Goal: Task Accomplishment & Management: Manage account settings

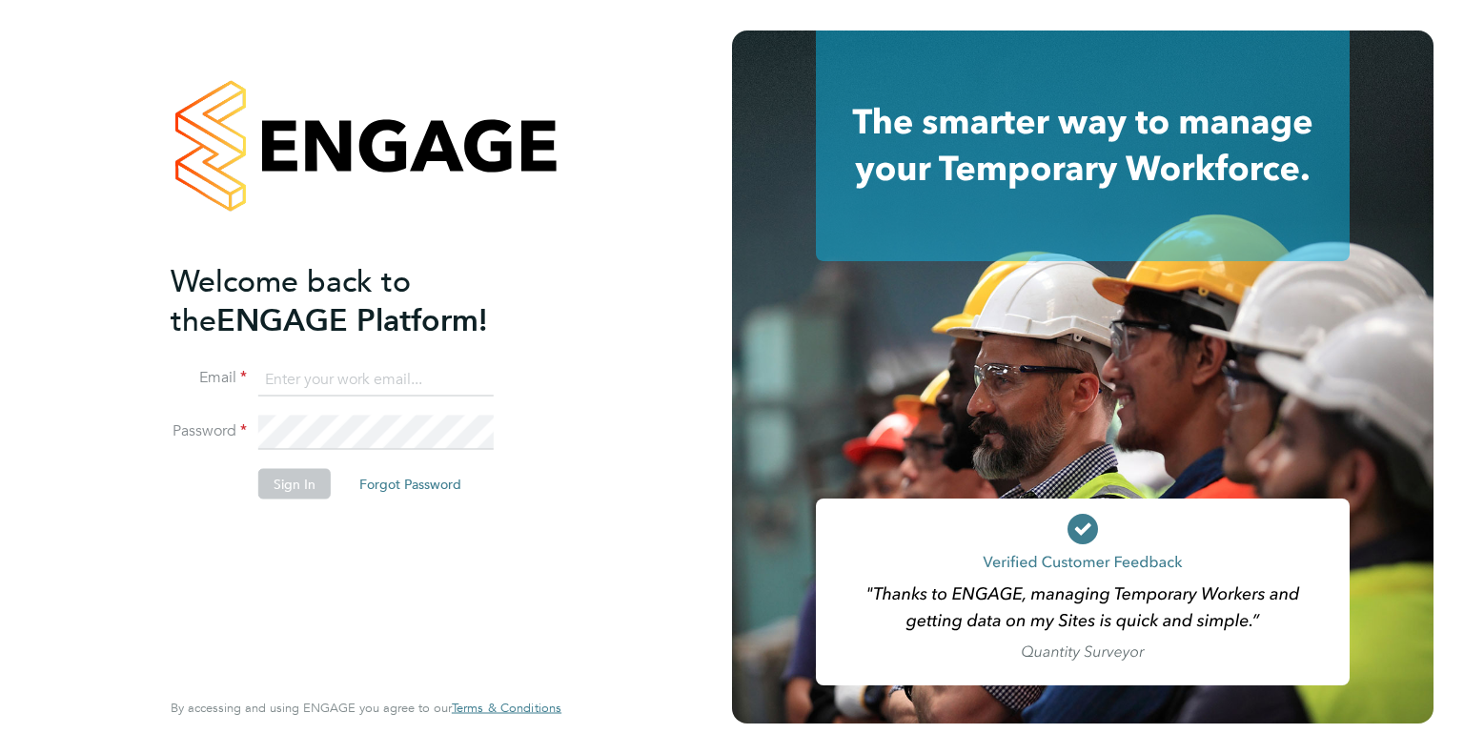
type input "tommie.ferry@buildrec.com"
click at [338, 479] on li "Sign In Forgot Password" at bounding box center [357, 493] width 372 height 50
click at [294, 486] on button "Sign In" at bounding box center [294, 483] width 72 height 30
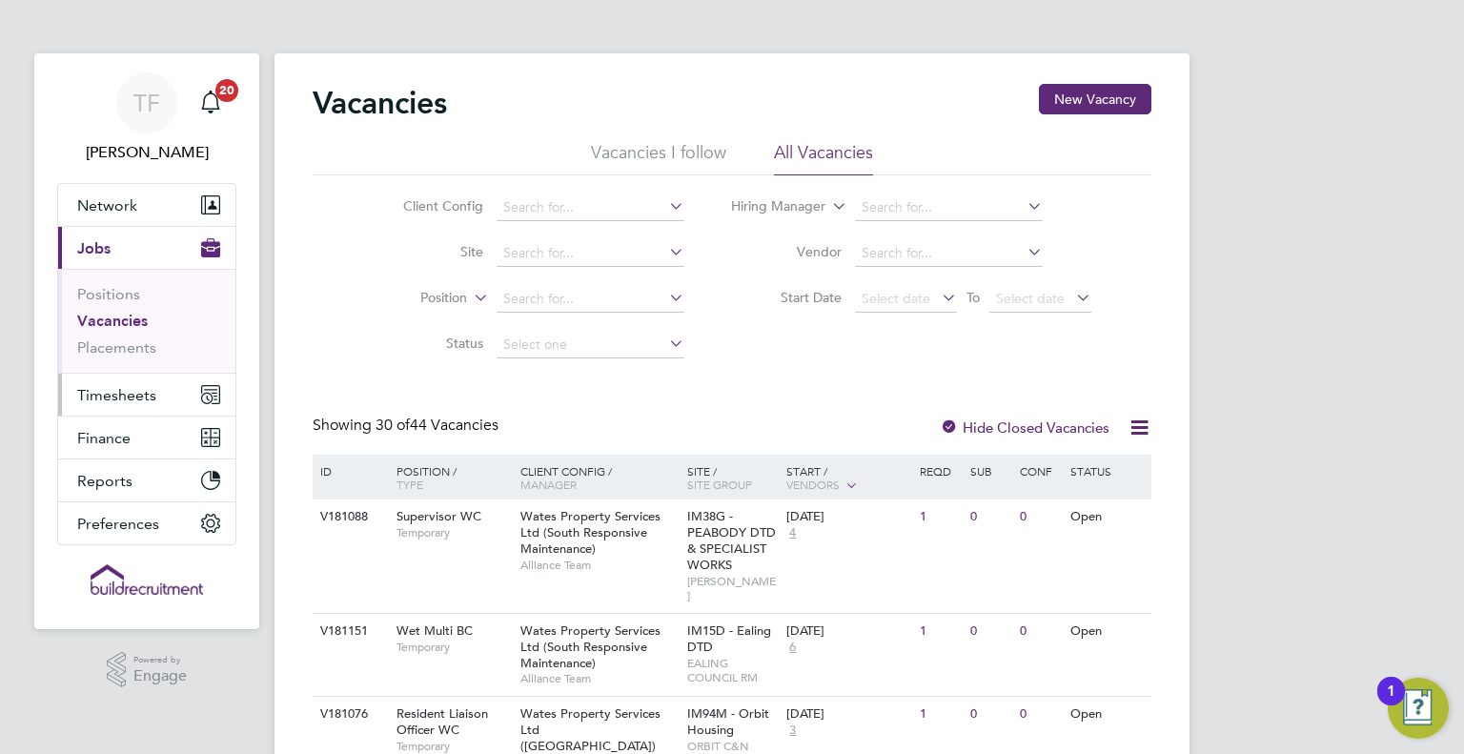
click at [118, 393] on span "Timesheets" at bounding box center [116, 395] width 79 height 18
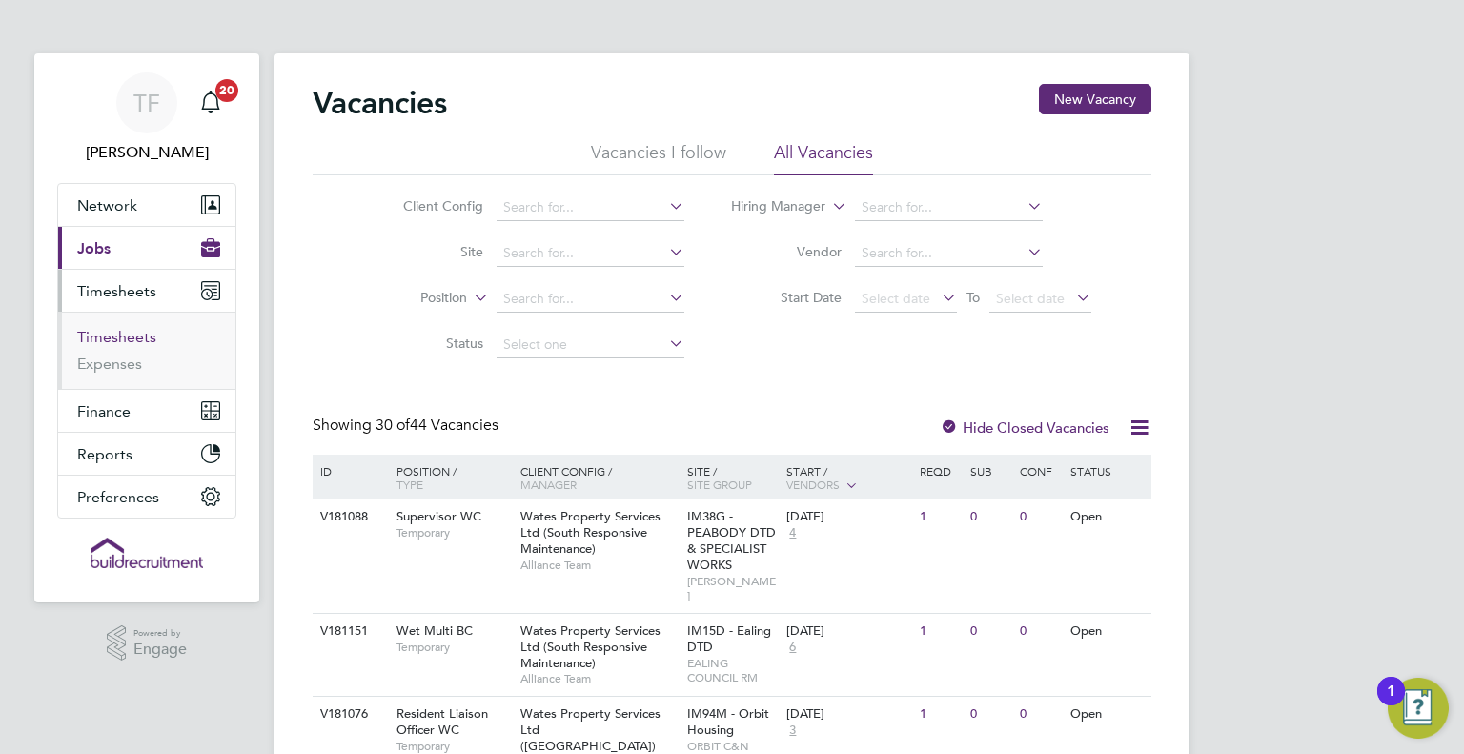
click at [107, 334] on link "Timesheets" at bounding box center [116, 337] width 79 height 18
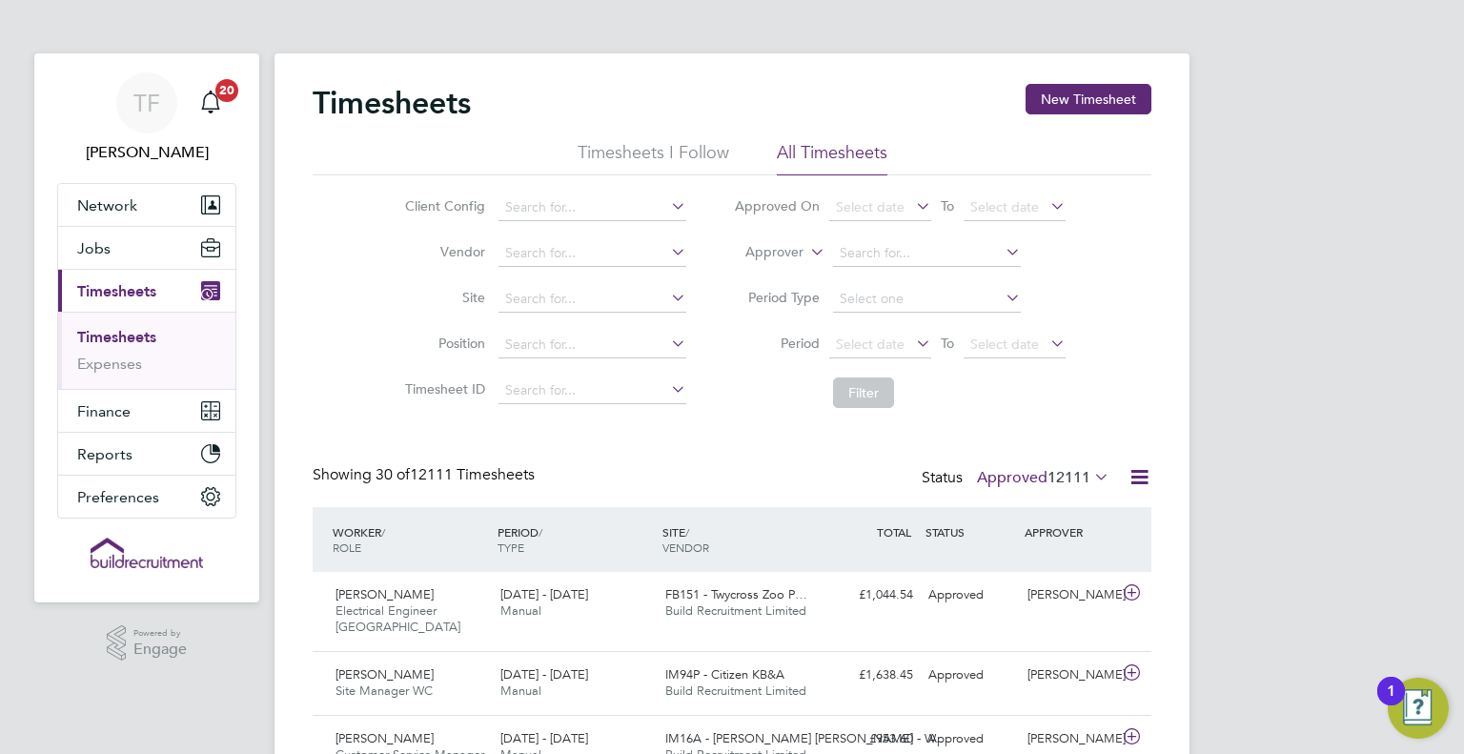
click at [1034, 480] on label "Approved 12111" at bounding box center [1043, 477] width 132 height 19
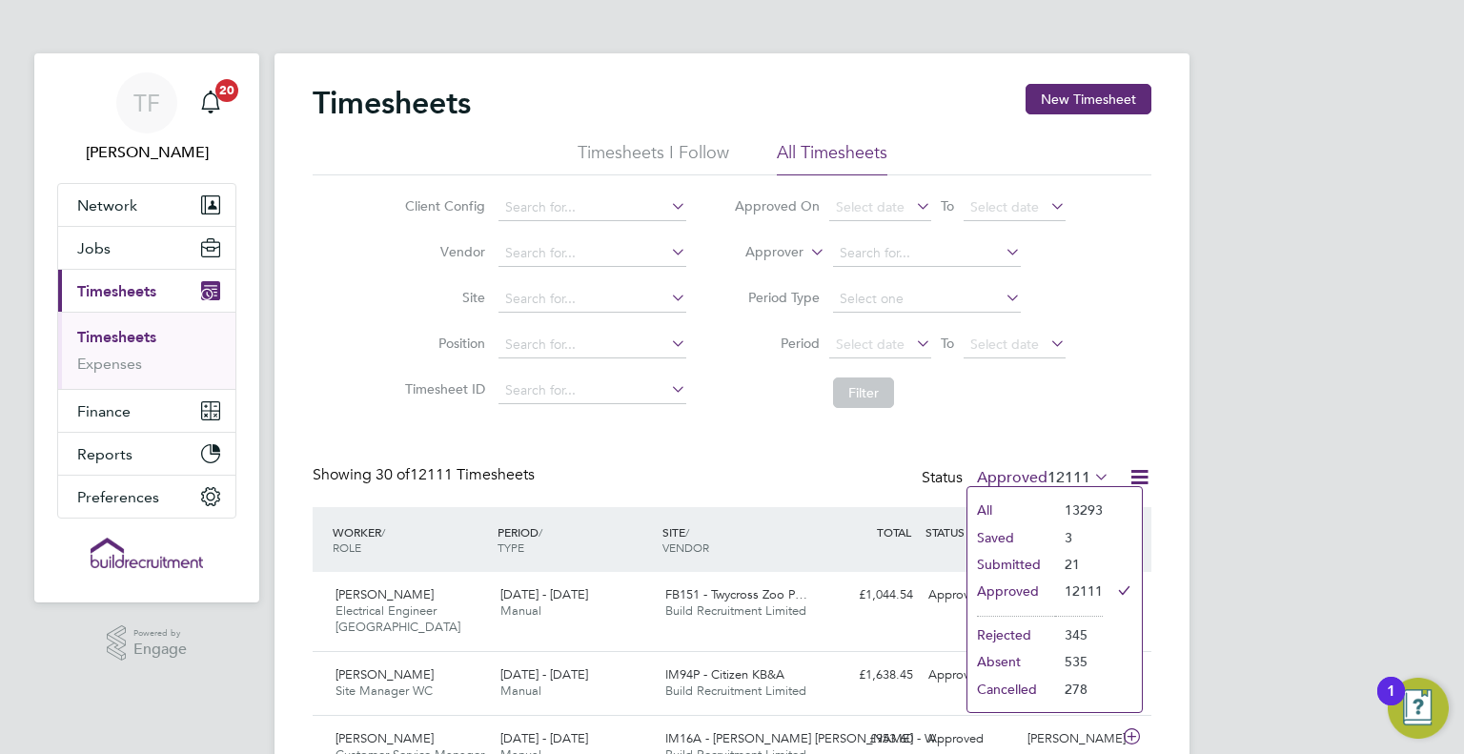
click at [1012, 557] on li "Submitted" at bounding box center [1011, 564] width 88 height 27
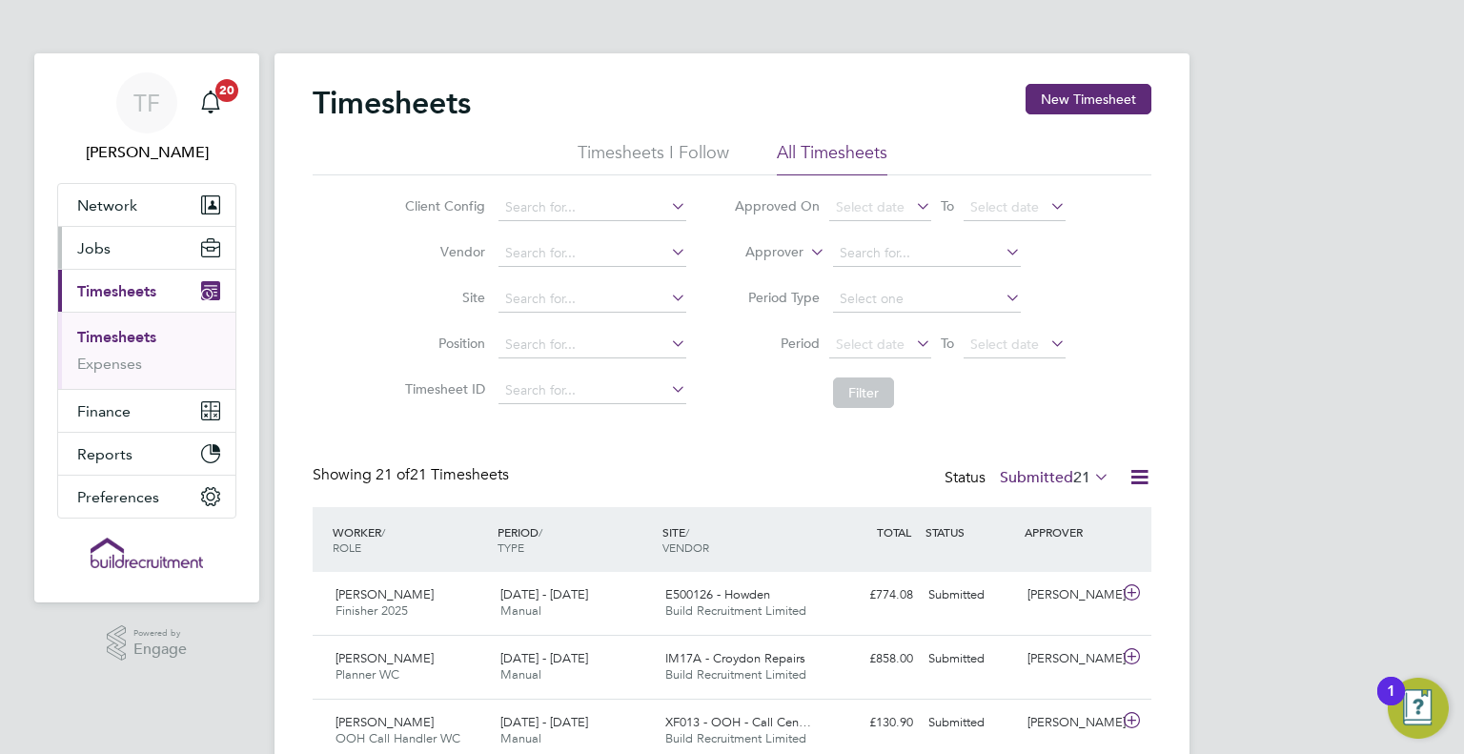
click at [95, 258] on button "Jobs" at bounding box center [146, 248] width 177 height 42
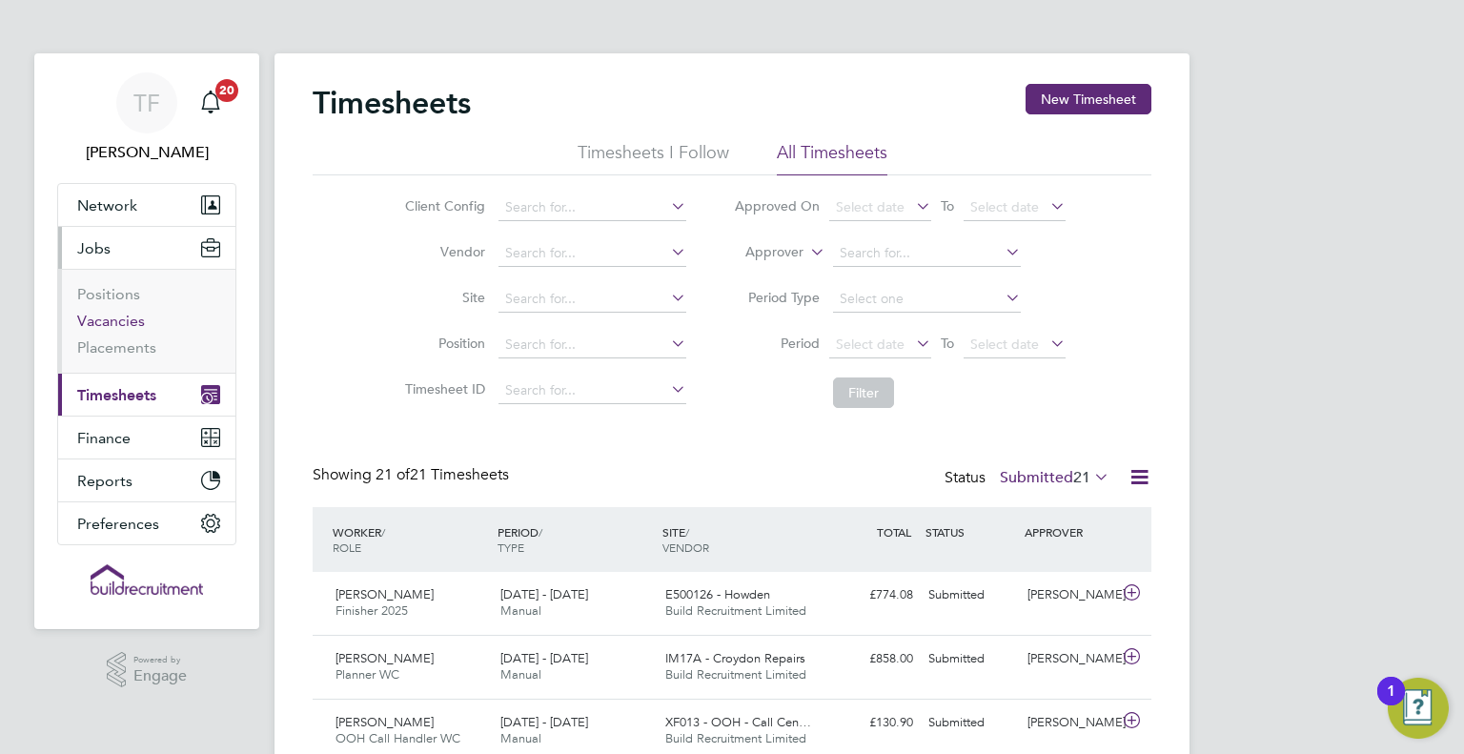
click at [118, 320] on link "Vacancies" at bounding box center [111, 321] width 68 height 18
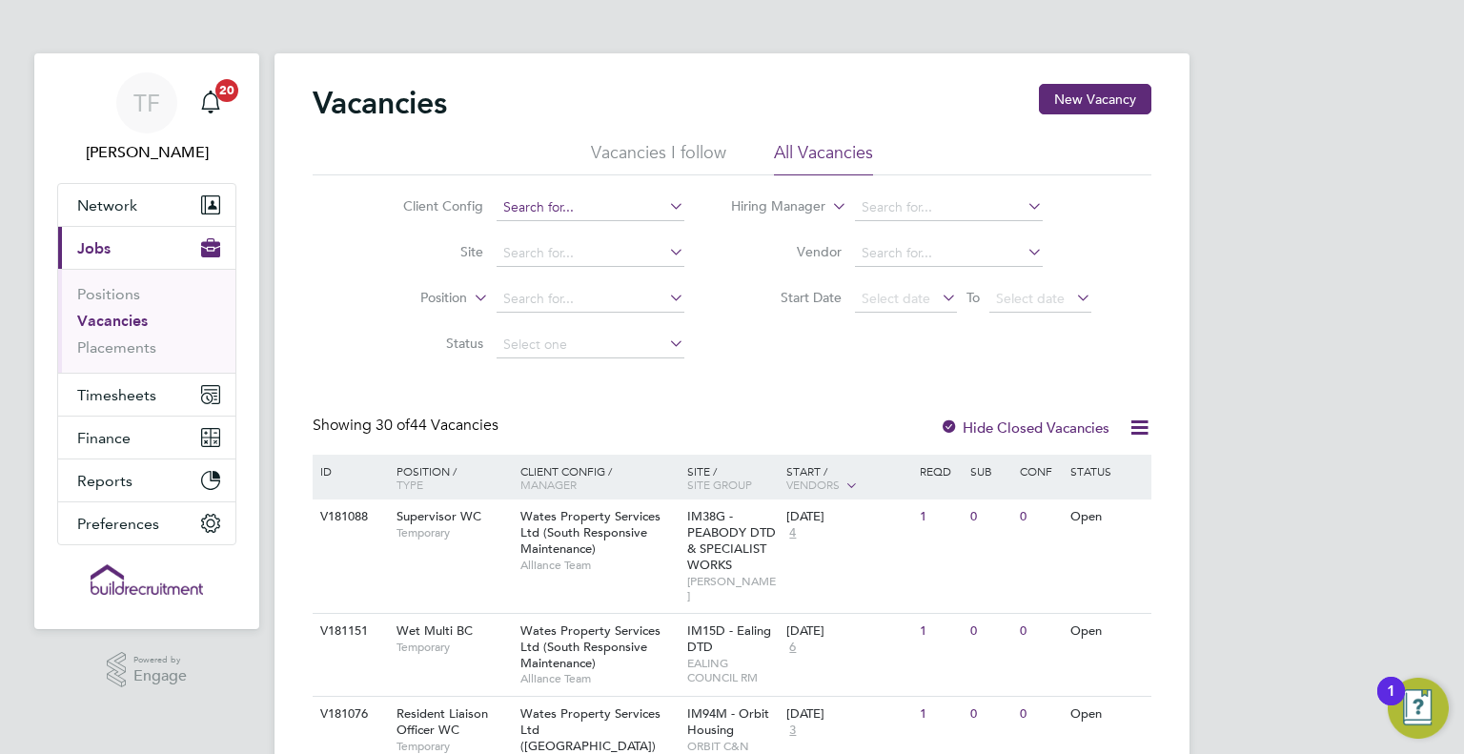
click at [566, 214] on input at bounding box center [591, 207] width 188 height 27
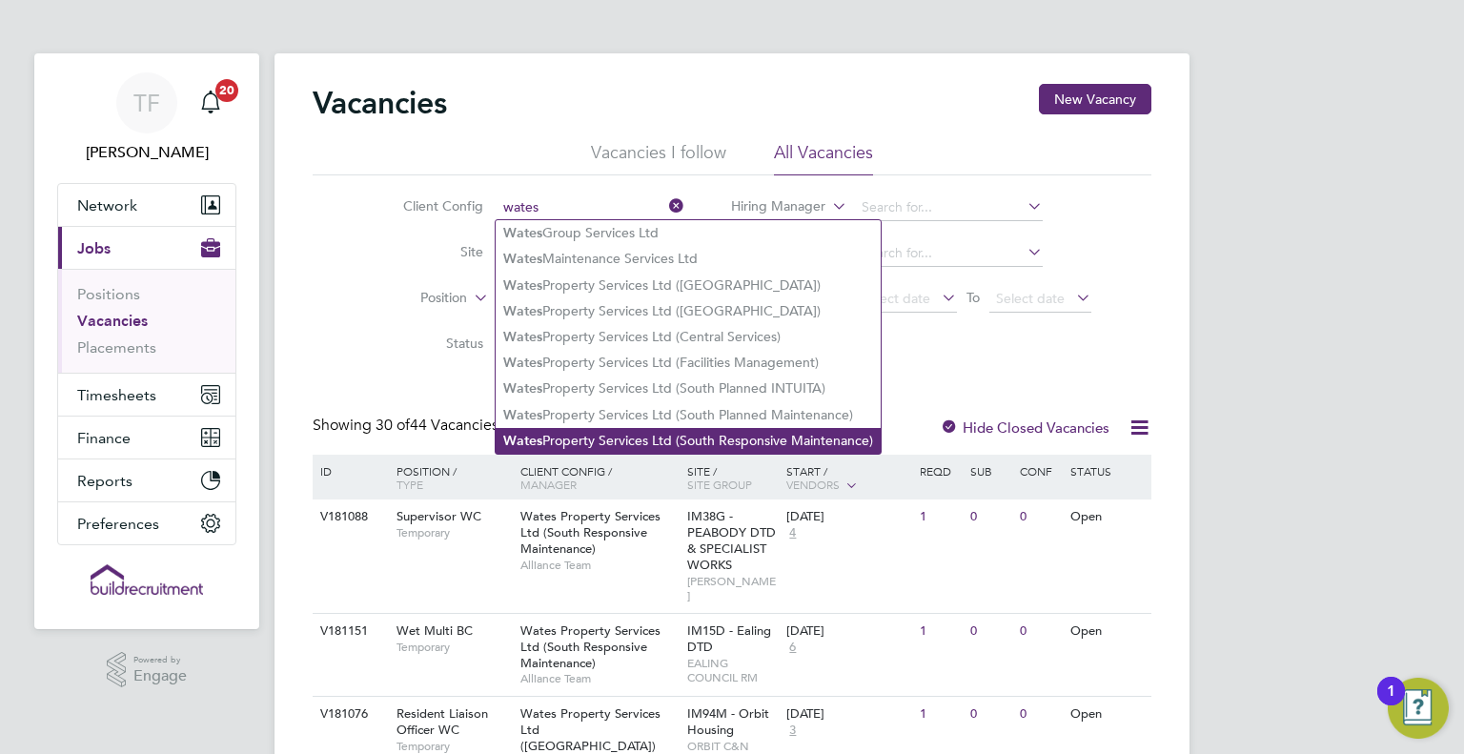
click at [619, 439] on li "Wates Property Services Ltd (South Responsive Maintenance)" at bounding box center [688, 441] width 385 height 26
type input "Wates Property Services Ltd (South Responsive Maintenance)"
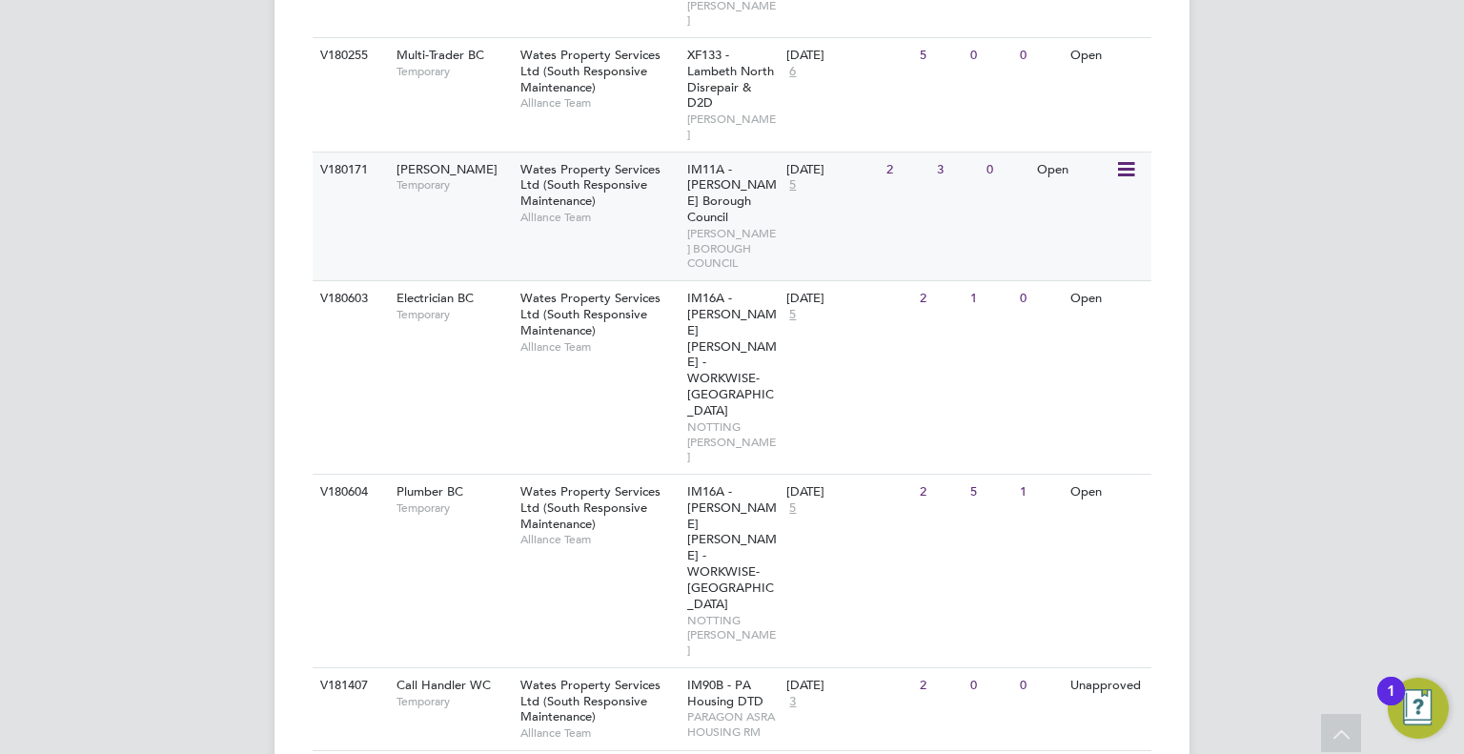
click at [560, 161] on span "Wates Property Services Ltd (South Responsive Maintenance)" at bounding box center [590, 185] width 140 height 49
click at [860, 187] on div "V180171 Carpenter BC Temporary Wates Property Services Ltd (South Responsive Ma…" at bounding box center [732, 216] width 839 height 129
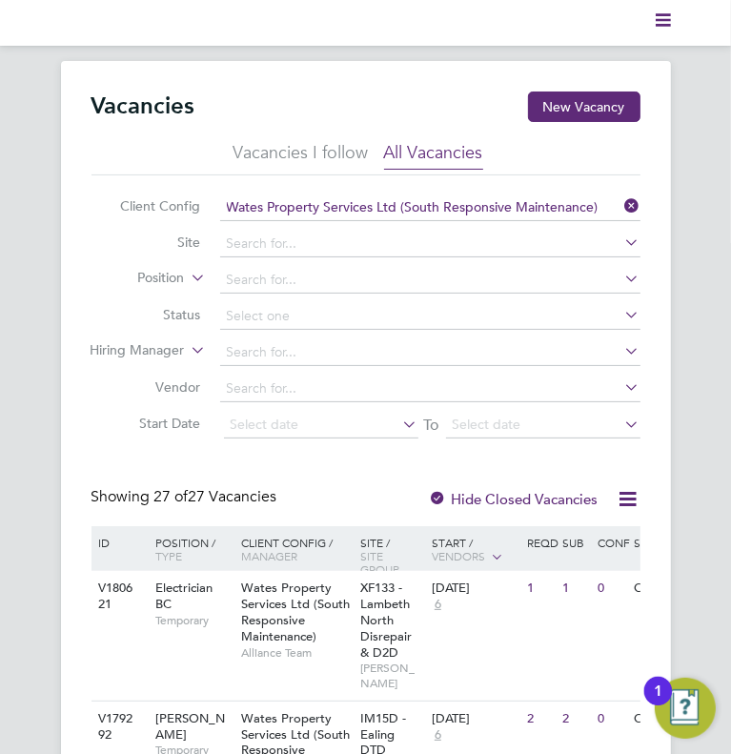
click at [669, 19] on polygon "Main navigation" at bounding box center [663, 20] width 15 height 3
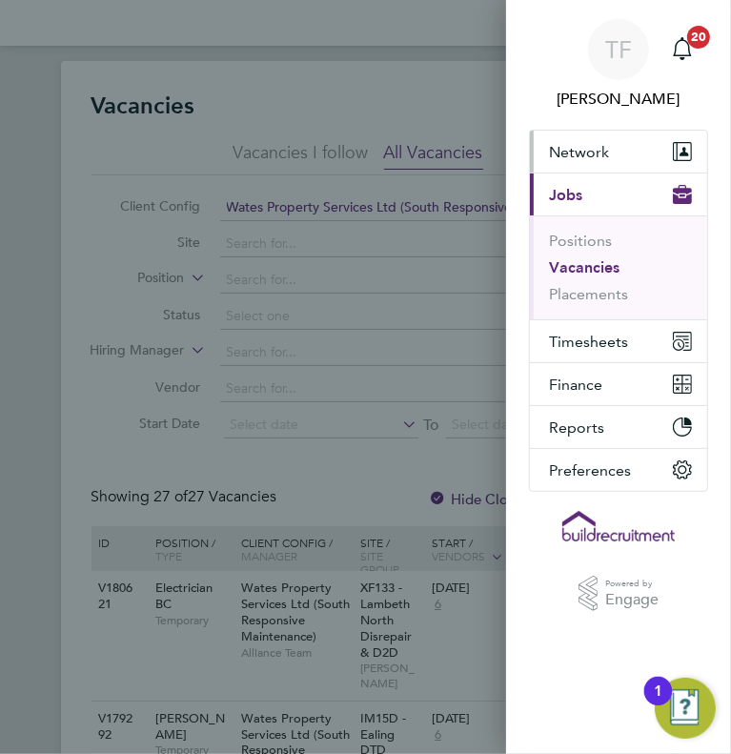
click at [590, 159] on span "Network" at bounding box center [579, 152] width 60 height 18
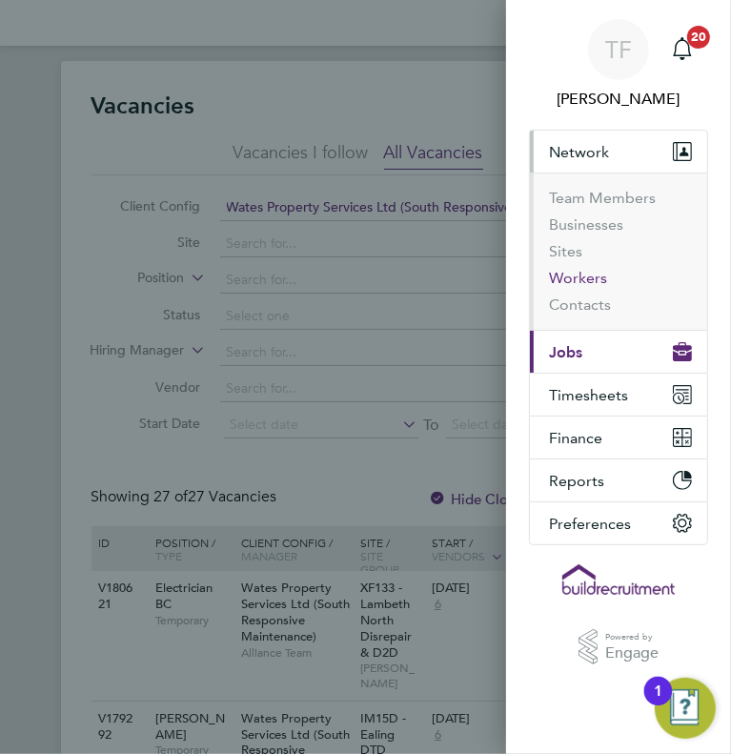
click at [580, 281] on button "Workers" at bounding box center [578, 278] width 58 height 19
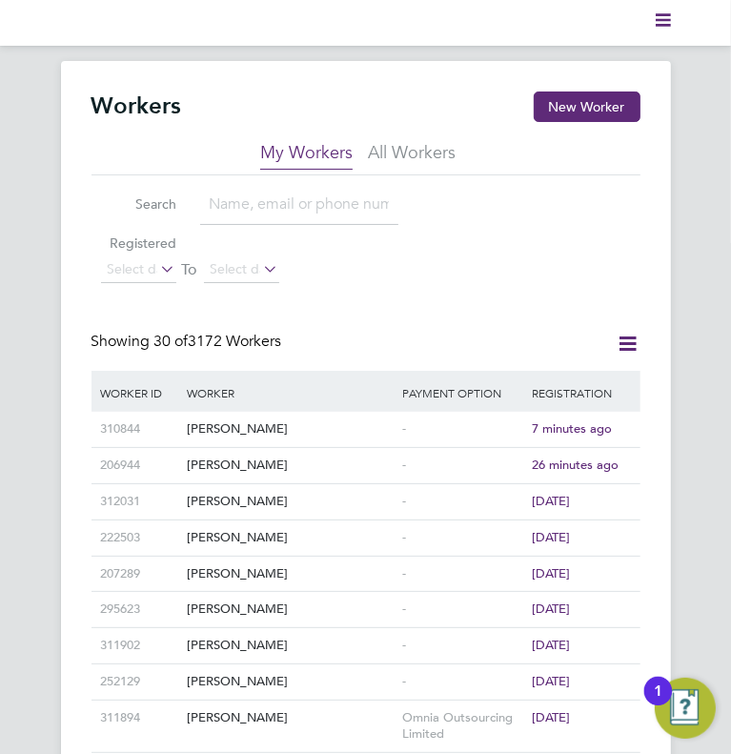
click at [259, 220] on input at bounding box center [299, 205] width 198 height 40
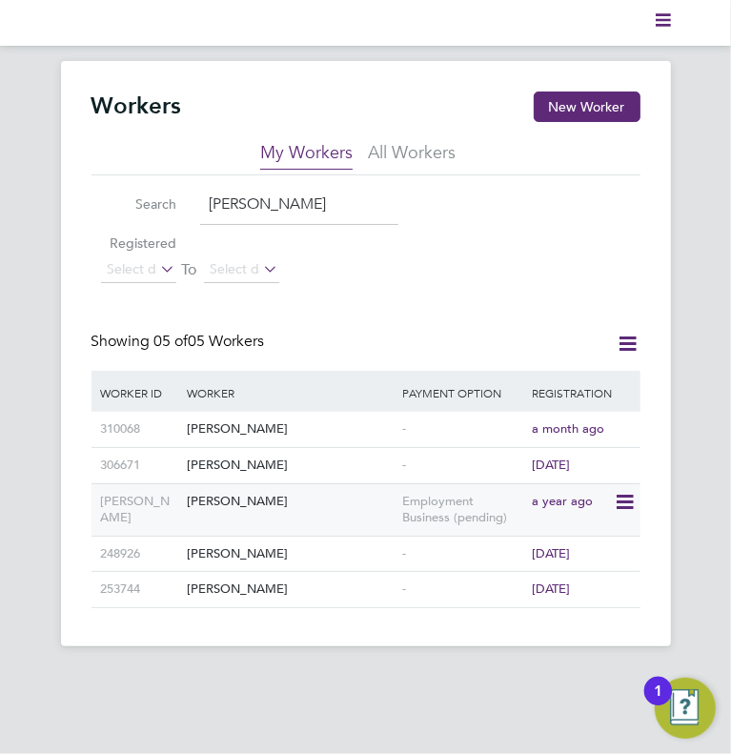
type input "jermaine"
click at [247, 502] on div "Jermaine Robinson" at bounding box center [289, 501] width 215 height 35
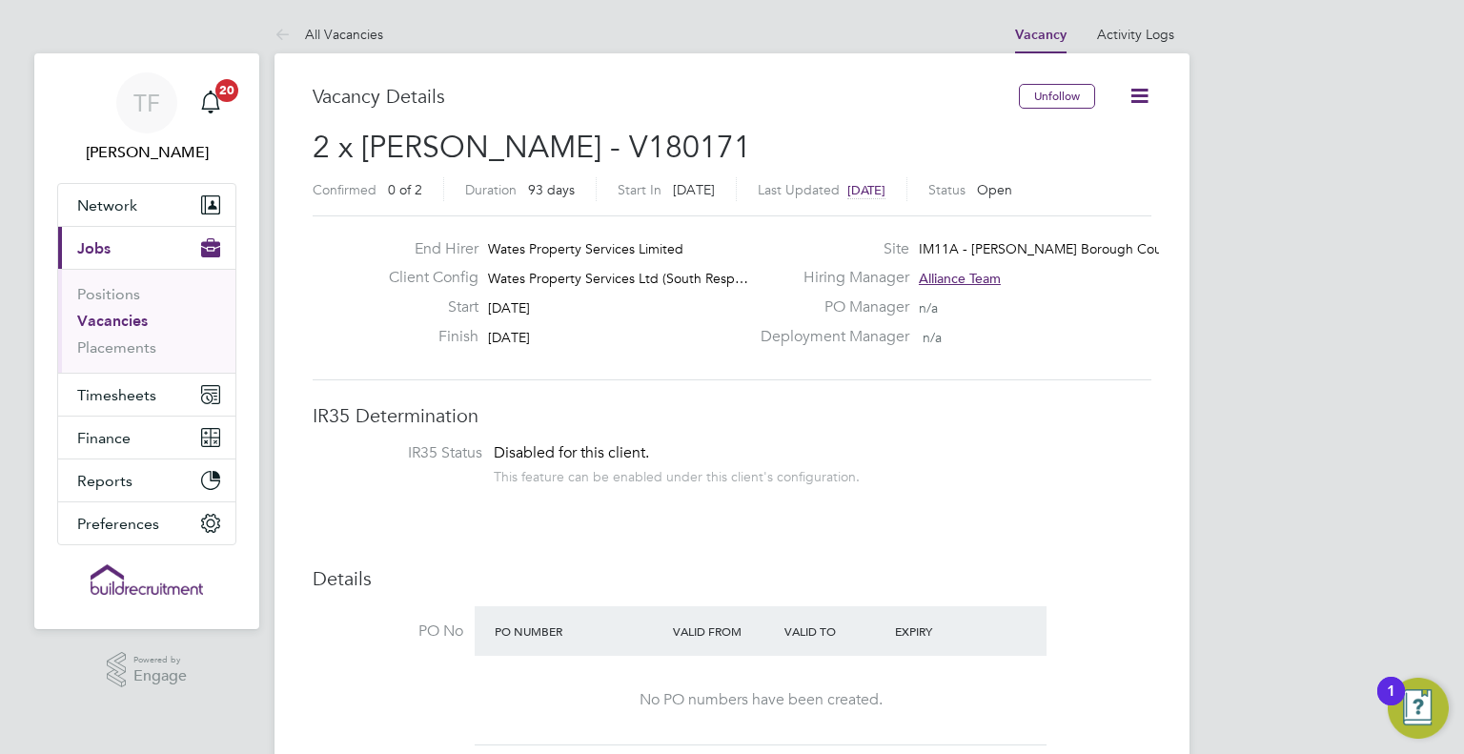
click at [1136, 94] on icon at bounding box center [1139, 96] width 24 height 24
click at [1102, 197] on li "Followers" at bounding box center [1095, 205] width 111 height 27
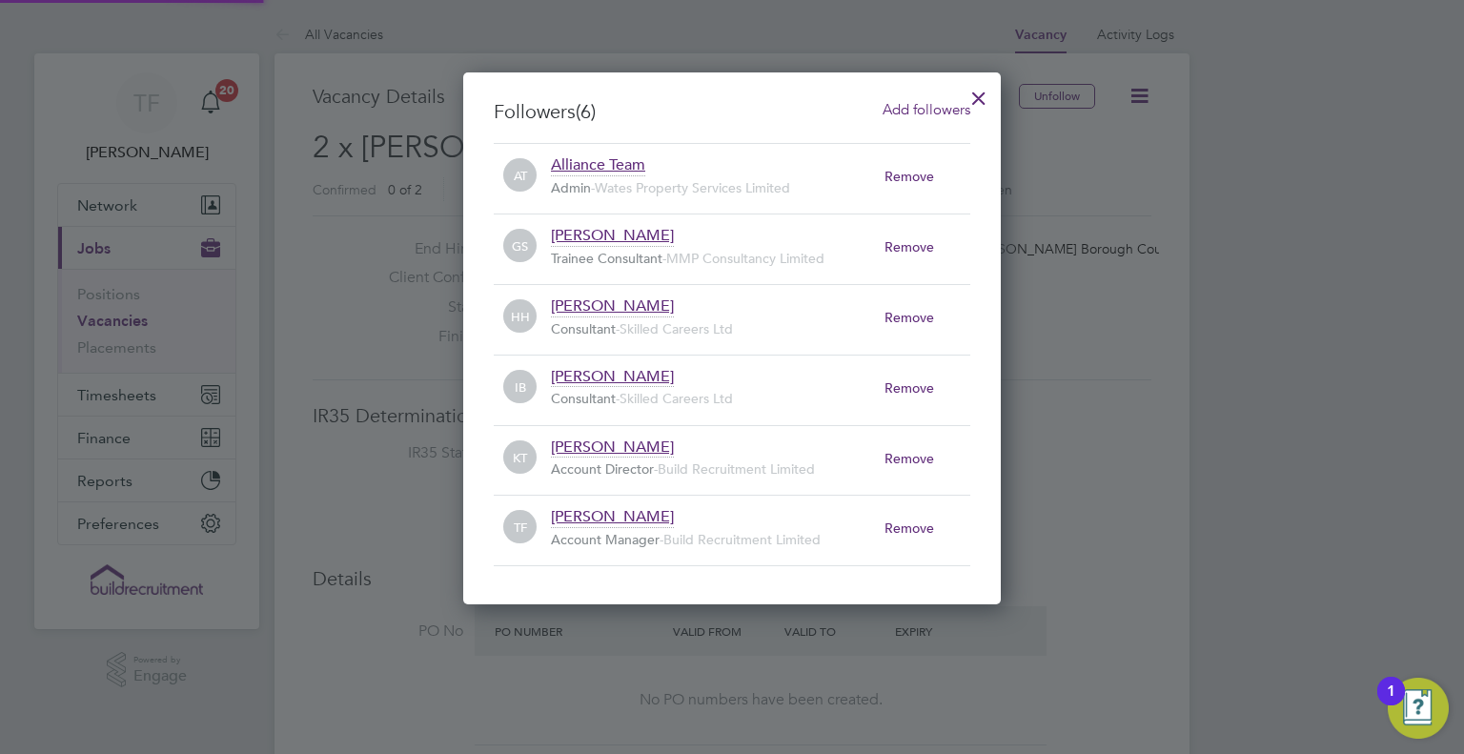
scroll to position [10, 9]
click at [923, 108] on span "Add followers" at bounding box center [927, 109] width 88 height 18
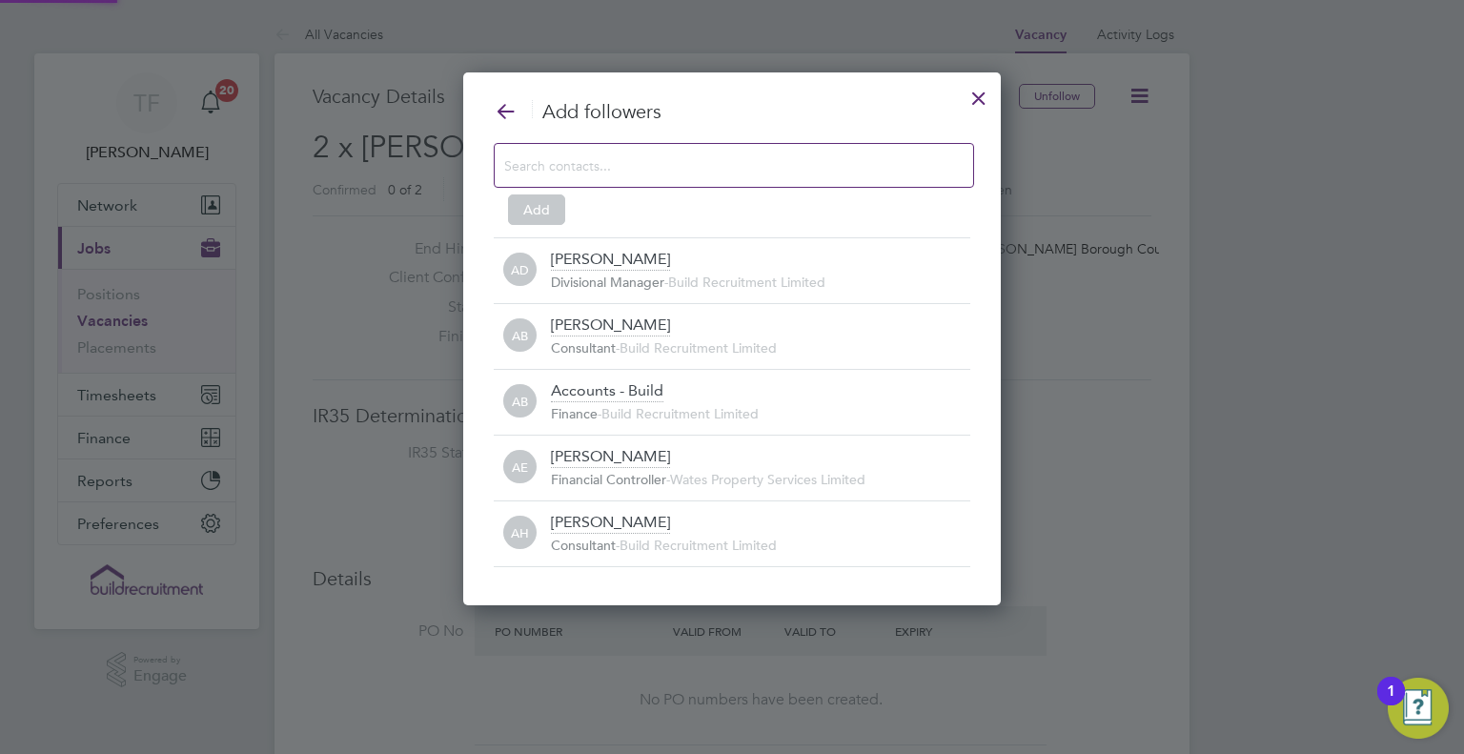
click at [599, 180] on div at bounding box center [734, 165] width 480 height 45
click at [619, 169] on input at bounding box center [718, 164] width 429 height 25
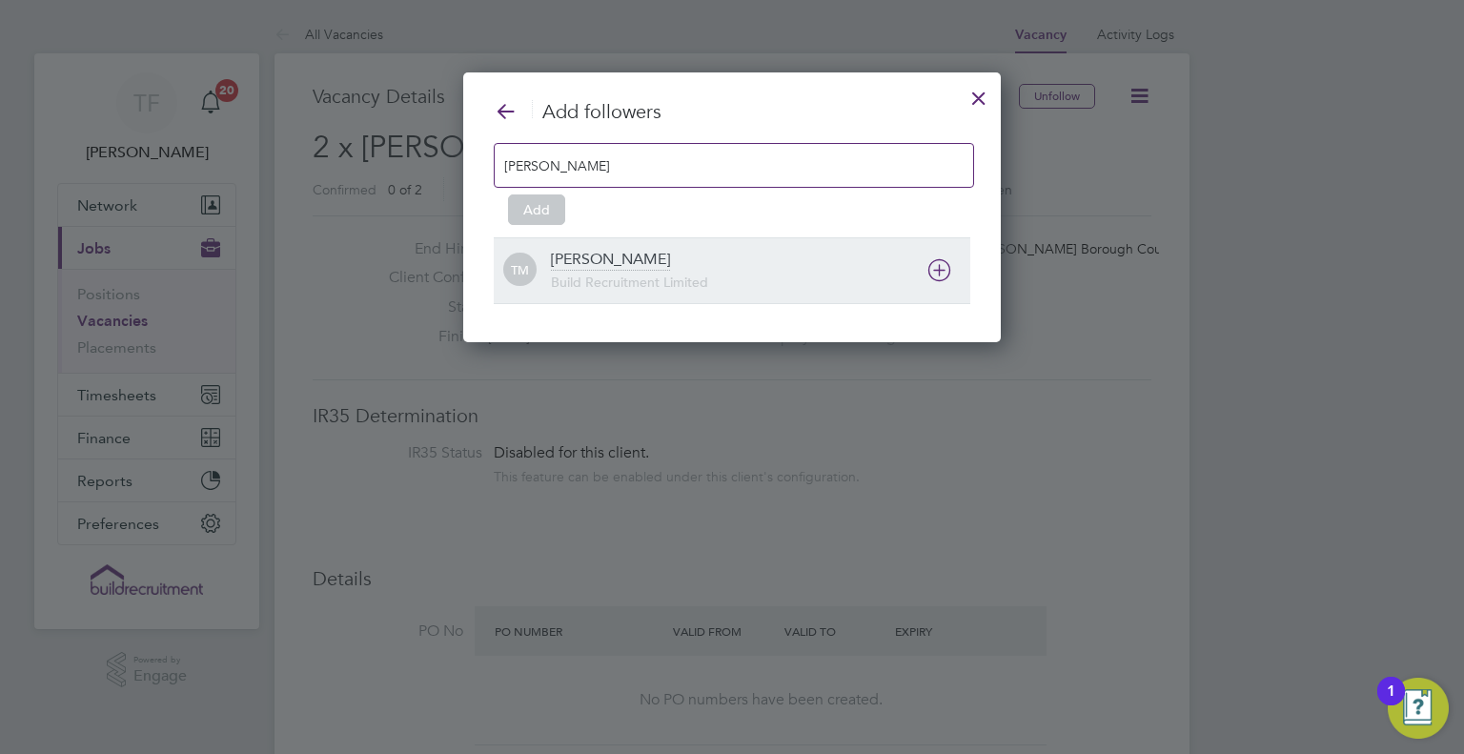
type input "tom mo"
click at [945, 274] on icon at bounding box center [939, 270] width 24 height 24
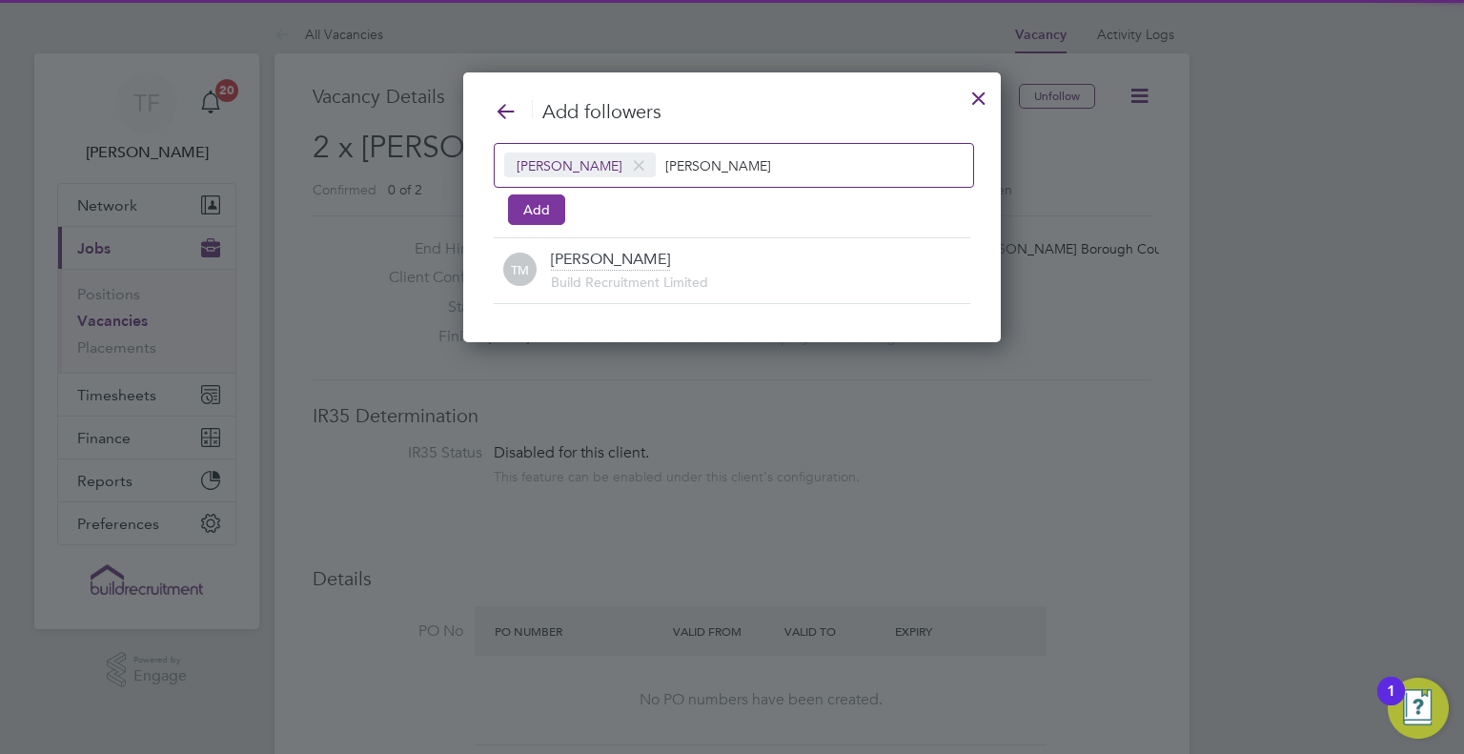
click at [530, 211] on button "Add" at bounding box center [536, 209] width 57 height 30
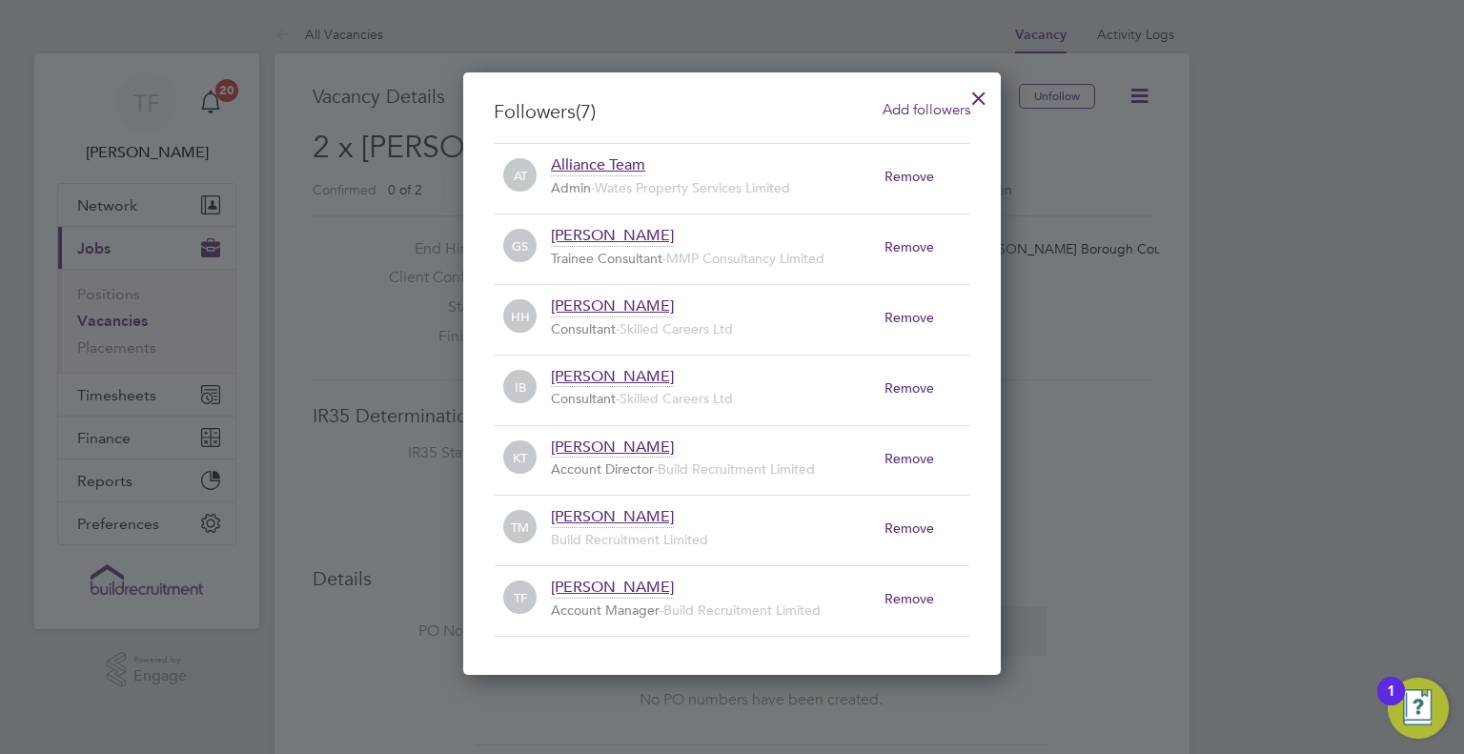
click at [983, 94] on div at bounding box center [979, 93] width 34 height 34
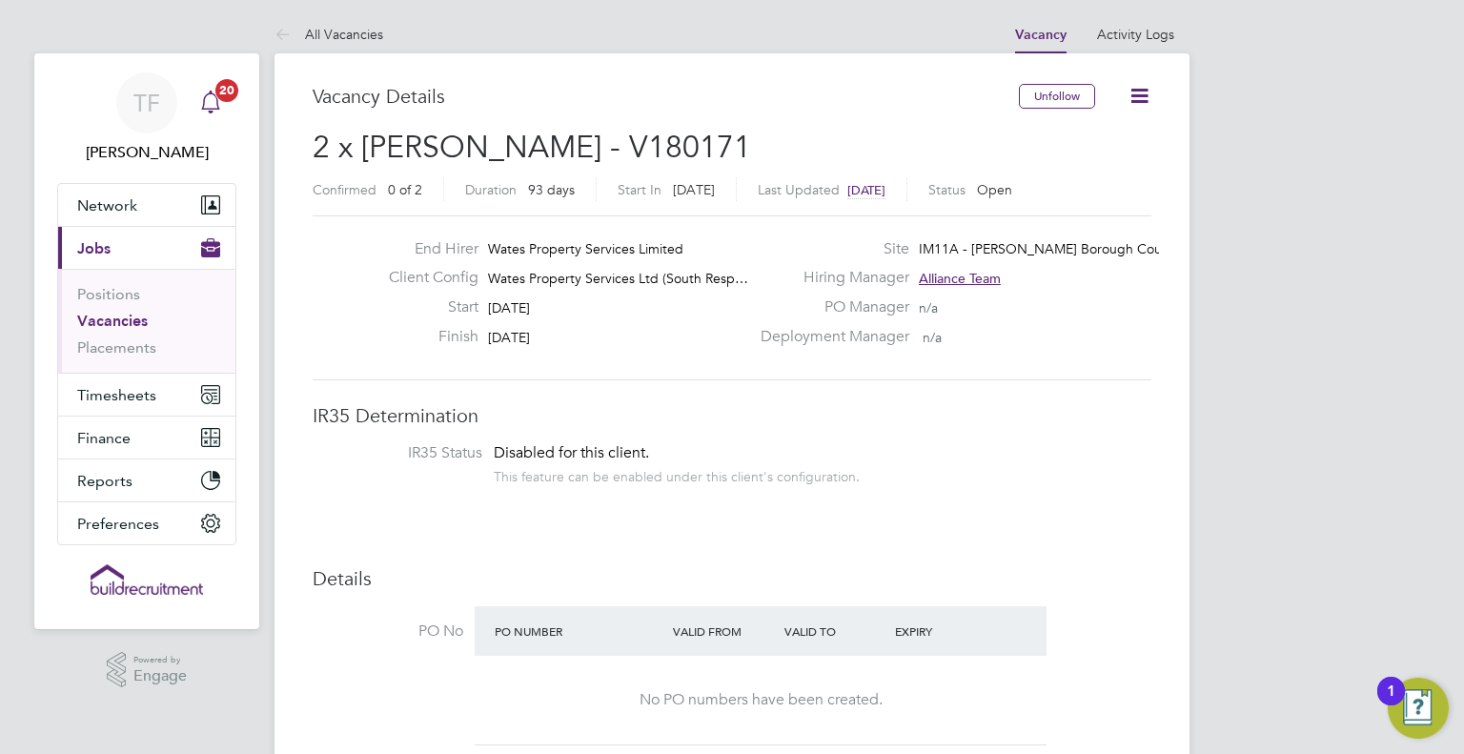
click at [201, 94] on icon "Main navigation" at bounding box center [210, 102] width 23 height 23
click at [1144, 100] on icon at bounding box center [1139, 96] width 24 height 24
click at [1074, 208] on li "Followers" at bounding box center [1095, 205] width 111 height 27
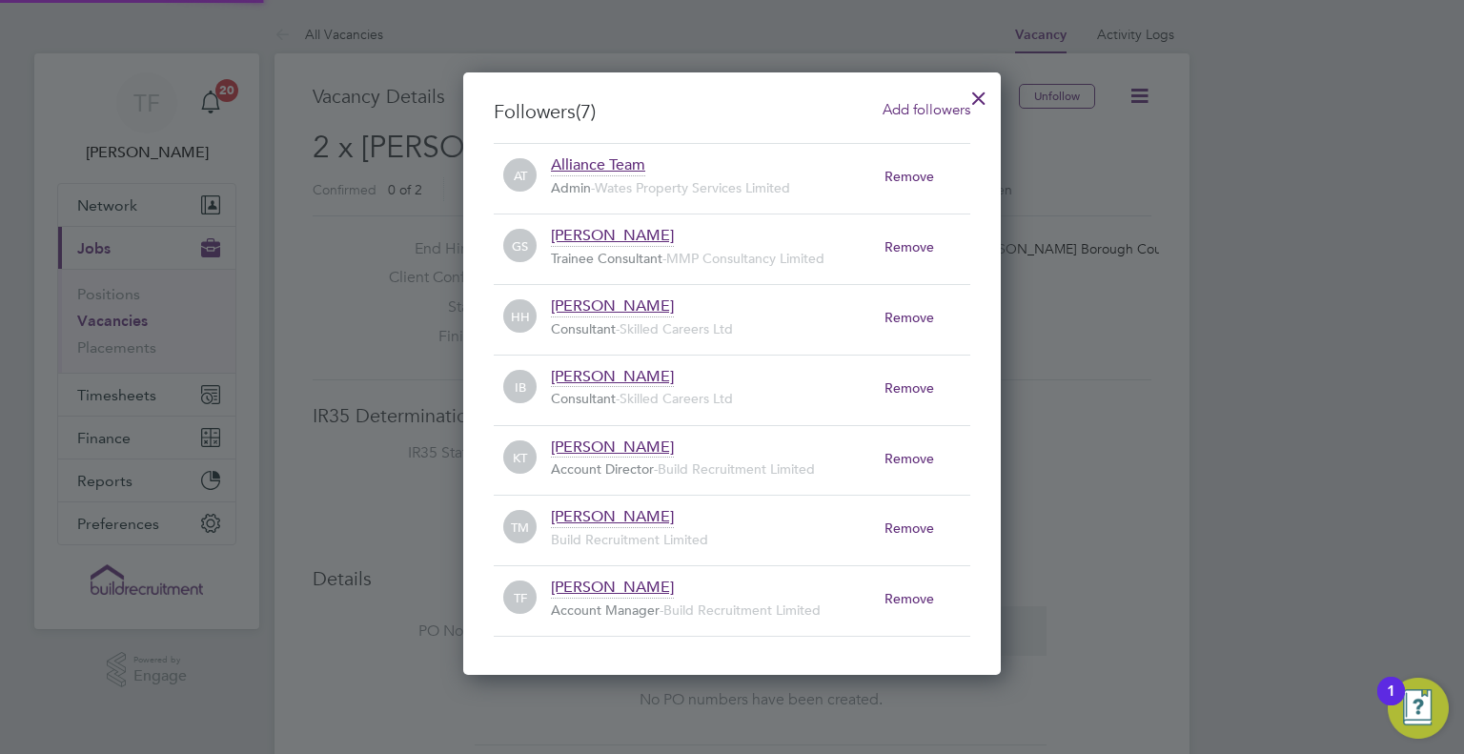
scroll to position [10, 9]
click at [1212, 199] on div at bounding box center [732, 377] width 1464 height 754
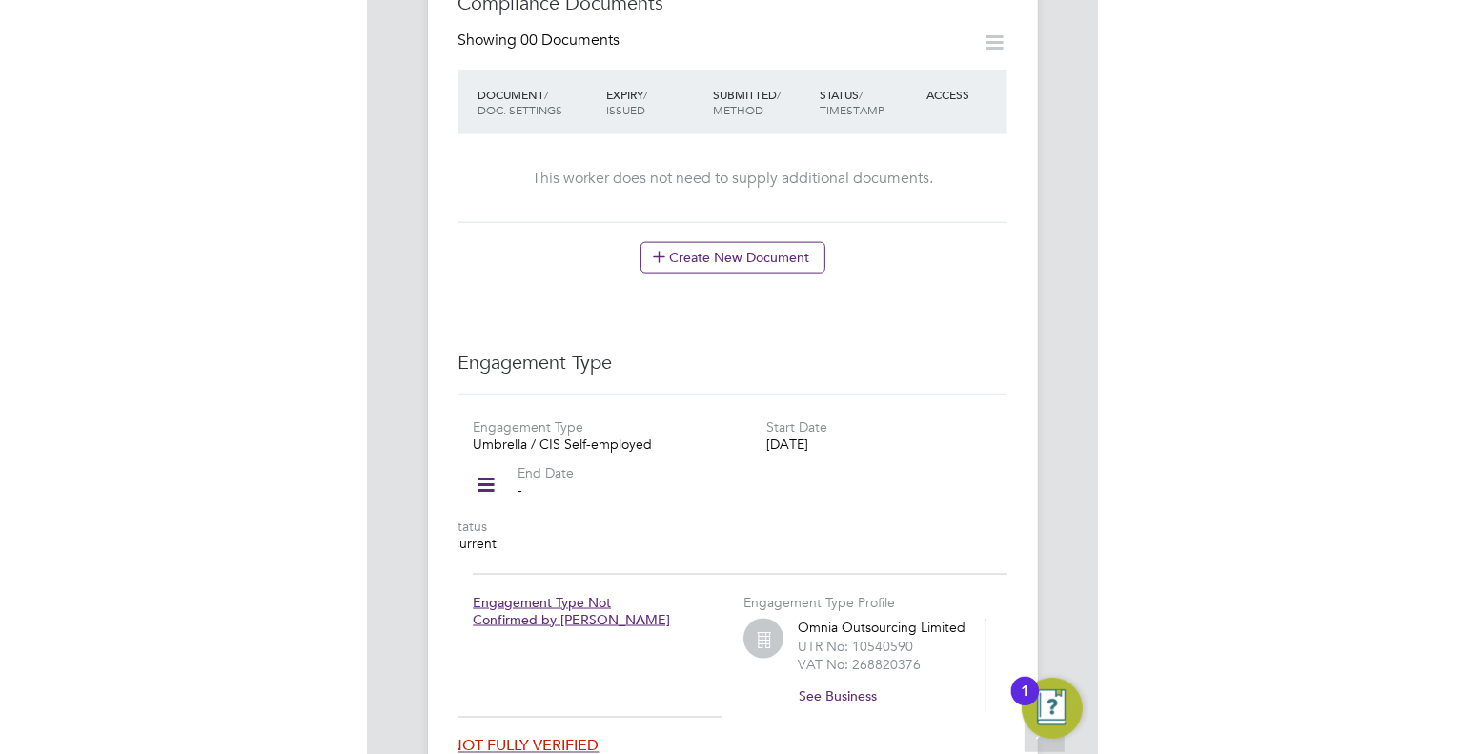
scroll to position [1239, 0]
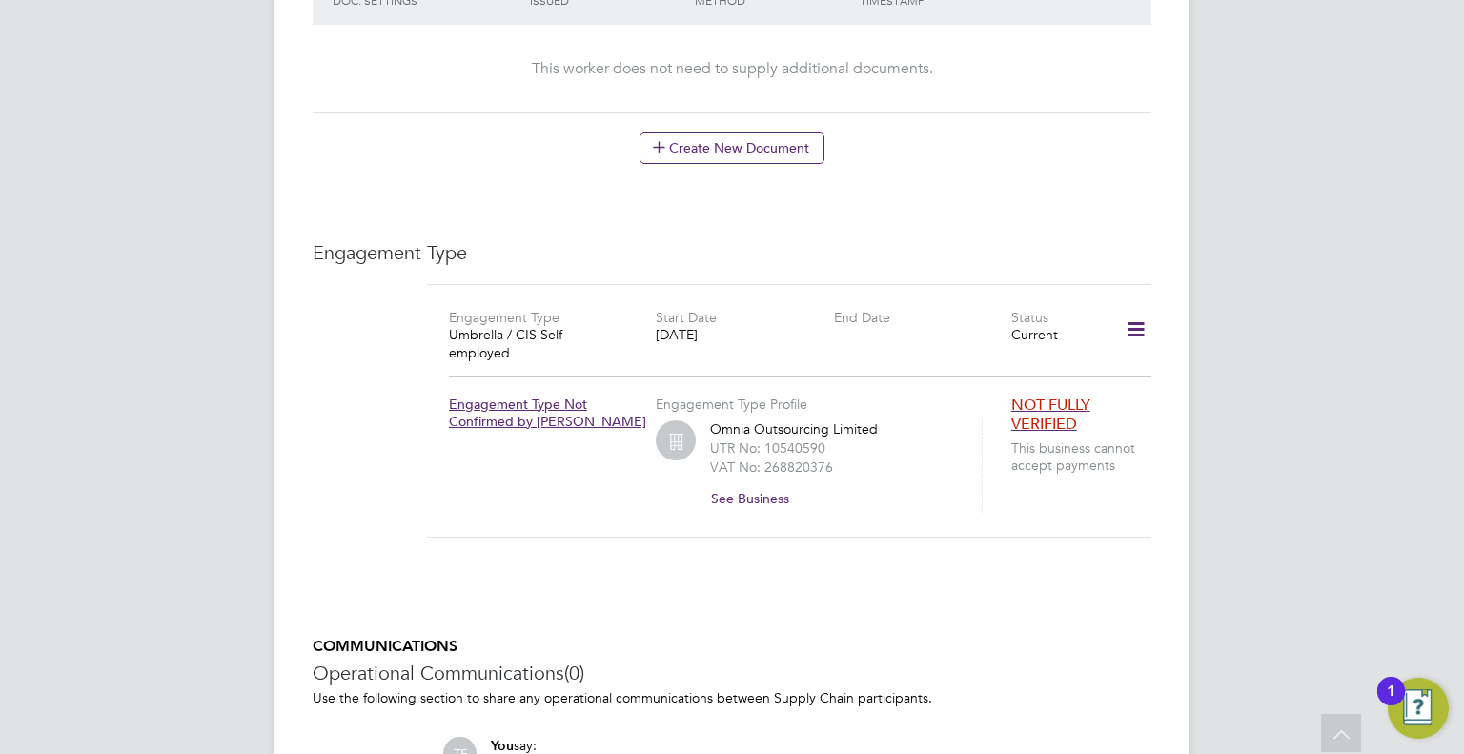
click at [730, 308] on icon at bounding box center [1135, 330] width 33 height 44
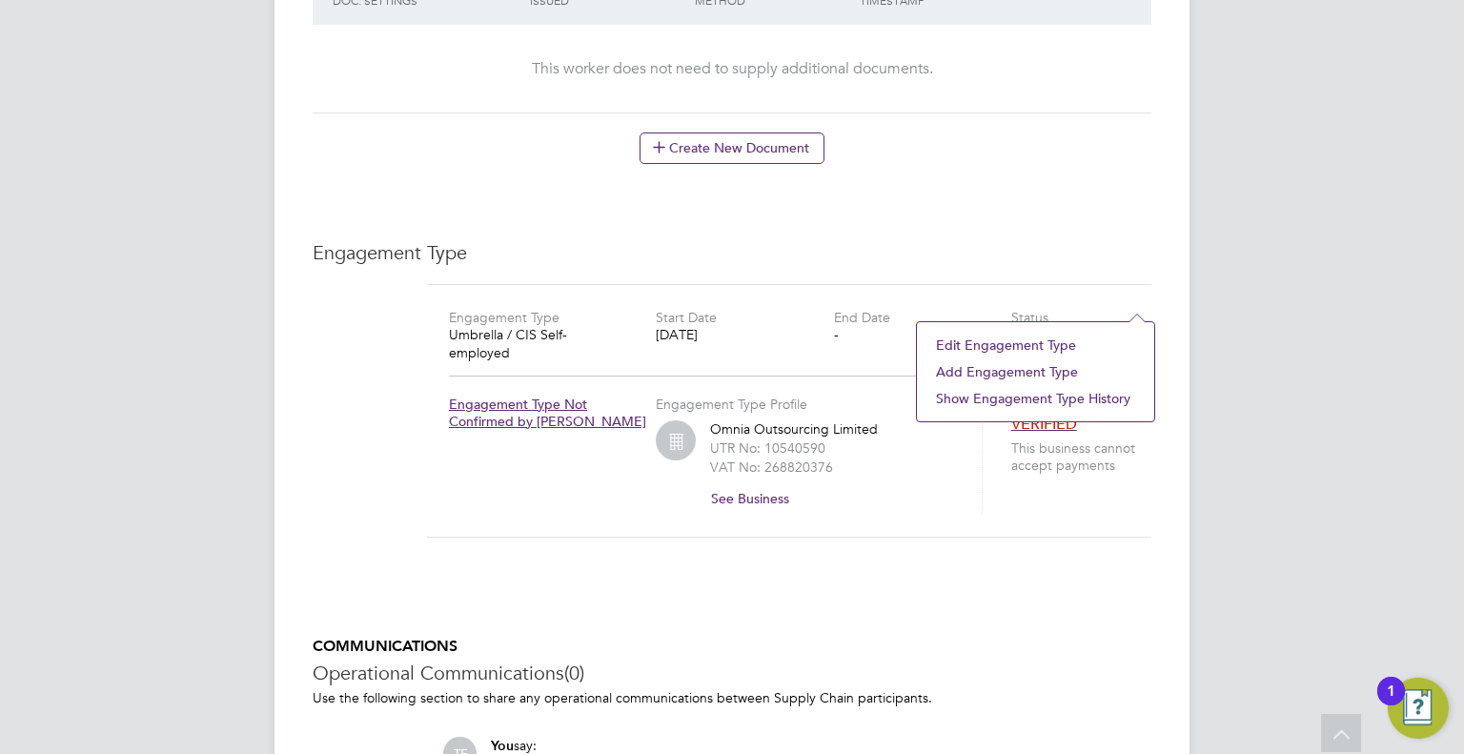
click at [730, 324] on div "Edit Engagement Type Add Engagement Type Show Engagement Type History" at bounding box center [1035, 372] width 239 height 102
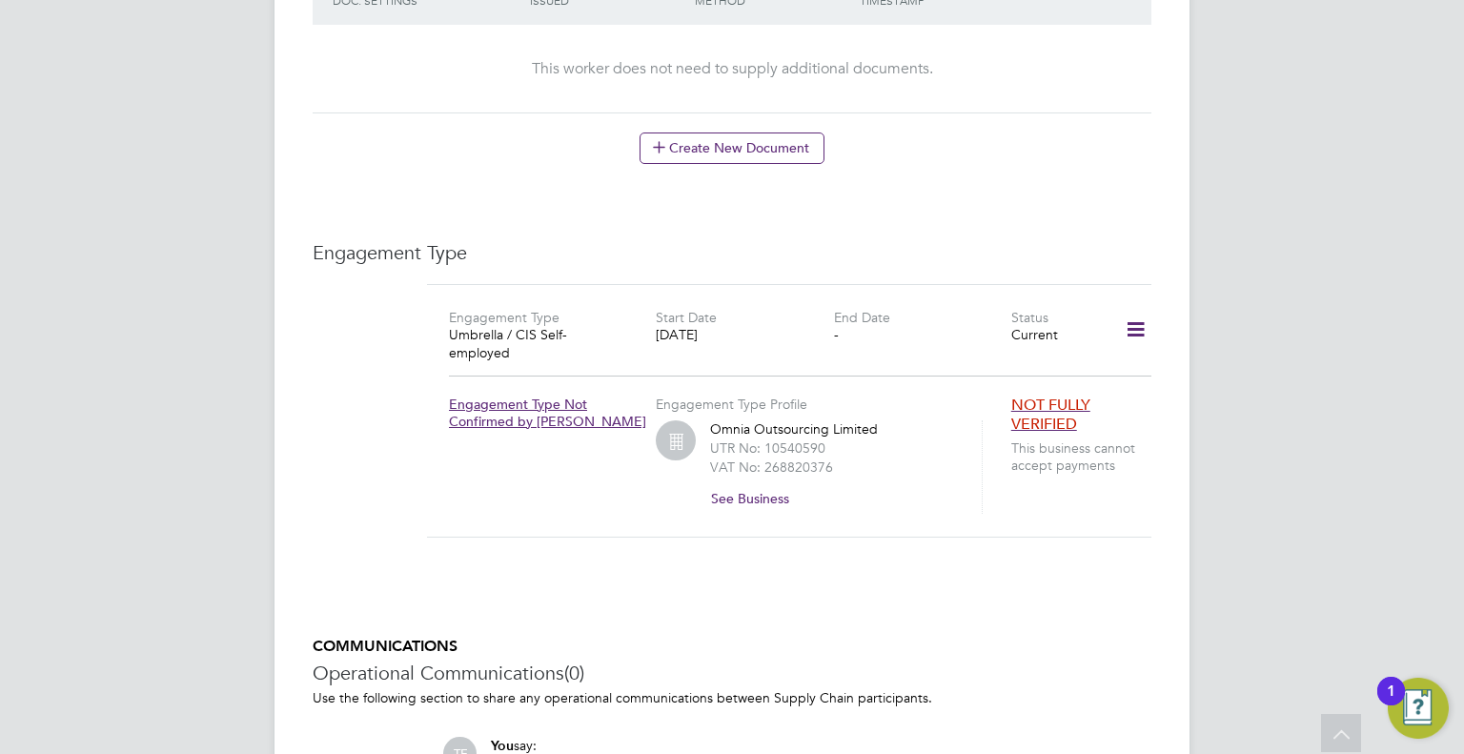
drag, startPoint x: 1164, startPoint y: 278, endPoint x: 1140, endPoint y: 276, distance: 23.9
click at [730, 308] on icon at bounding box center [1135, 330] width 33 height 44
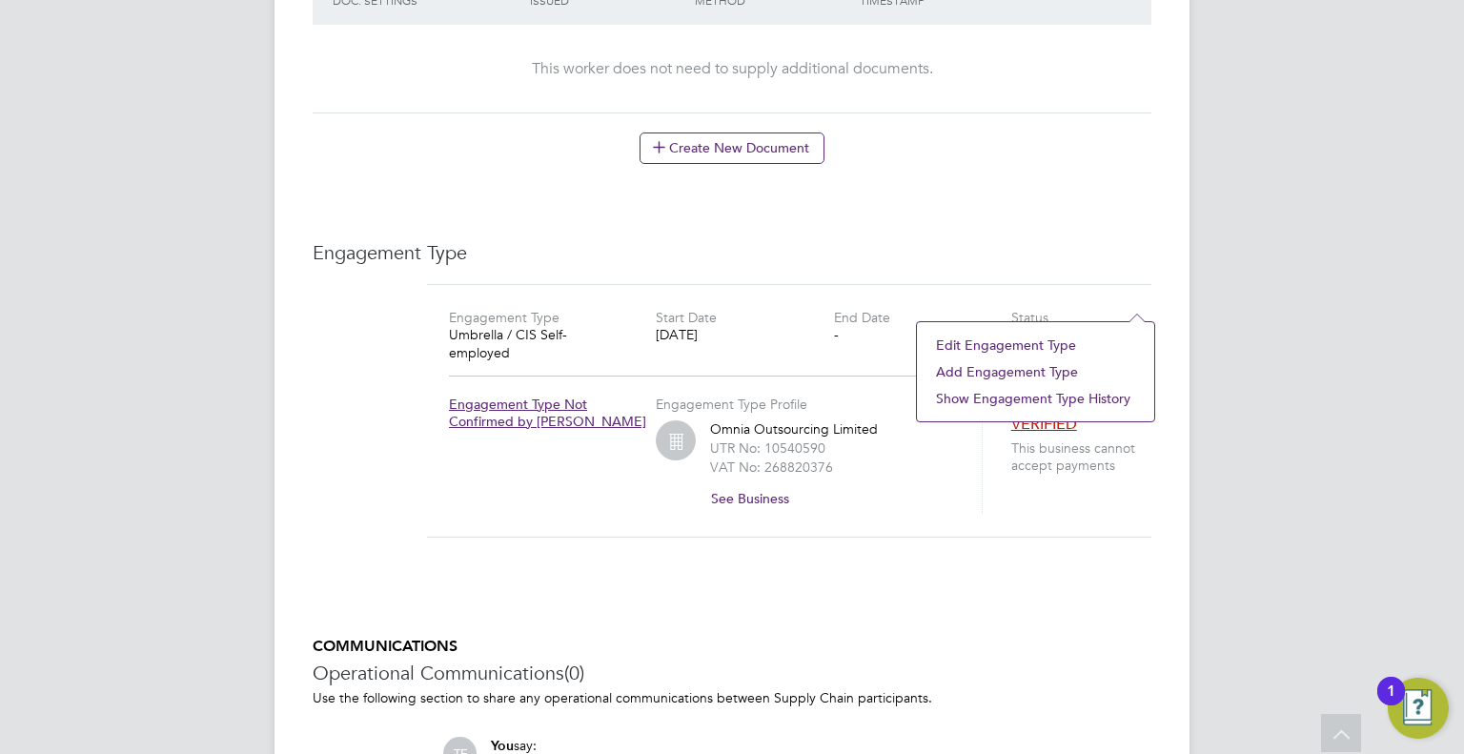
click at [730, 342] on li "Edit Engagement Type" at bounding box center [1035, 345] width 218 height 27
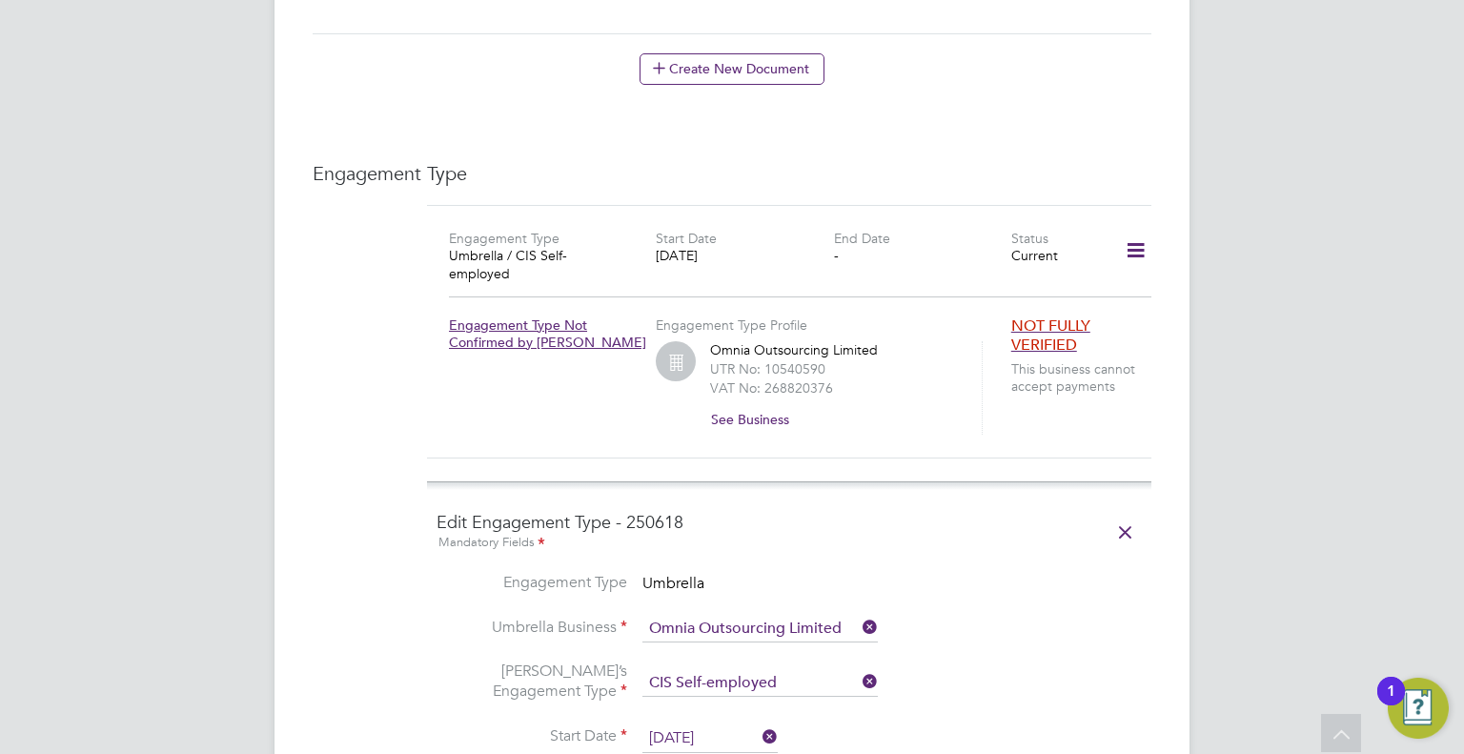
scroll to position [1525, 0]
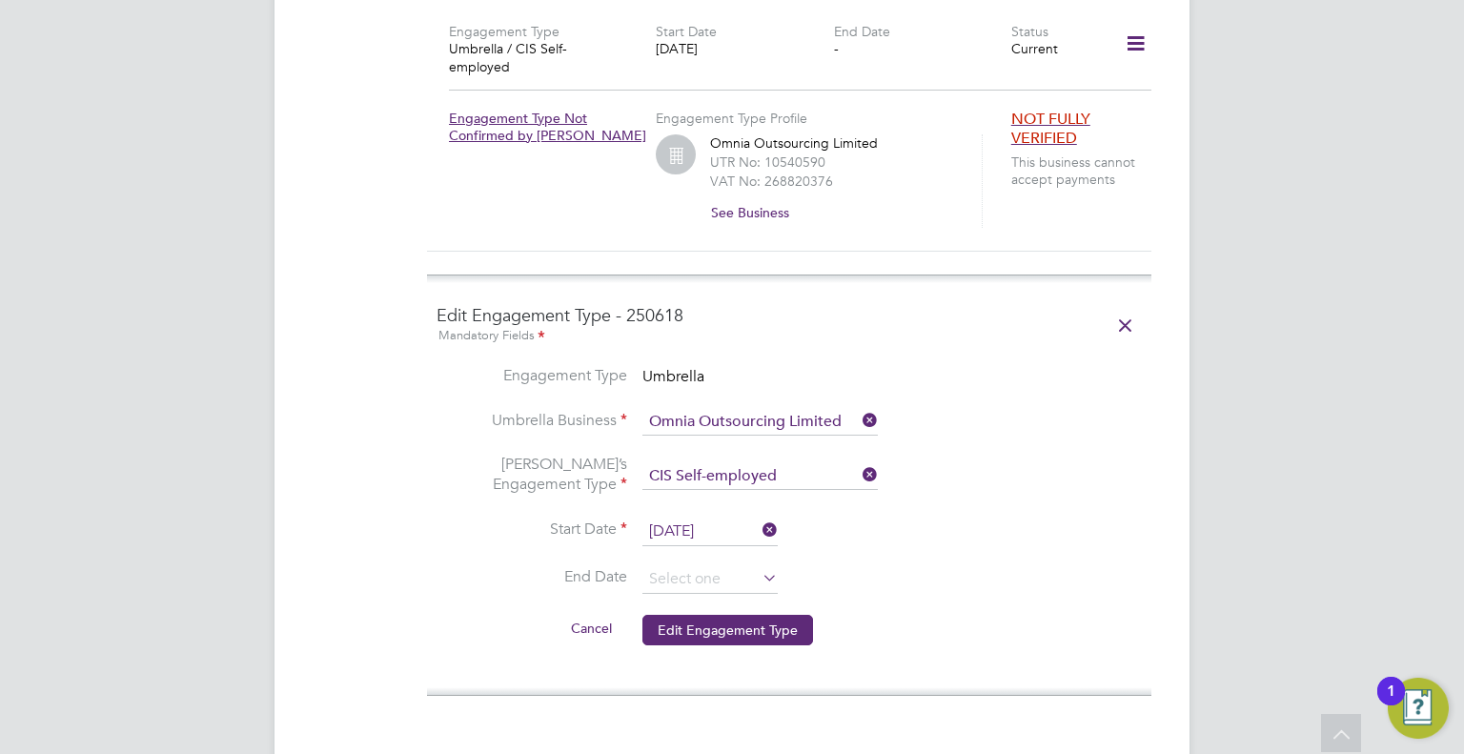
click at [675, 518] on input "02 Jul 2024" at bounding box center [709, 532] width 135 height 29
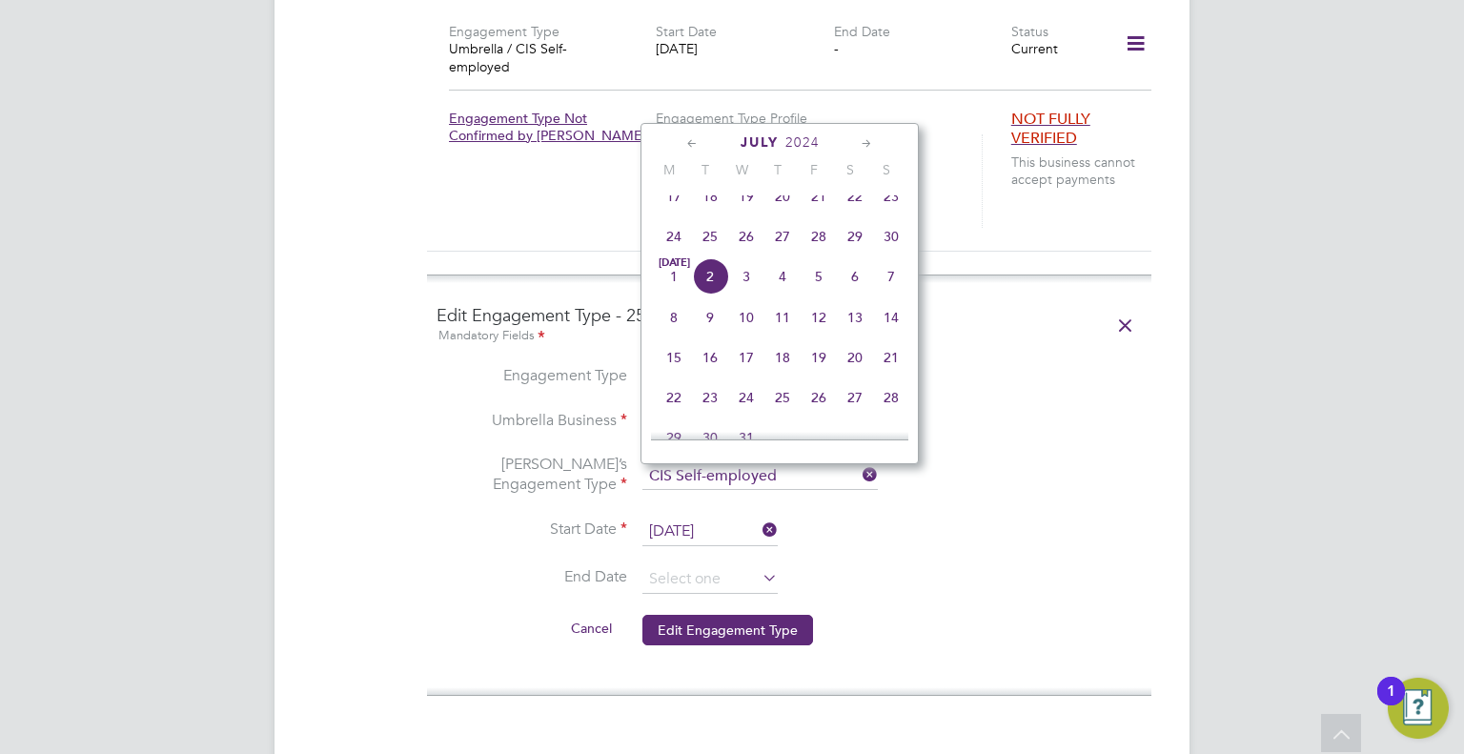
click at [730, 150] on div "July 2024" at bounding box center [779, 142] width 257 height 18
click at [730, 138] on icon at bounding box center [867, 143] width 18 height 21
click at [730, 137] on icon at bounding box center [867, 143] width 18 height 21
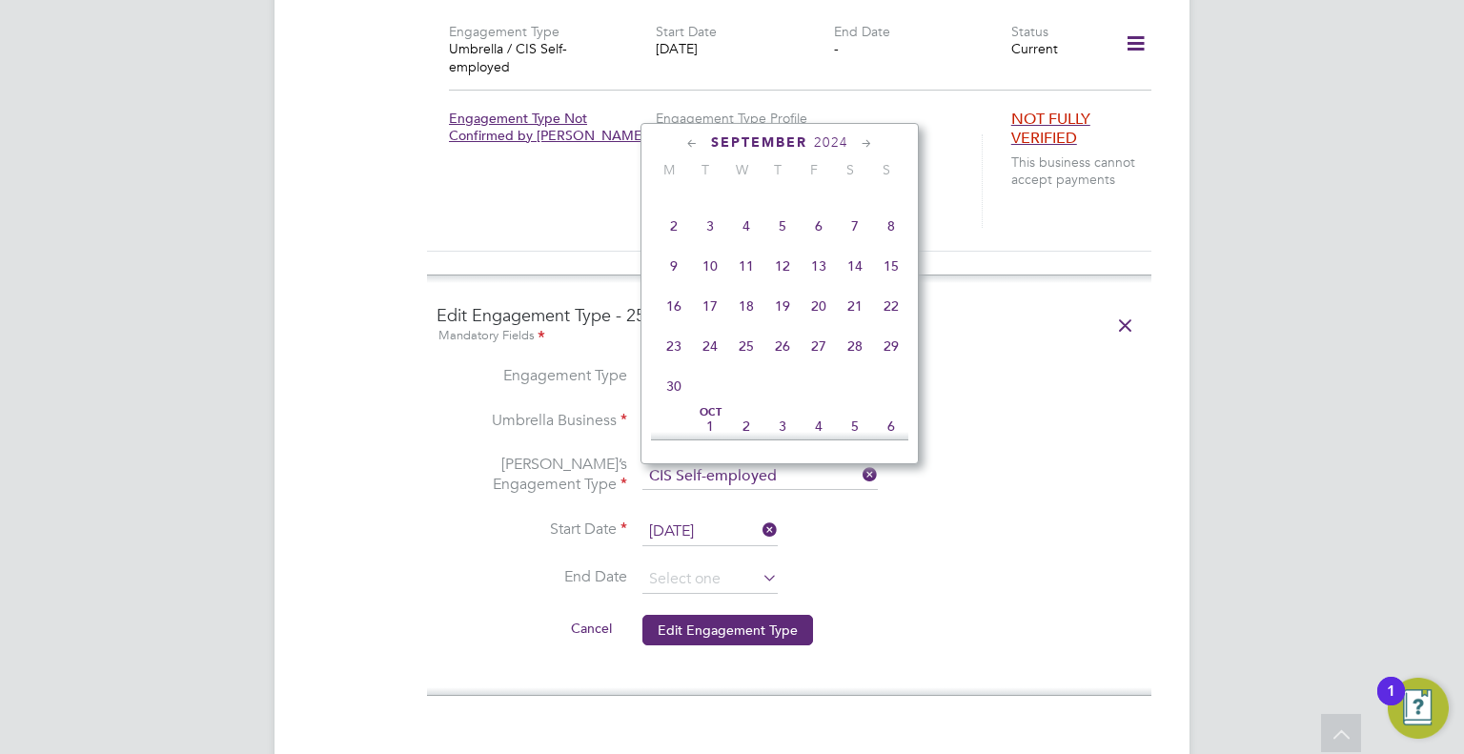
click at [730, 137] on icon at bounding box center [867, 143] width 18 height 21
click at [730, 138] on icon at bounding box center [867, 143] width 18 height 21
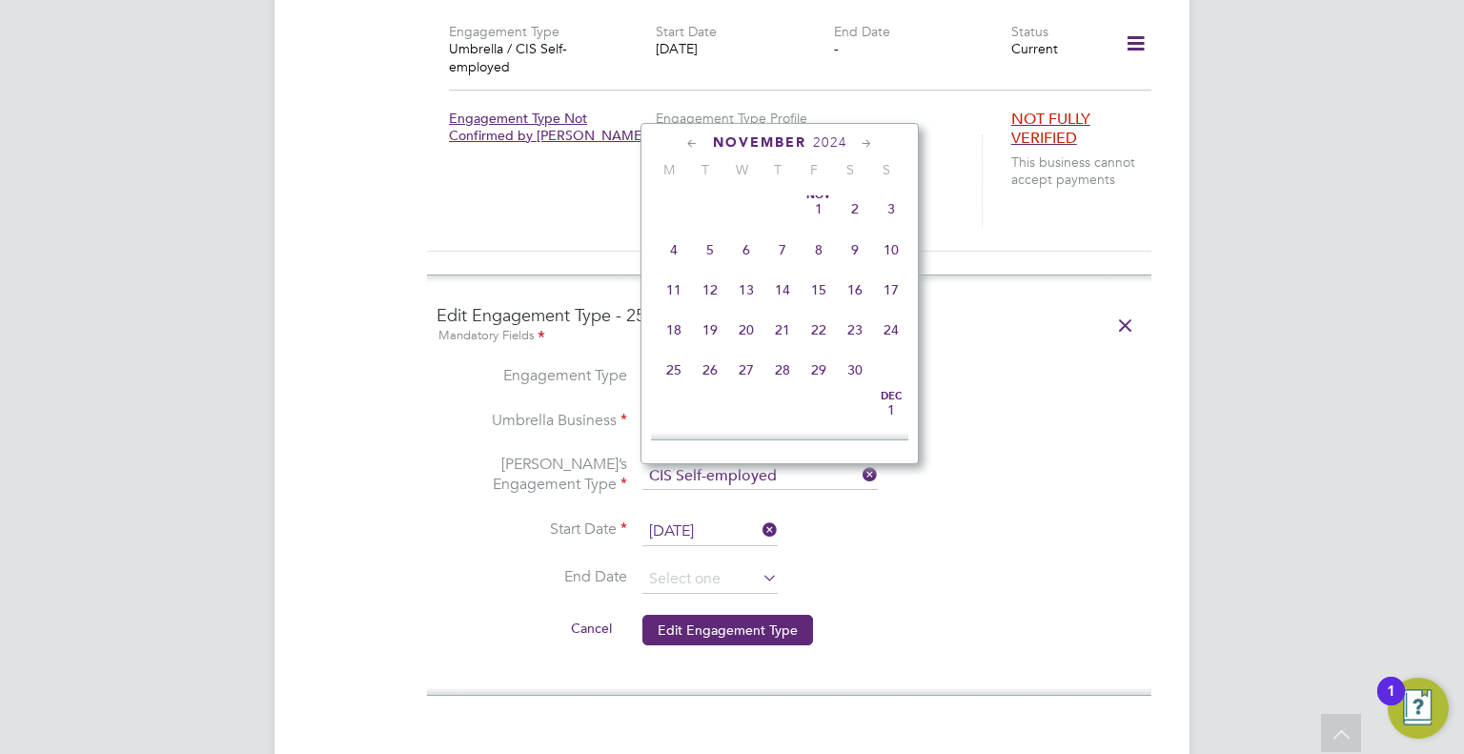
click at [730, 138] on icon at bounding box center [867, 143] width 18 height 21
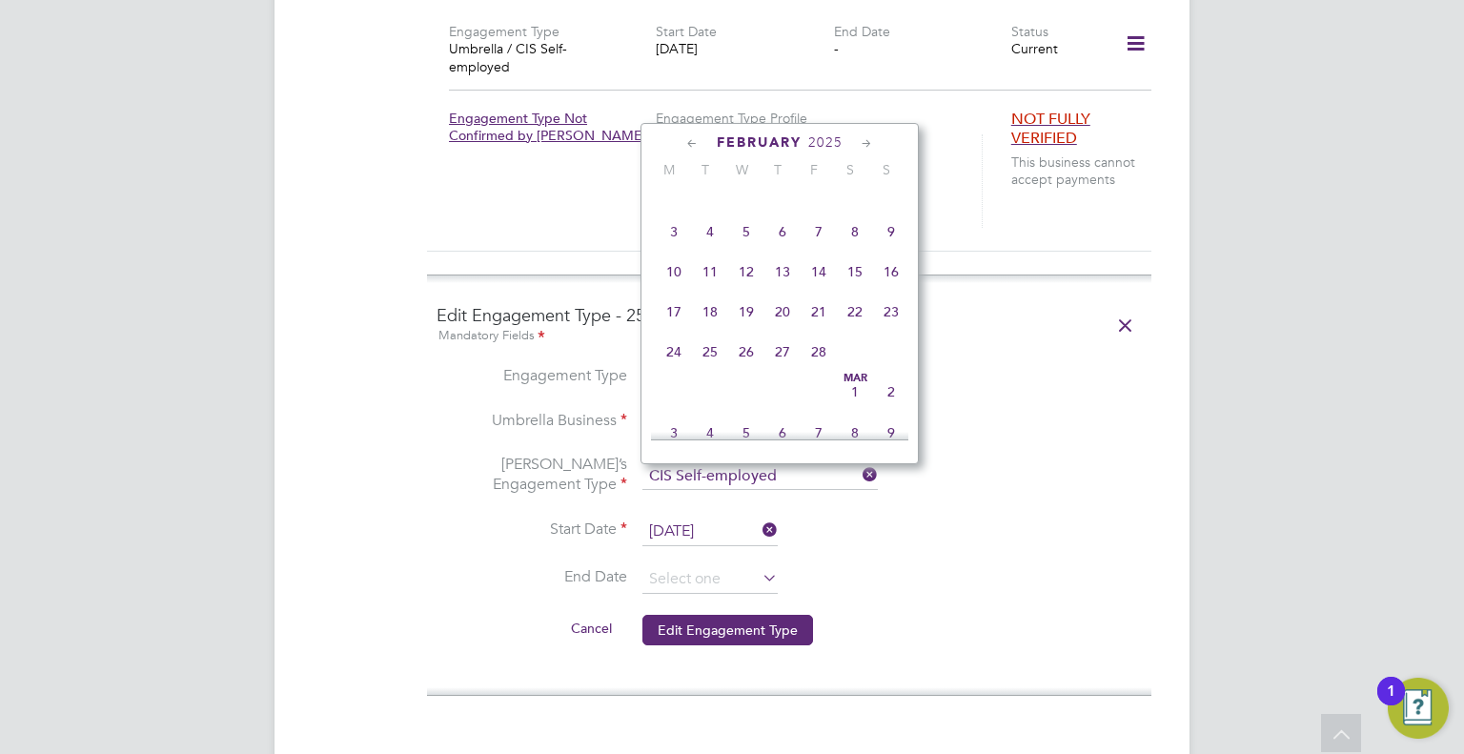
click at [730, 138] on icon at bounding box center [867, 143] width 18 height 21
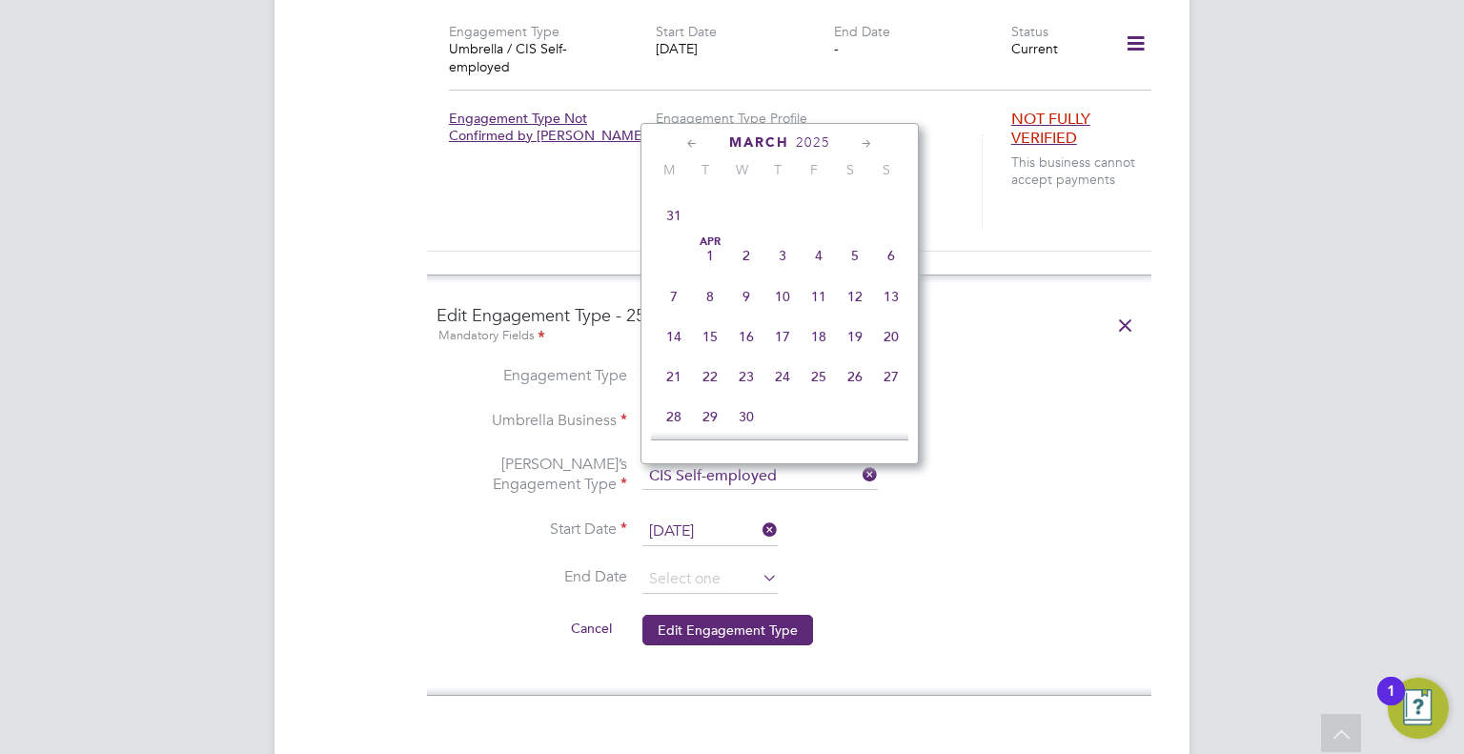
click at [730, 138] on icon at bounding box center [867, 143] width 18 height 21
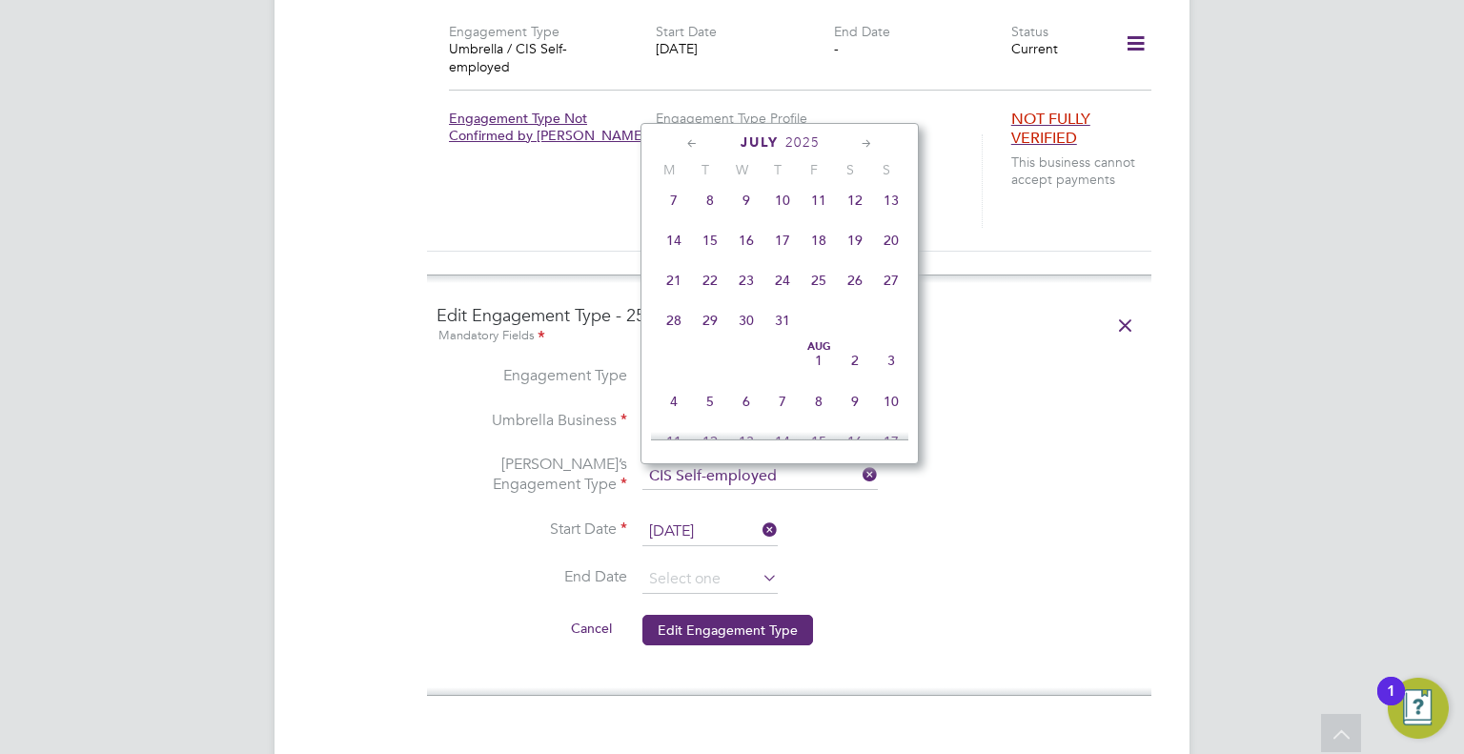
click at [730, 138] on icon at bounding box center [867, 143] width 18 height 21
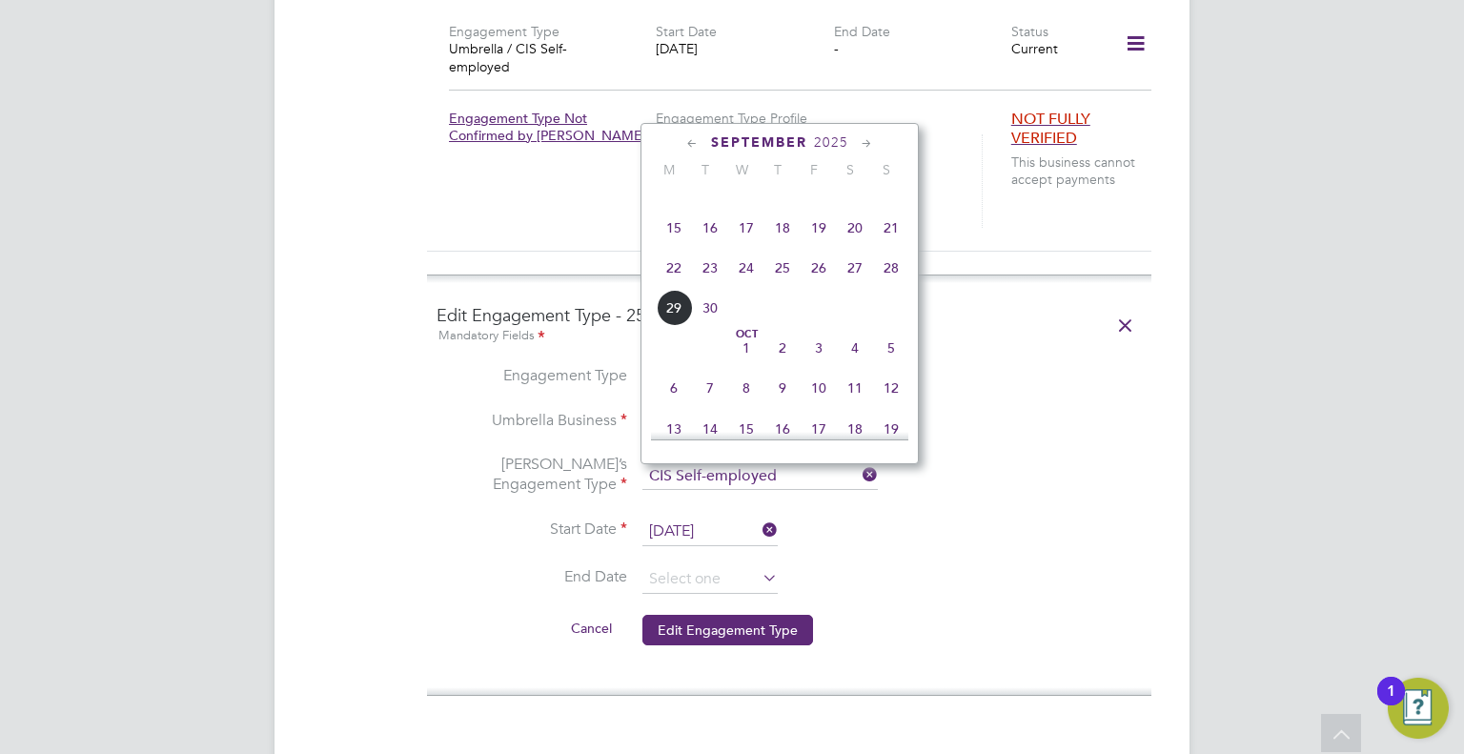
click at [730, 138] on icon at bounding box center [867, 143] width 18 height 21
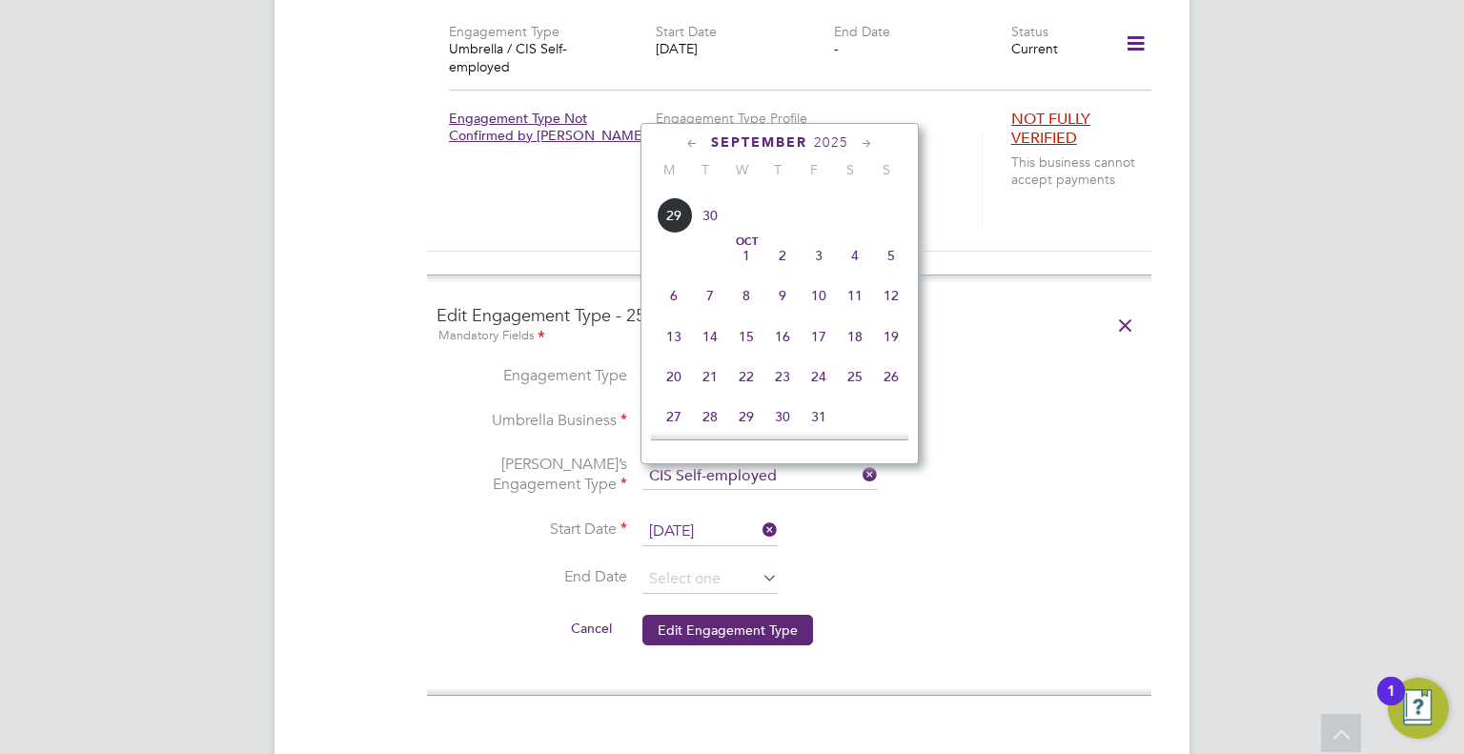
click at [730, 138] on icon at bounding box center [867, 143] width 18 height 21
click at [685, 140] on icon at bounding box center [692, 143] width 18 height 21
click at [686, 140] on icon at bounding box center [692, 143] width 18 height 21
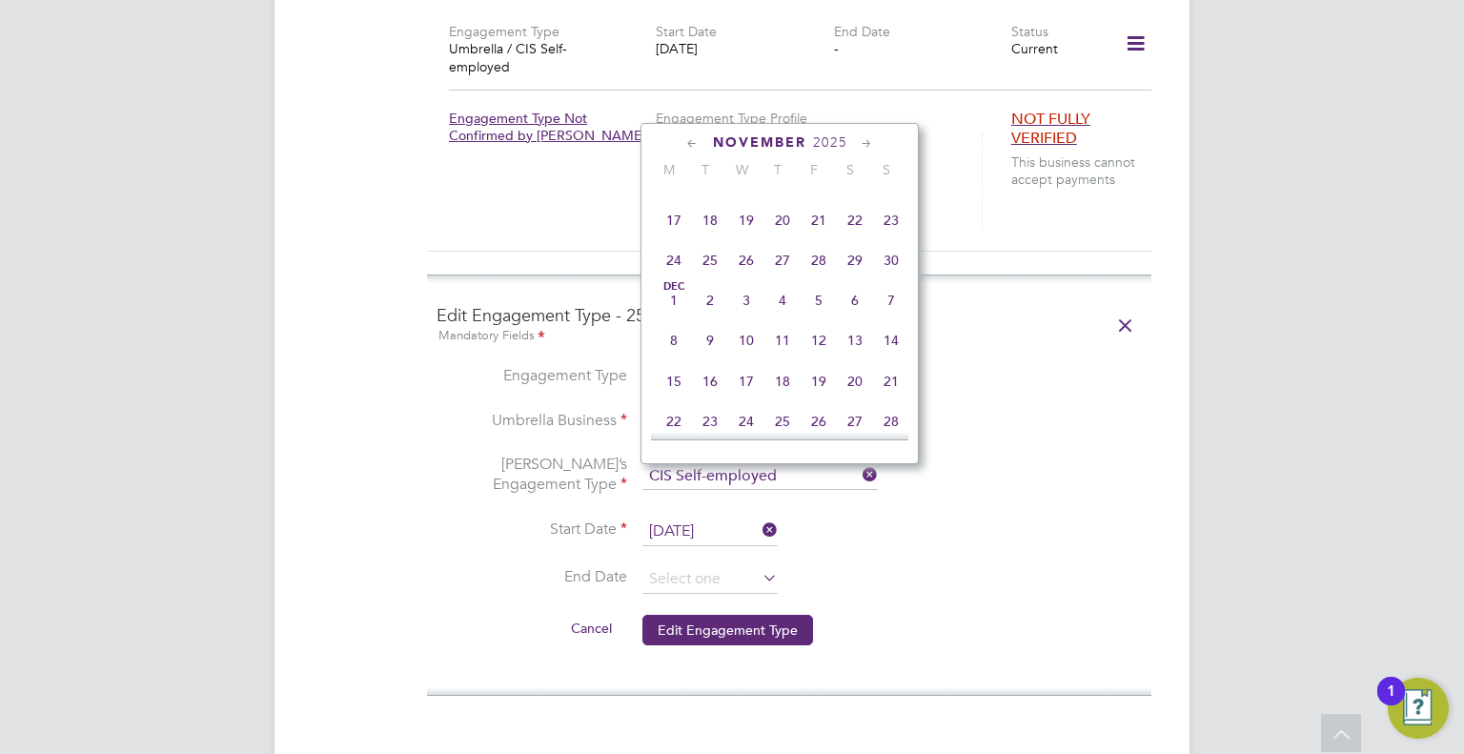
scroll to position [3888, 0]
click at [695, 143] on icon at bounding box center [692, 143] width 18 height 21
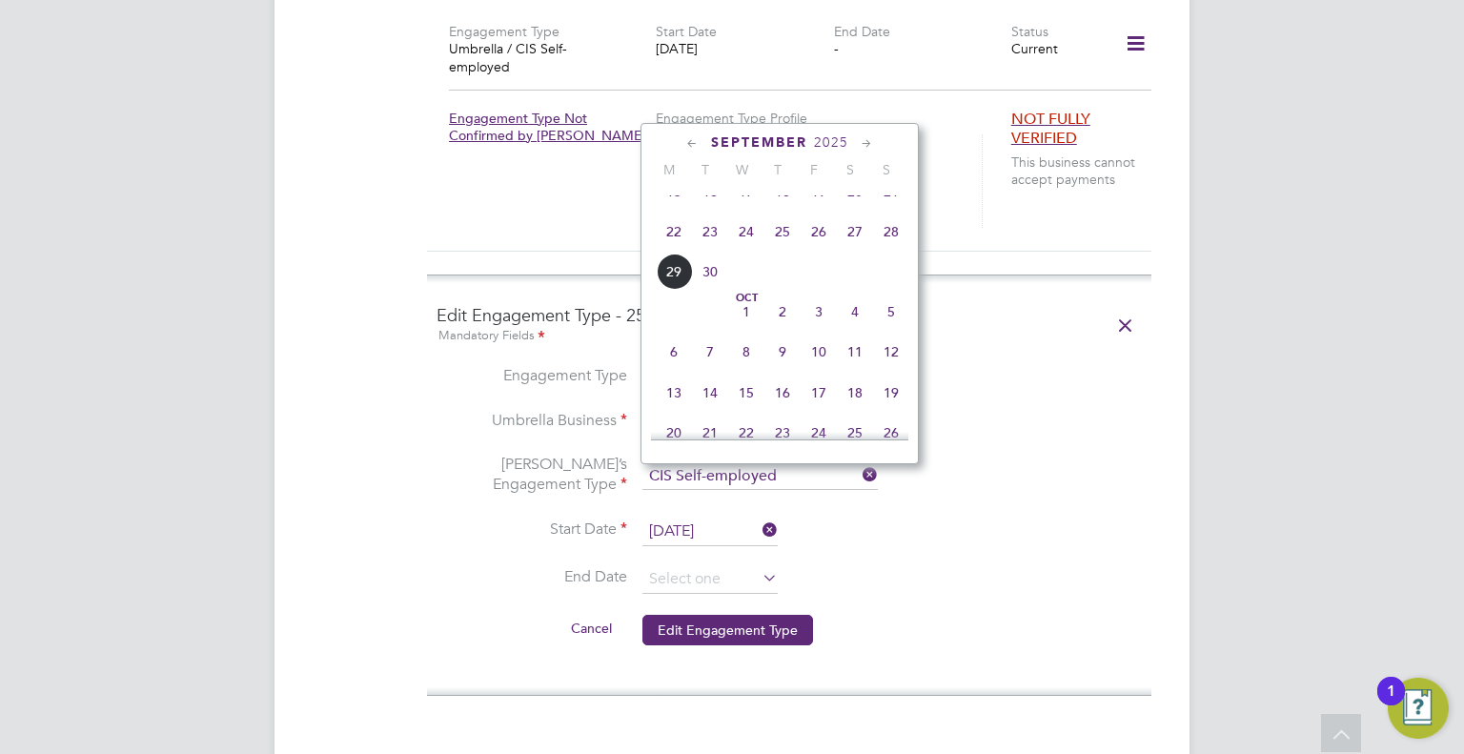
click at [680, 290] on span "29" at bounding box center [674, 272] width 36 height 36
type input "[DATE]"
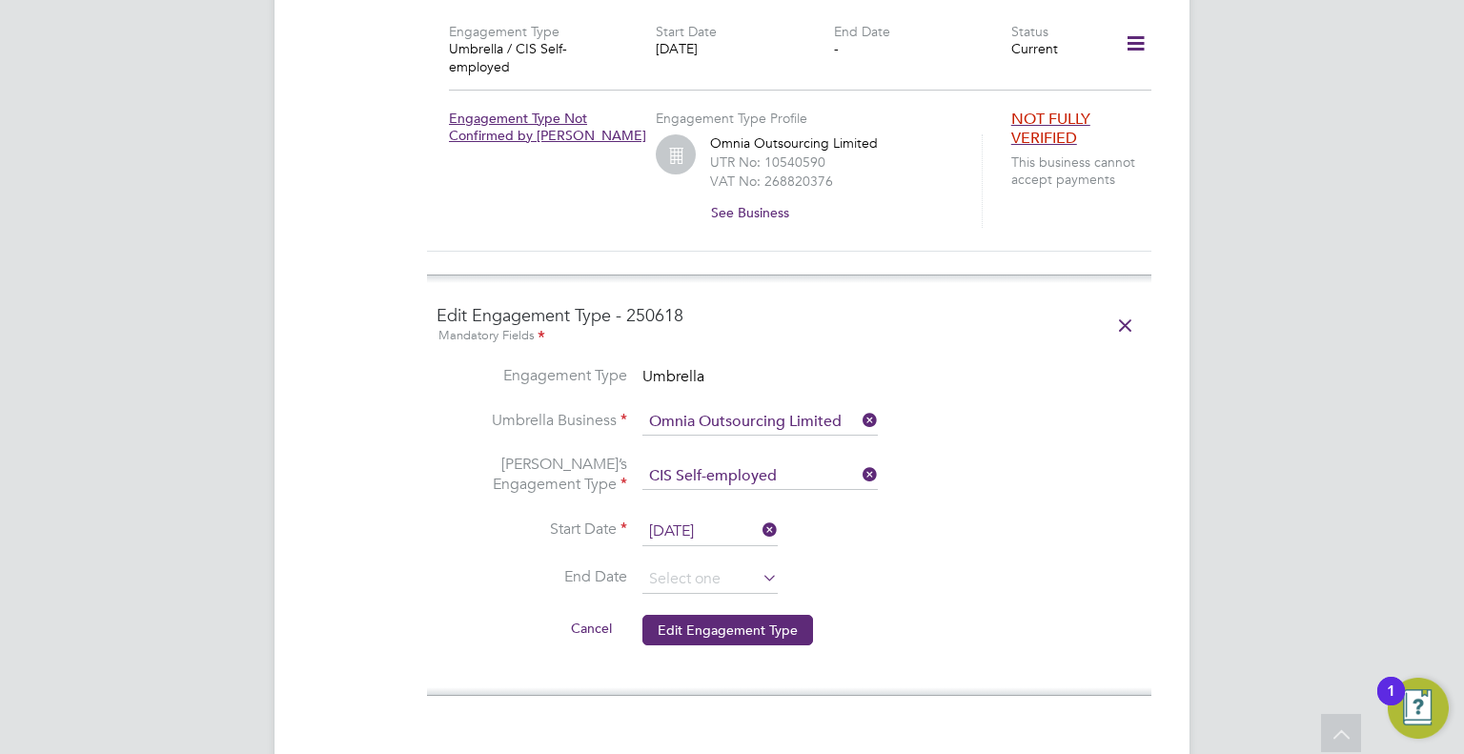
click at [715, 615] on button "Edit Engagement Type" at bounding box center [727, 630] width 171 height 30
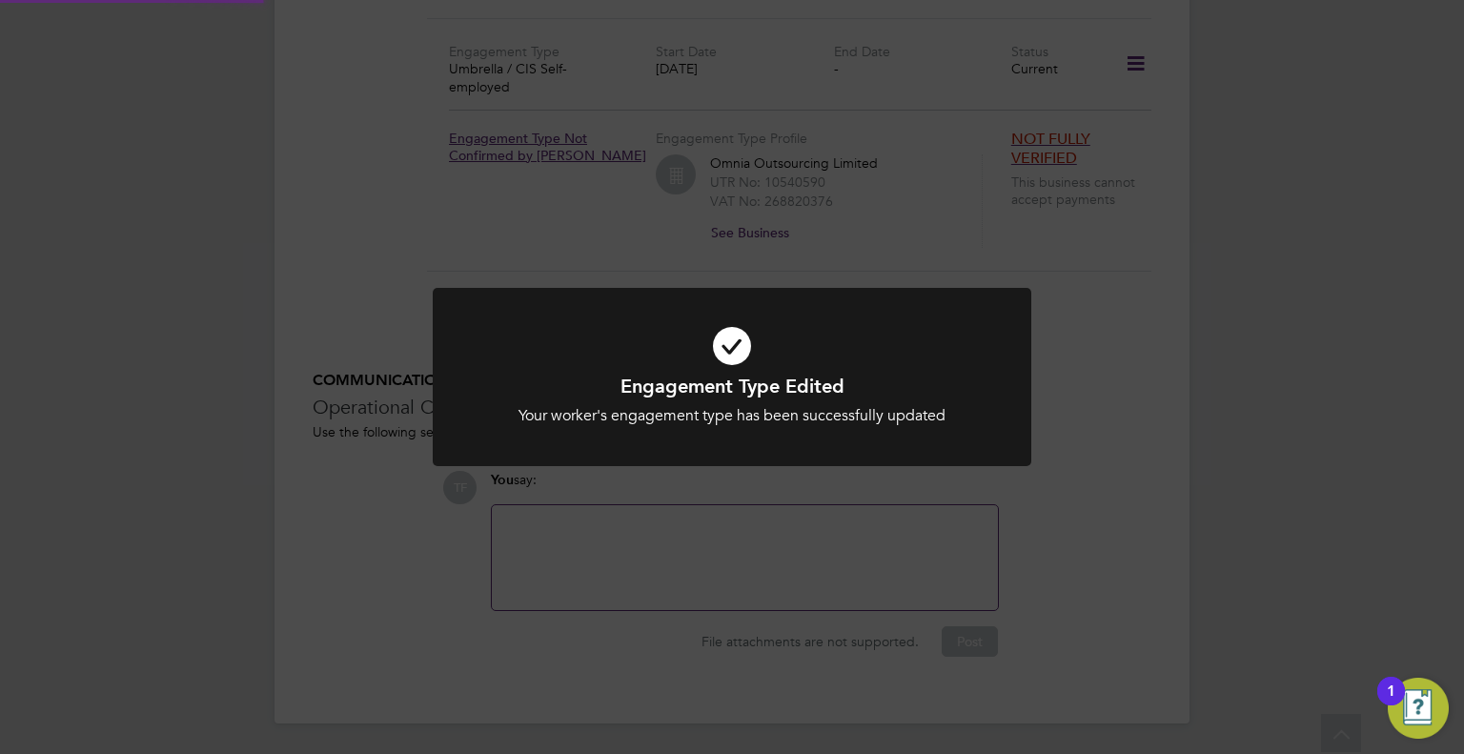
scroll to position [1451, 0]
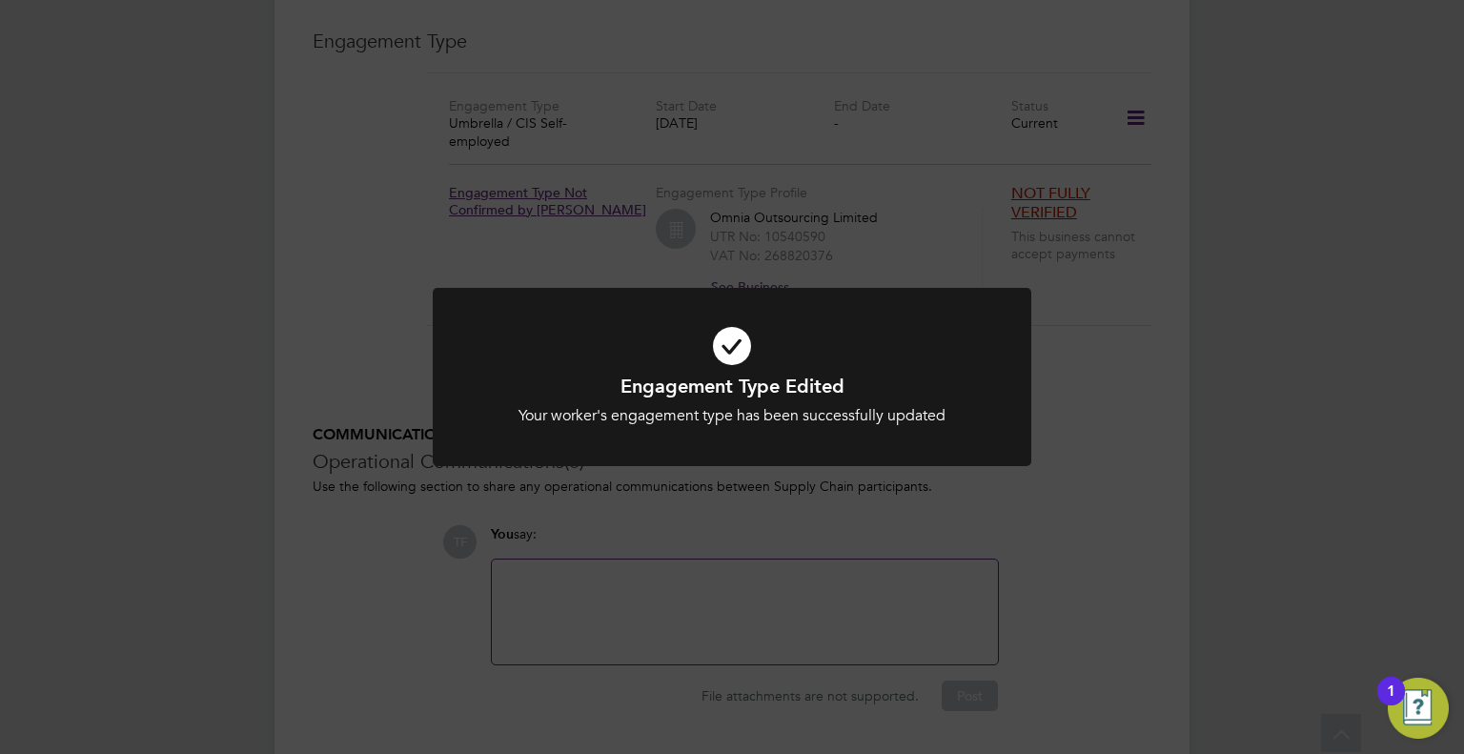
click at [224, 259] on div "Engagement Type Edited Your worker's engagement type has been successfully upda…" at bounding box center [732, 377] width 1464 height 754
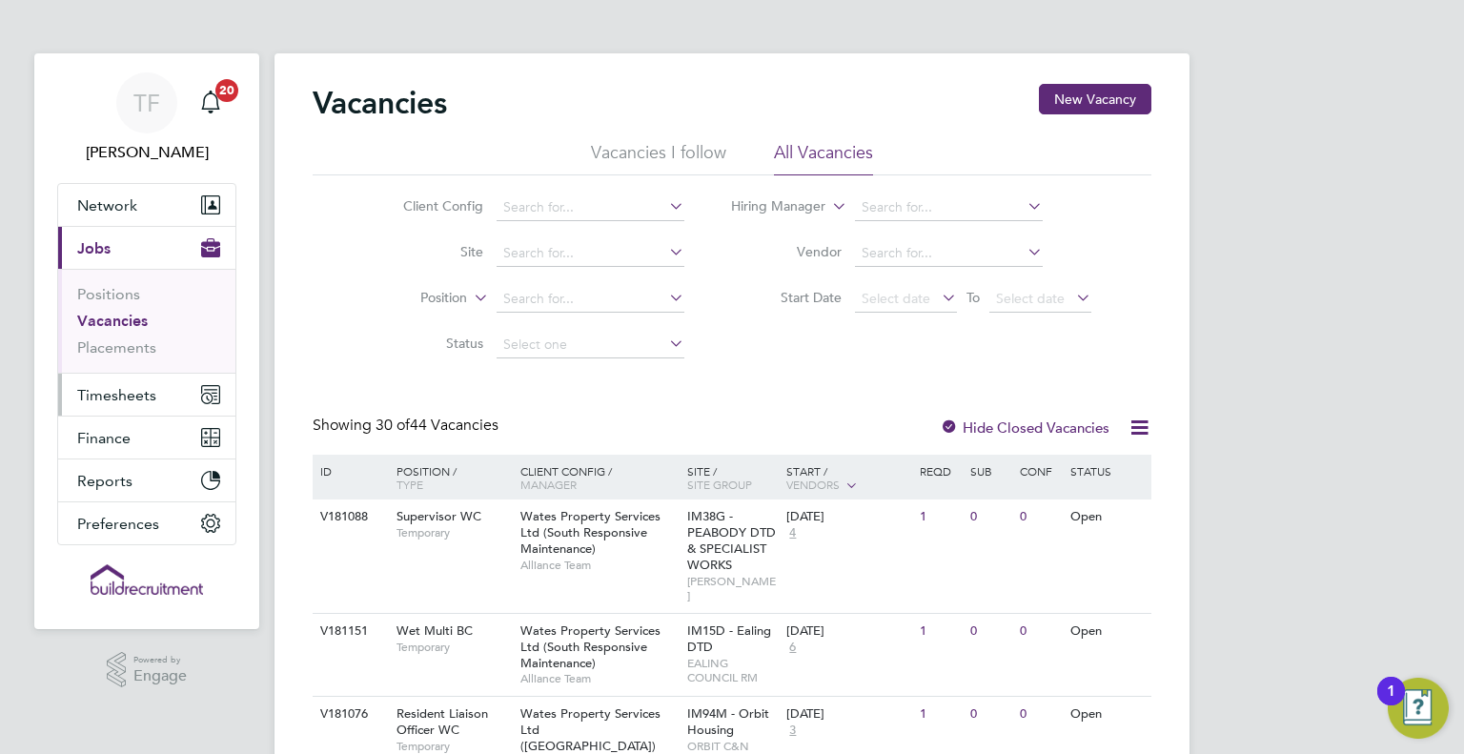
click at [117, 397] on span "Timesheets" at bounding box center [116, 395] width 79 height 18
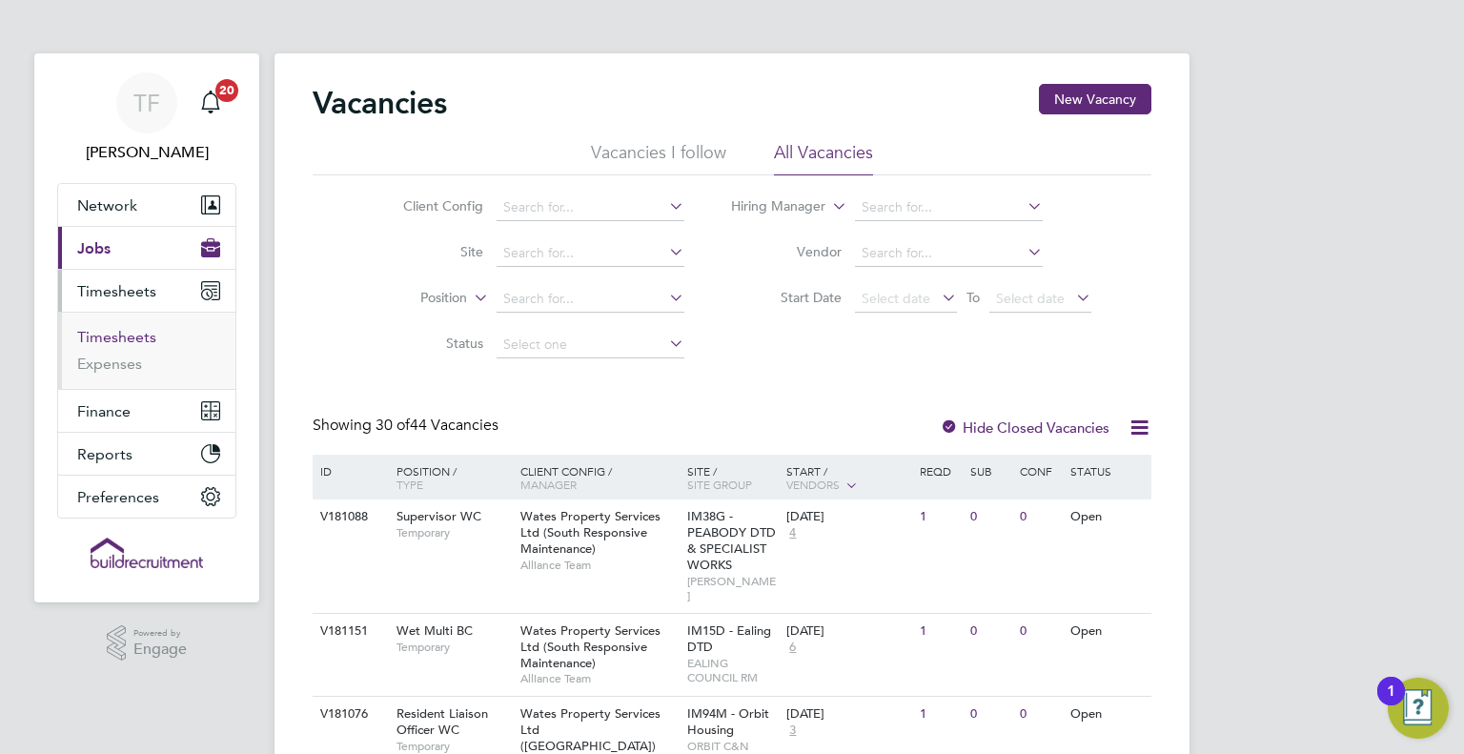
click at [114, 336] on link "Timesheets" at bounding box center [116, 337] width 79 height 18
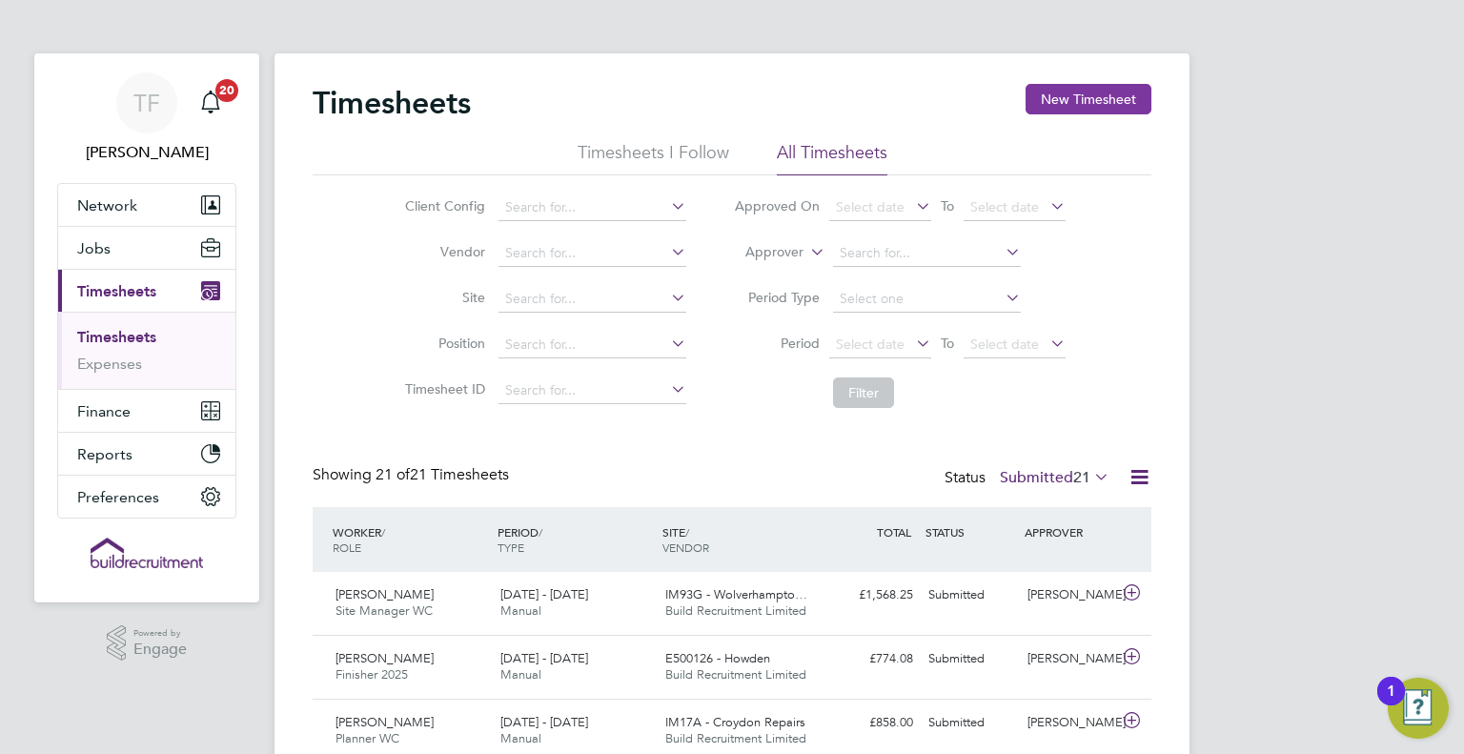
click at [1113, 91] on button "New Timesheet" at bounding box center [1088, 99] width 126 height 30
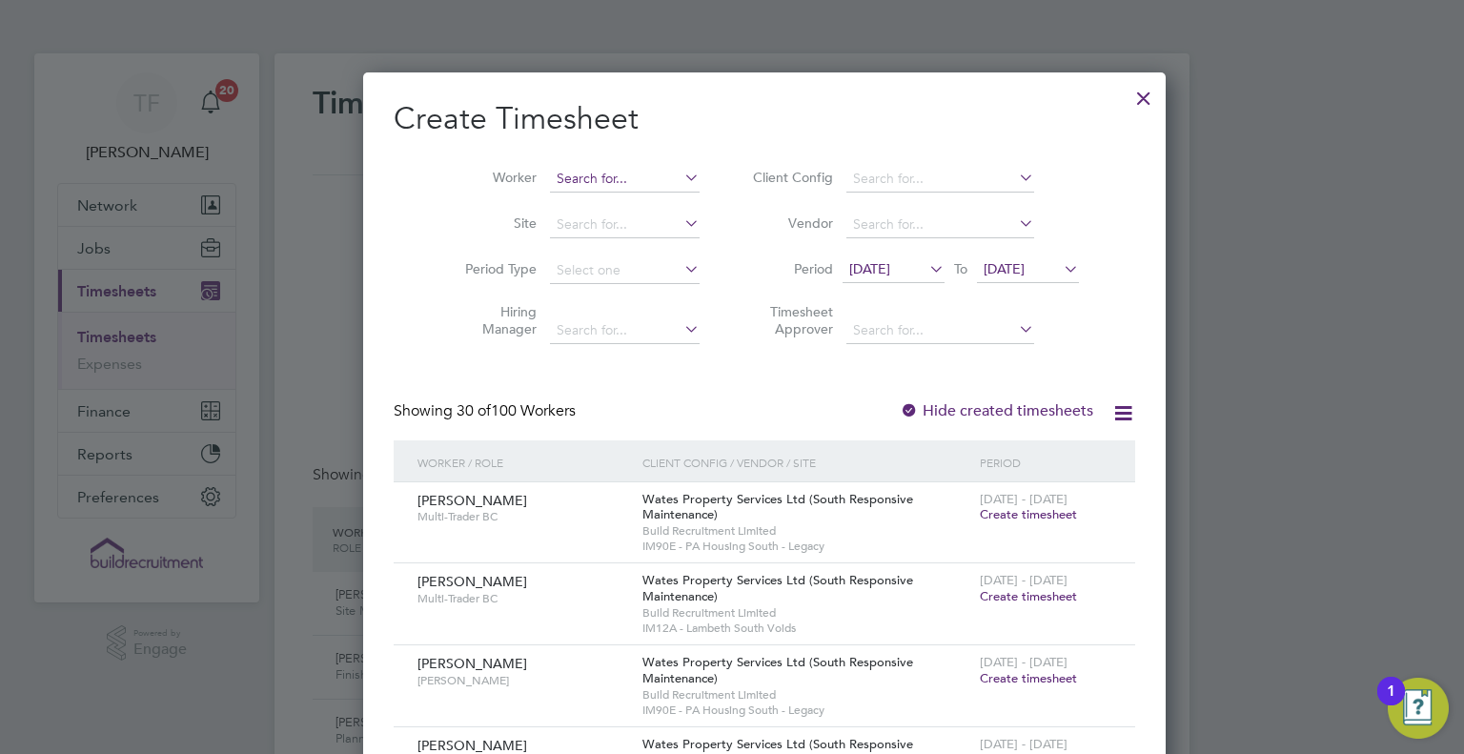
click at [585, 171] on input at bounding box center [625, 179] width 150 height 27
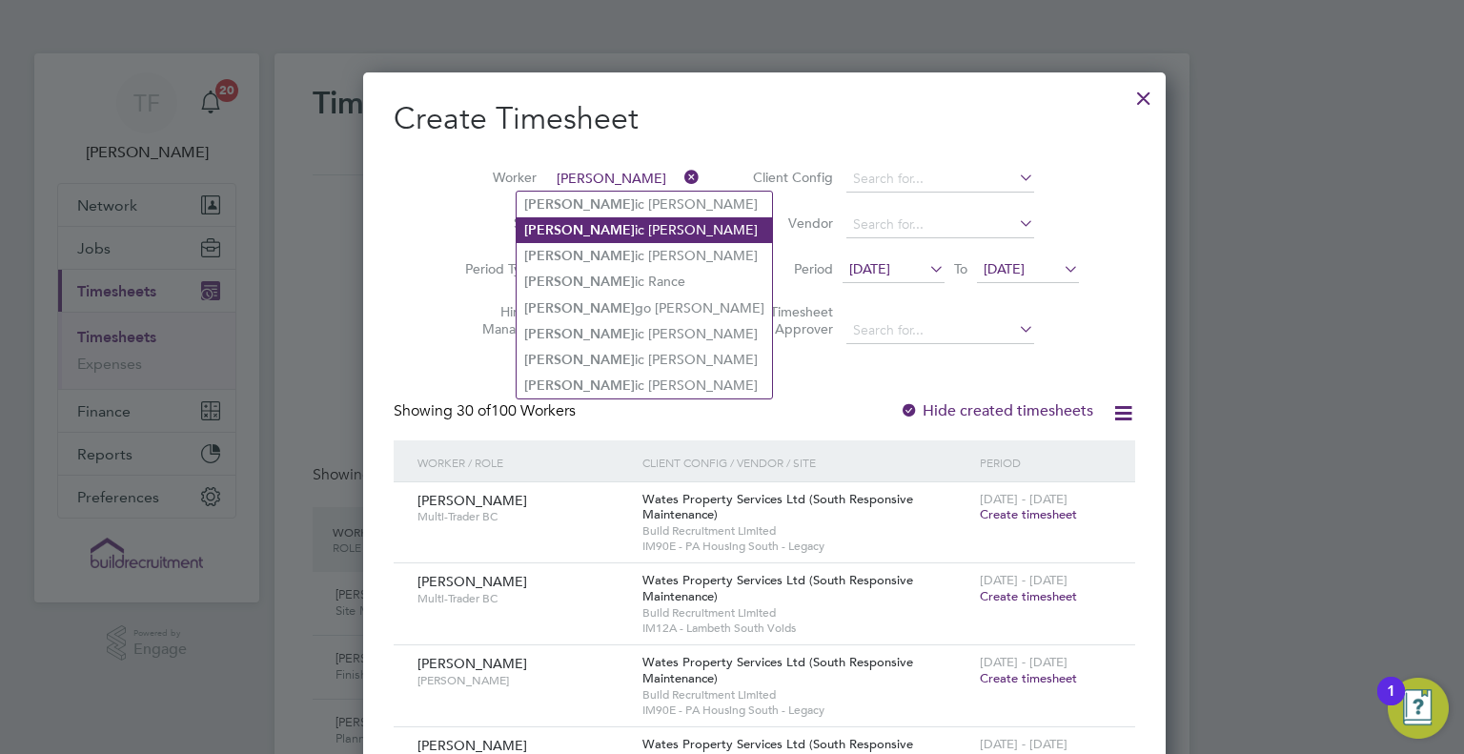
click at [571, 228] on li "[PERSON_NAME] ic [PERSON_NAME]" at bounding box center [644, 230] width 255 height 26
type input "[PERSON_NAME]"
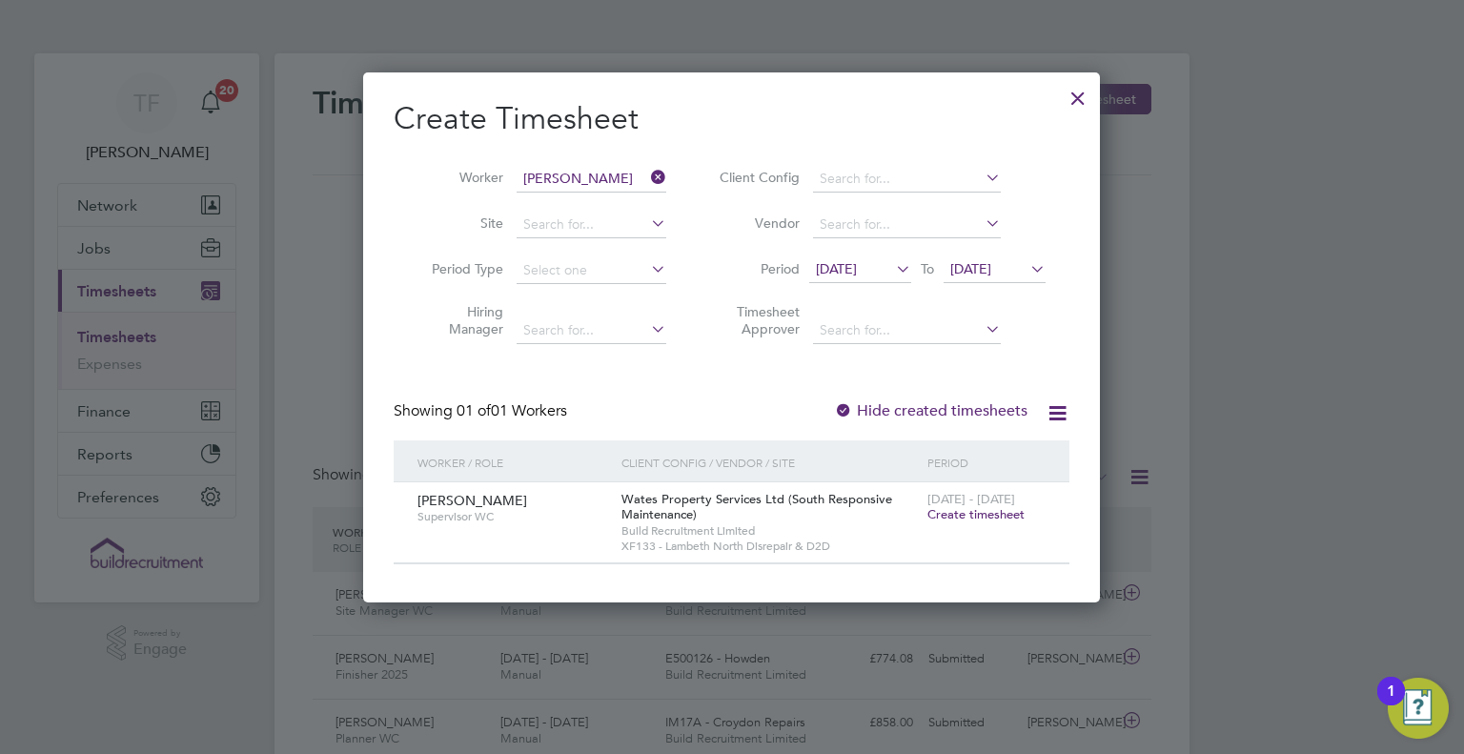
click at [982, 515] on span "Create timesheet" at bounding box center [975, 514] width 97 height 16
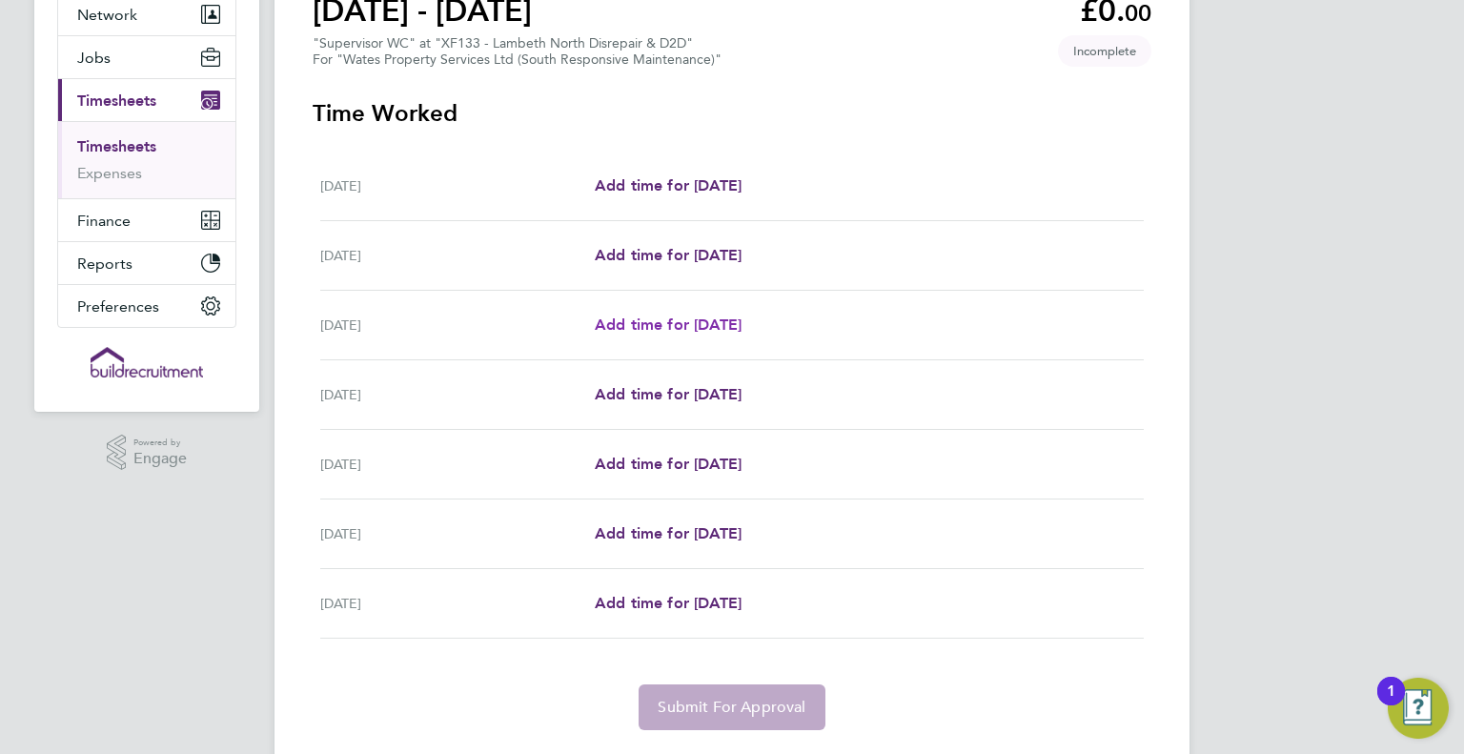
click at [689, 323] on span "Add time for [DATE]" at bounding box center [668, 324] width 147 height 18
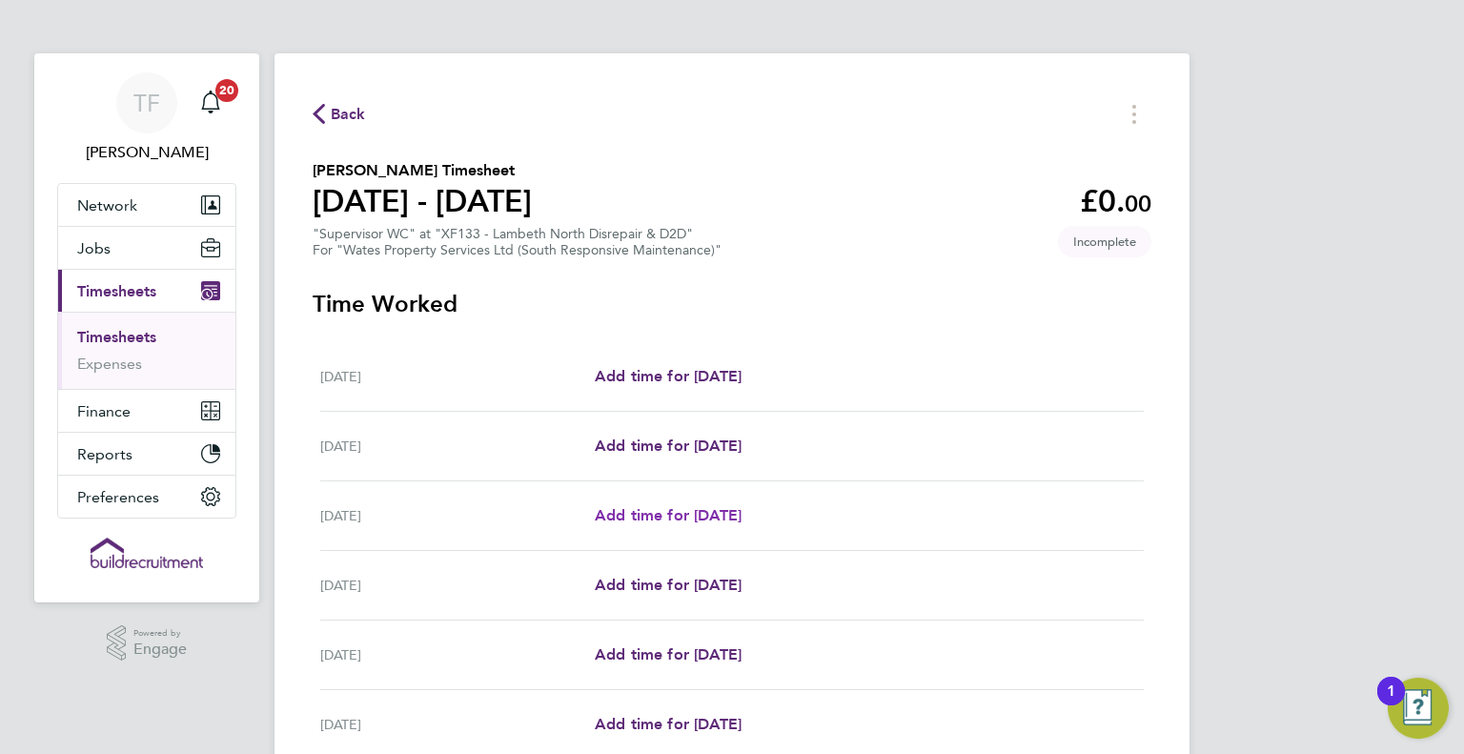
select select "30"
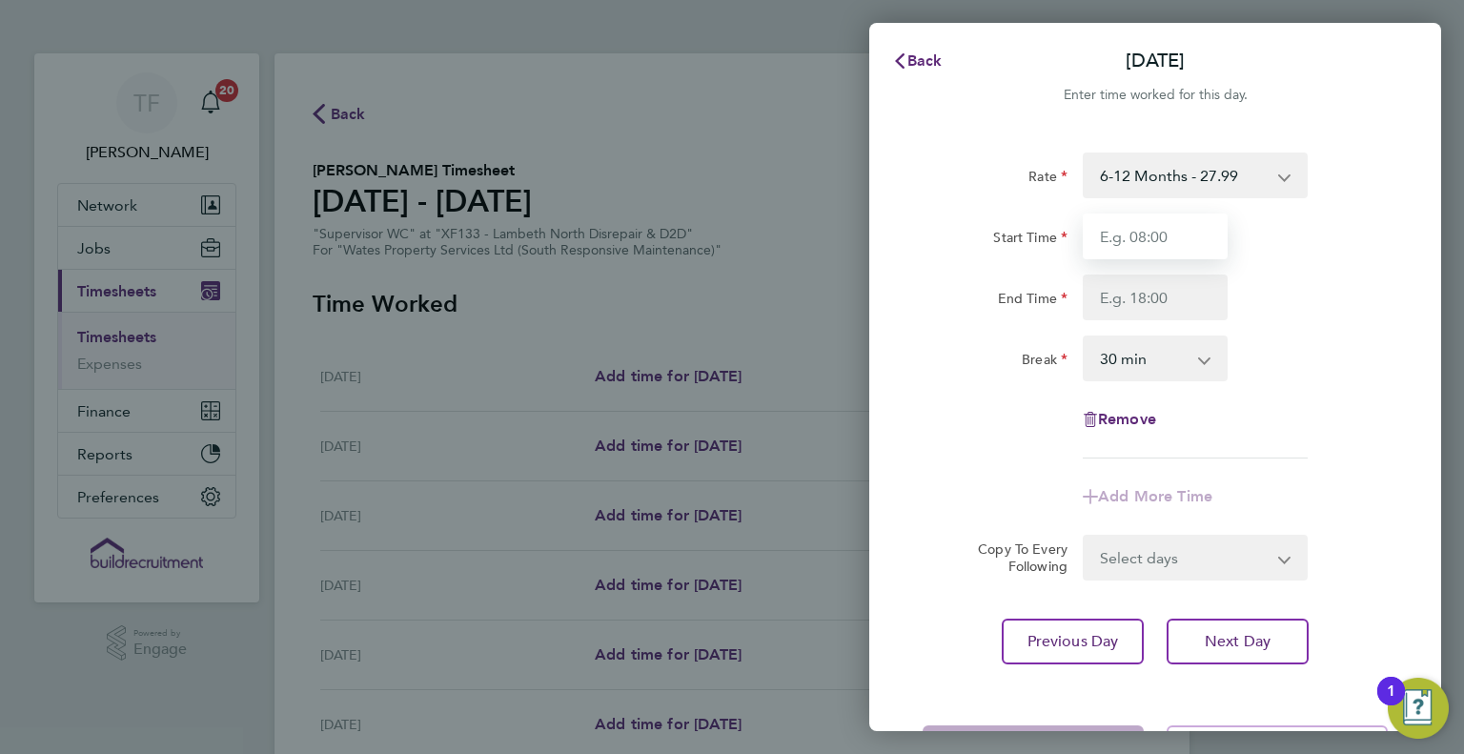
click at [1139, 244] on input "Start Time" at bounding box center [1155, 236] width 145 height 46
type input "08:00"
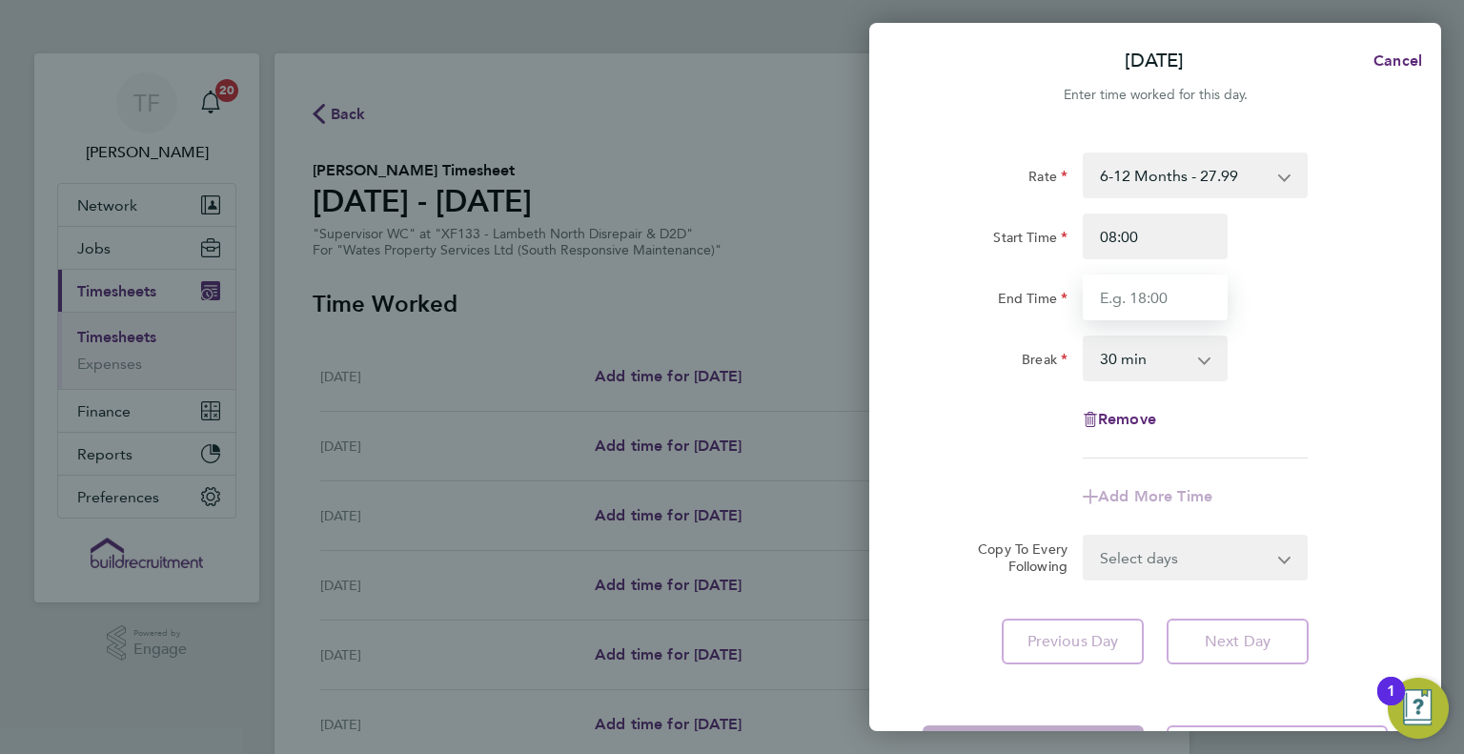
click at [1137, 312] on input "End Time" at bounding box center [1155, 297] width 145 height 46
type input "17:00"
click at [1158, 549] on form "Rate 6-12 Months - 27.99 Start Time 08:00 End Time 17:00 Break 0 min 15 min 30 …" at bounding box center [1155, 366] width 465 height 428
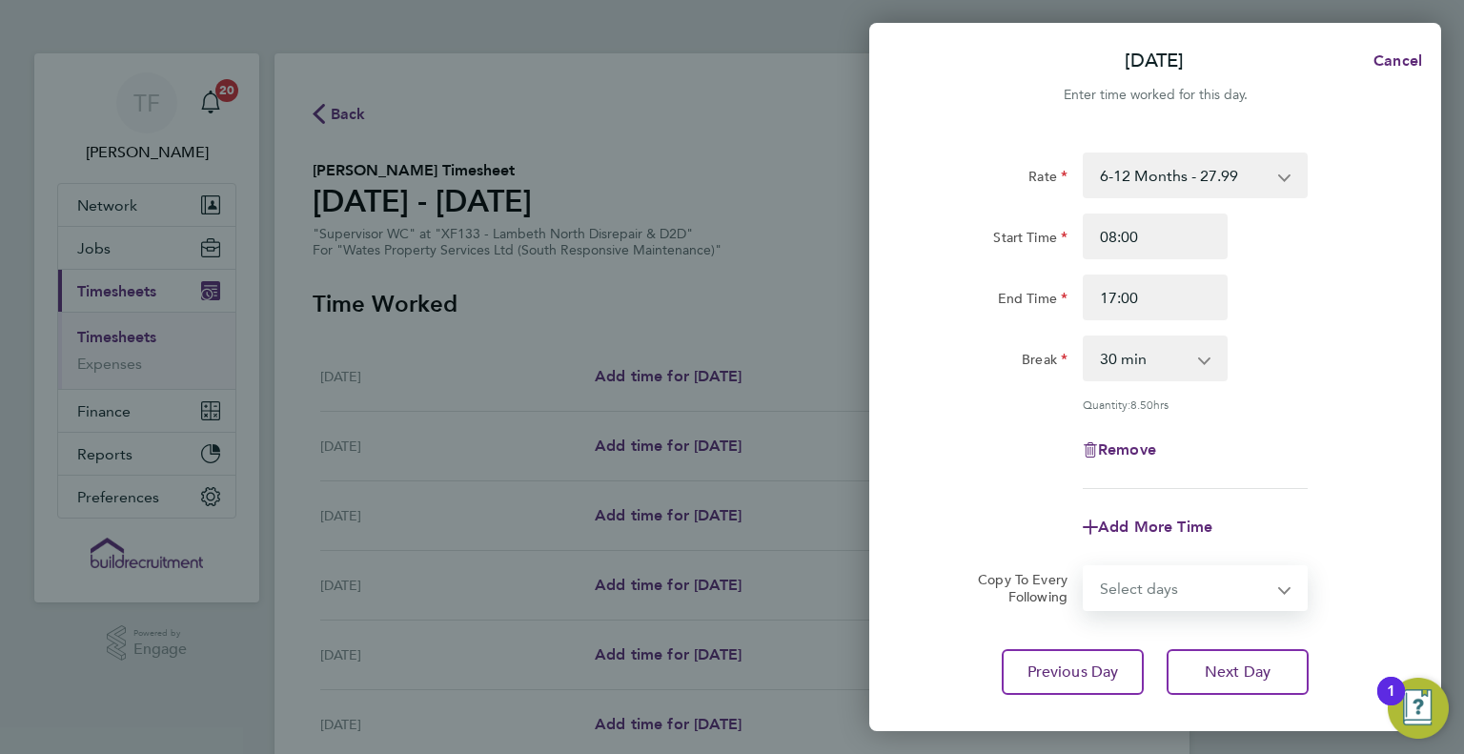
select select "DAY"
click at [1085, 567] on select "Select days Day [DATE] [DATE] [DATE] [DATE]" at bounding box center [1185, 588] width 200 height 42
select select "[DATE]"
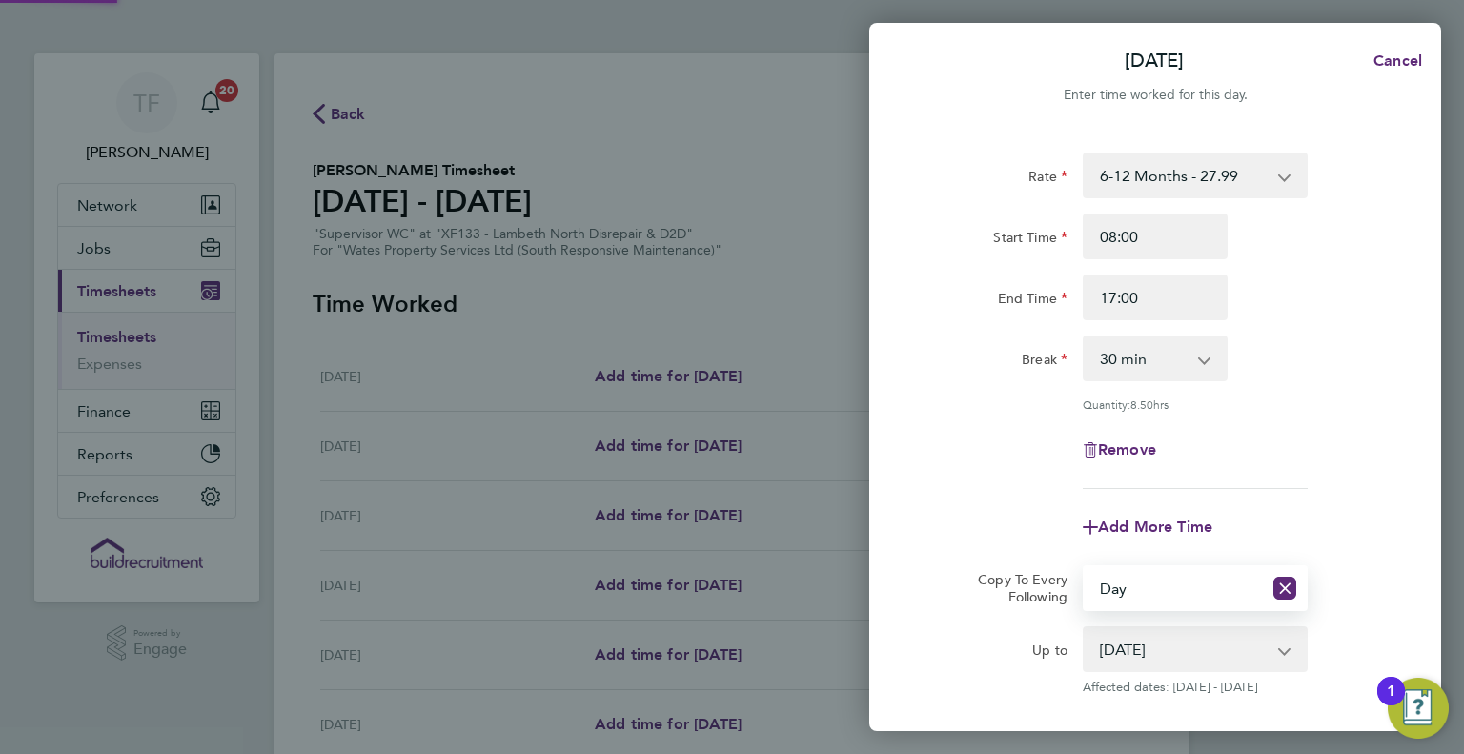
click at [1342, 349] on div "Break 0 min 15 min 30 min 45 min 60 min 75 min 90 min" at bounding box center [1155, 358] width 480 height 46
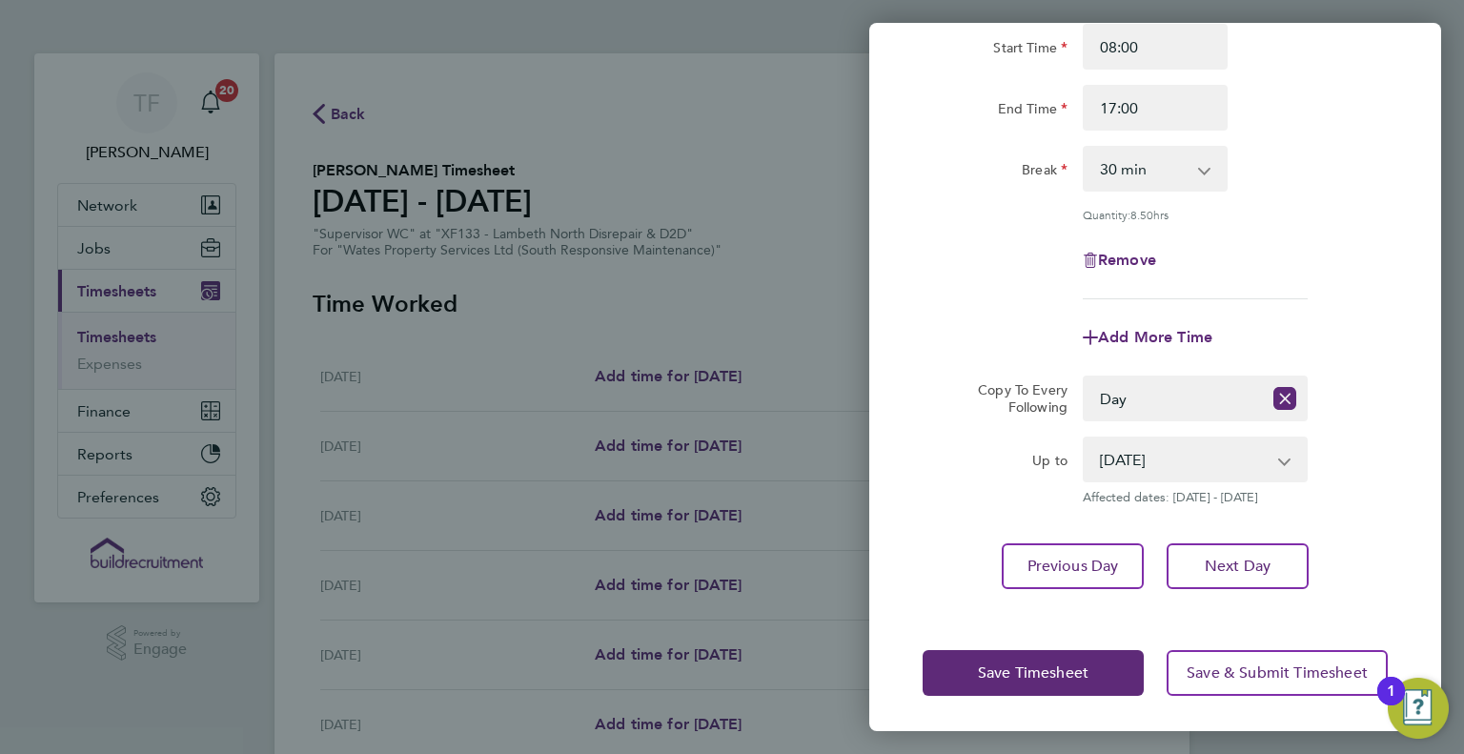
click at [1186, 405] on select "Select days Day [DATE] [DATE] [DATE] [DATE]" at bounding box center [1173, 398] width 177 height 42
click at [1194, 393] on select "Select days Day [DATE] [DATE] [DATE] [DATE]" at bounding box center [1173, 398] width 177 height 42
click at [1317, 300] on app-timesheet-line-form-group "Rate 6-12 Months - 27.99 Start Time 08:00 End Time 17:00 Break 0 min 15 min 30 …" at bounding box center [1155, 161] width 465 height 397
click at [1257, 675] on span "Save & Submit Timesheet" at bounding box center [1277, 672] width 181 height 19
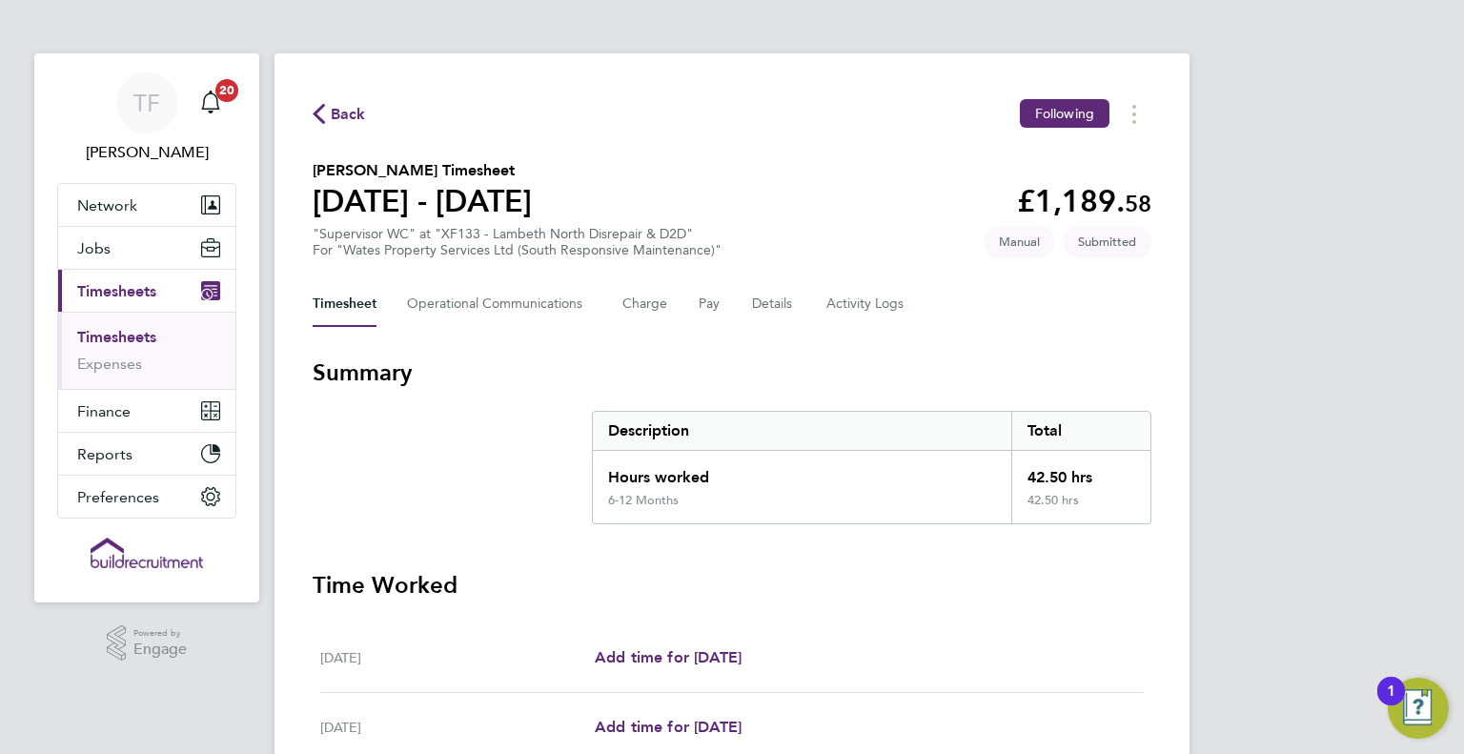
click at [344, 112] on span "Back" at bounding box center [348, 114] width 35 height 23
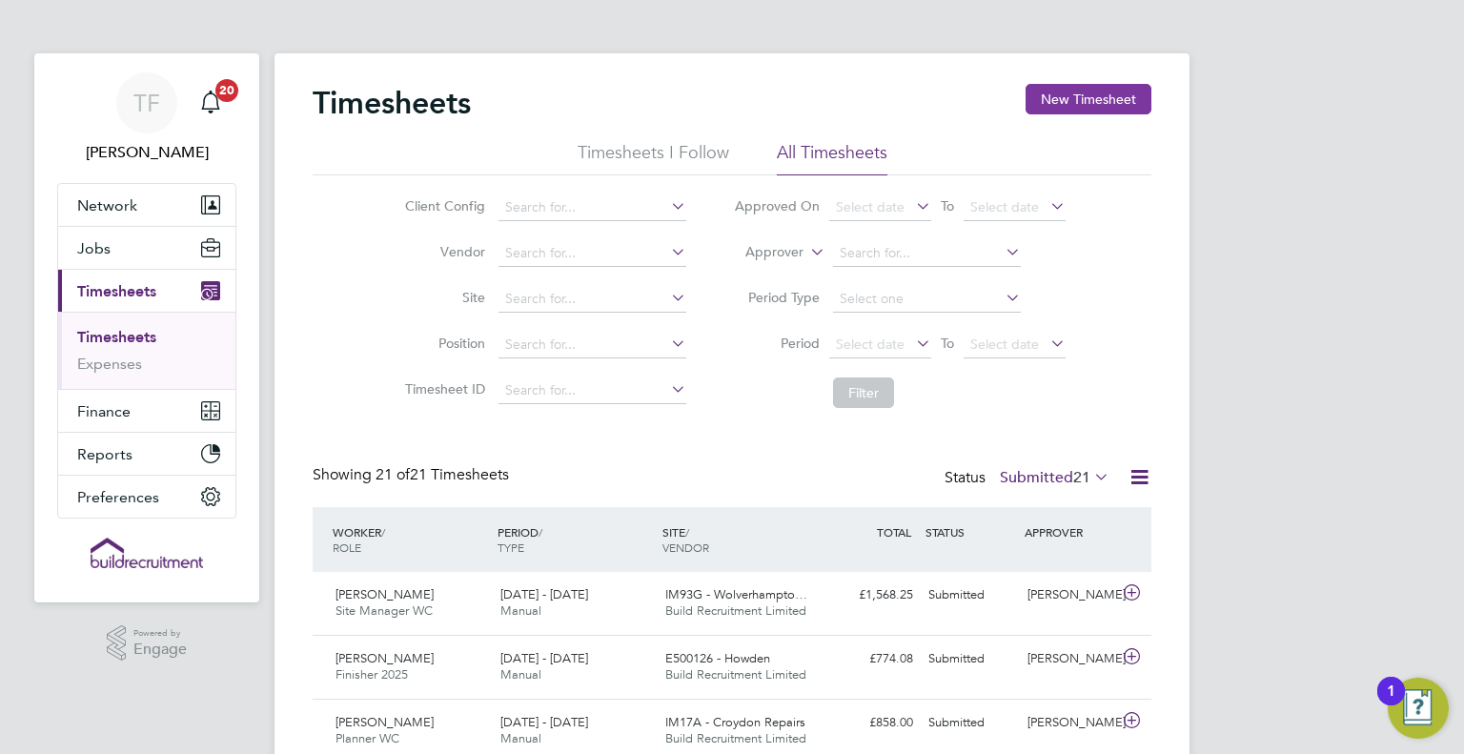
click at [1086, 90] on button "New Timesheet" at bounding box center [1088, 99] width 126 height 30
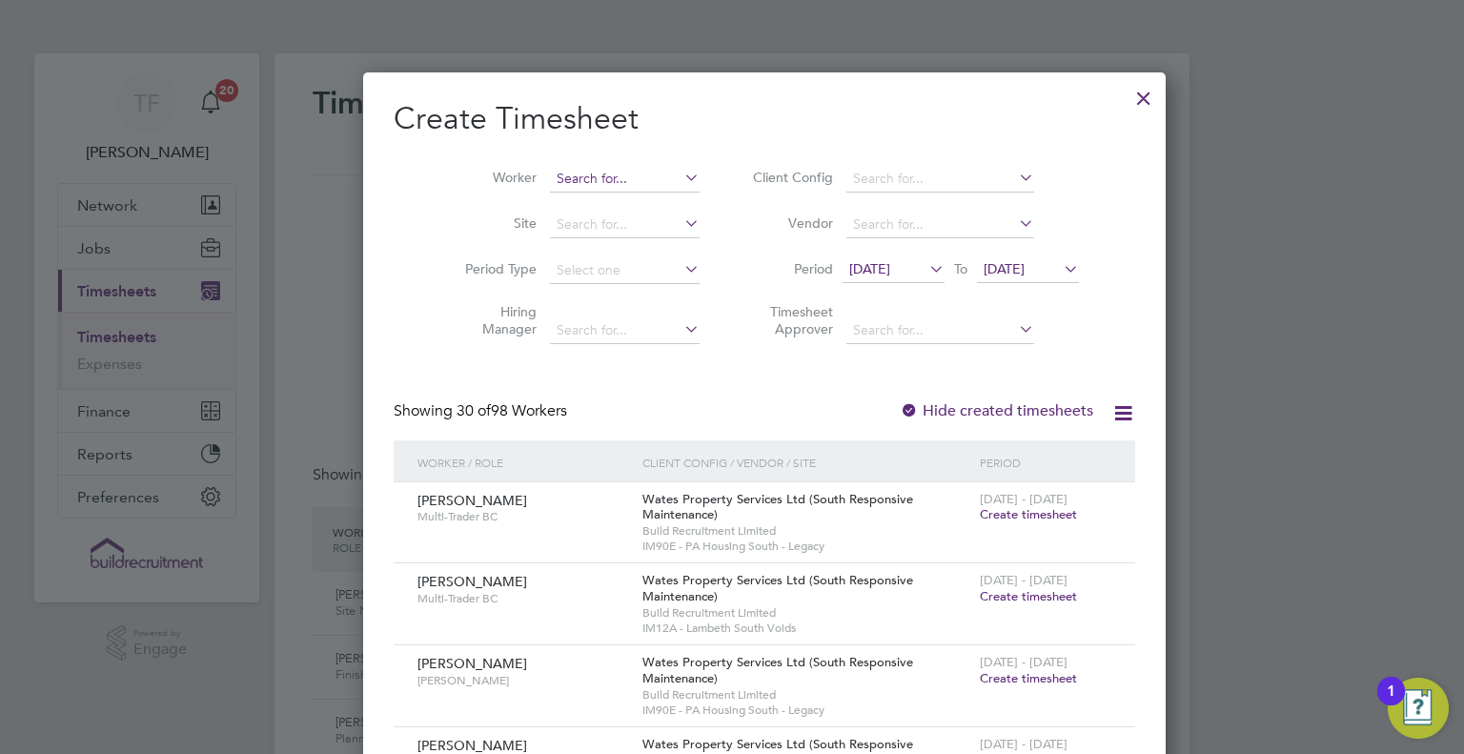
click at [618, 173] on input at bounding box center [625, 179] width 150 height 27
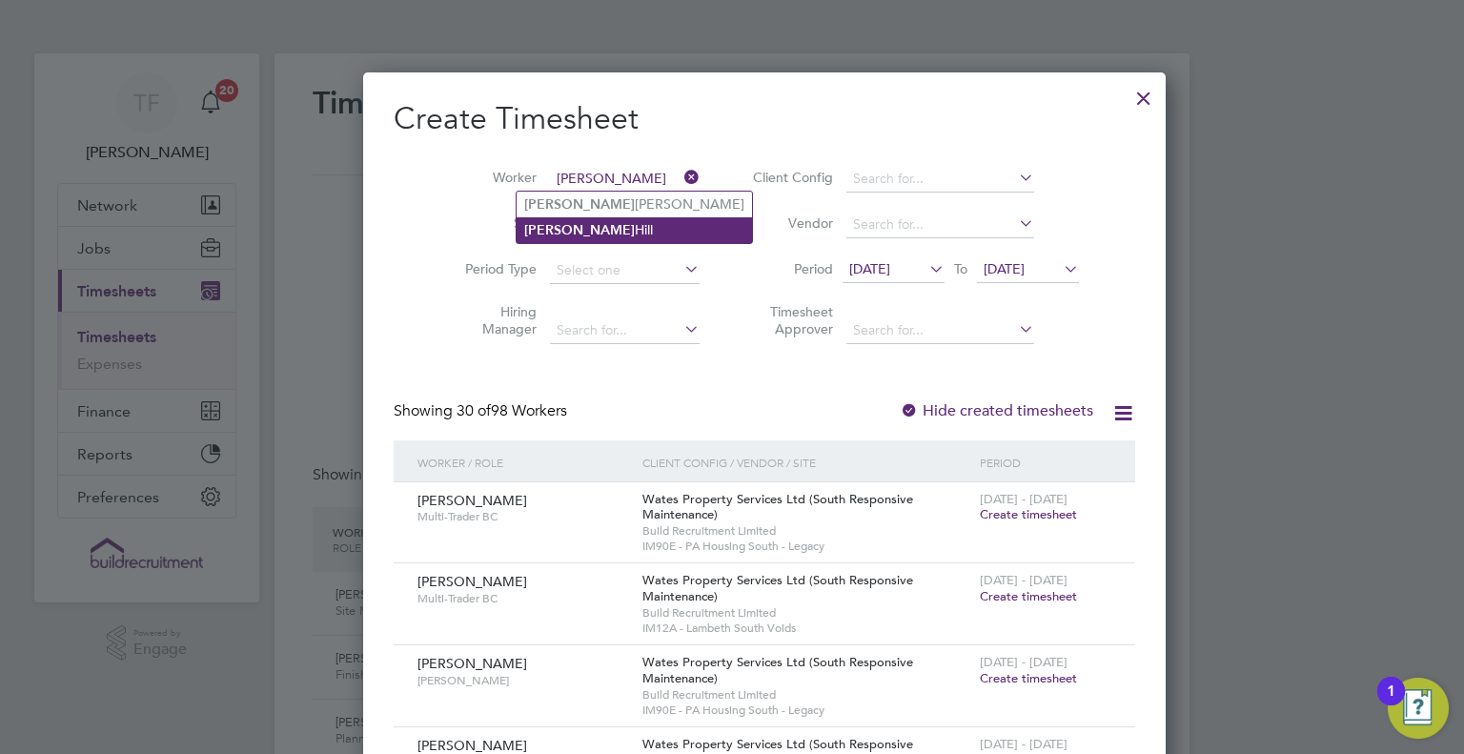
click at [622, 233] on li "[PERSON_NAME]" at bounding box center [634, 230] width 235 height 26
type input "[PERSON_NAME]"
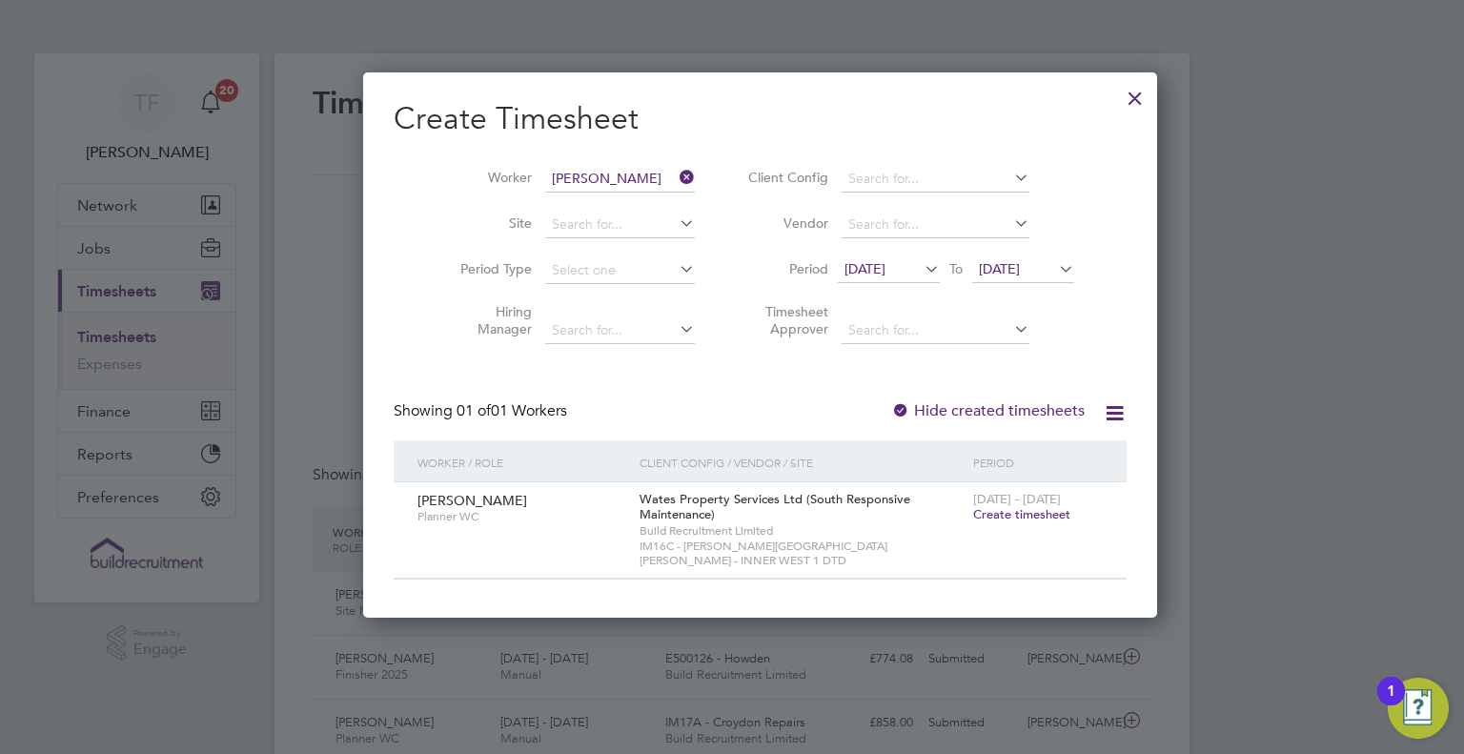
click at [984, 512] on span "Create timesheet" at bounding box center [1021, 514] width 97 height 16
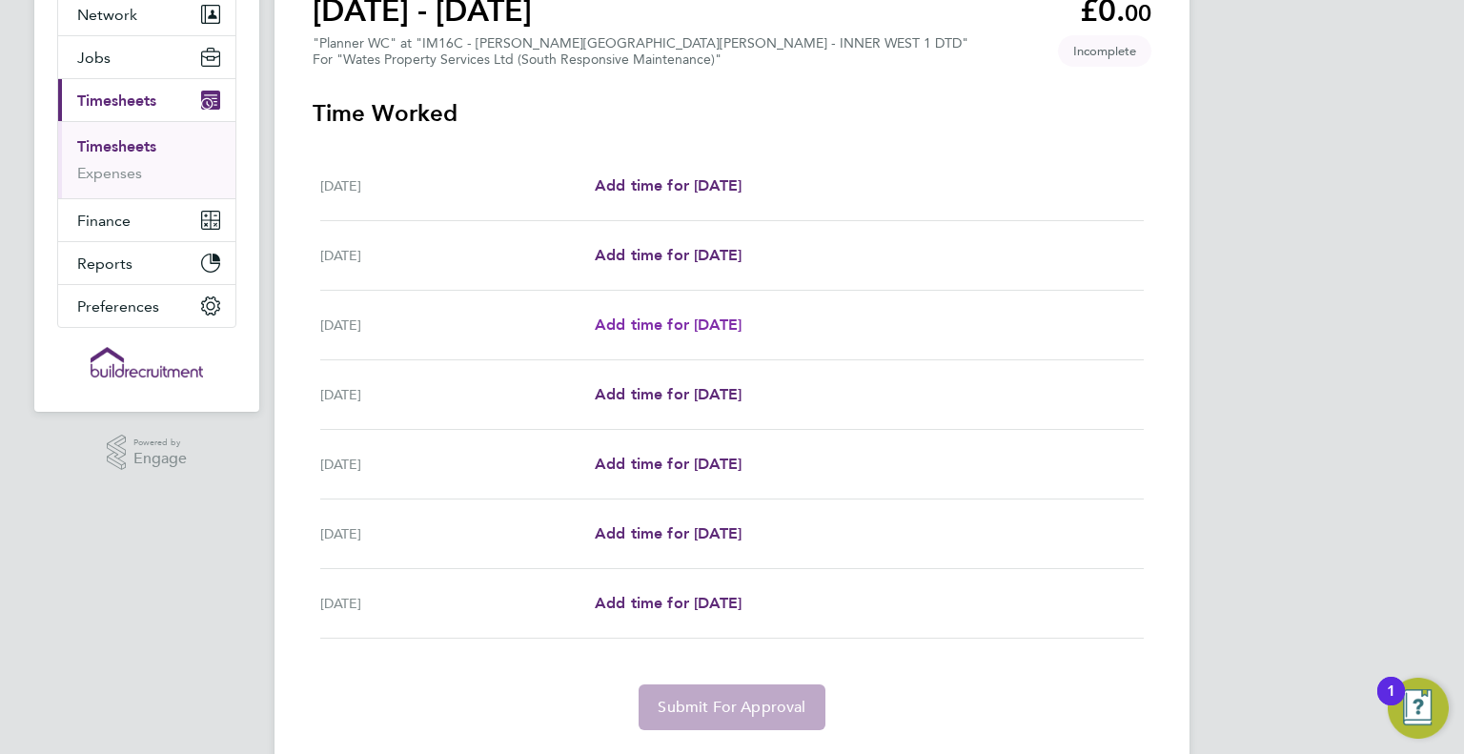
click at [684, 327] on span "Add time for [DATE]" at bounding box center [668, 324] width 147 height 18
select select "30"
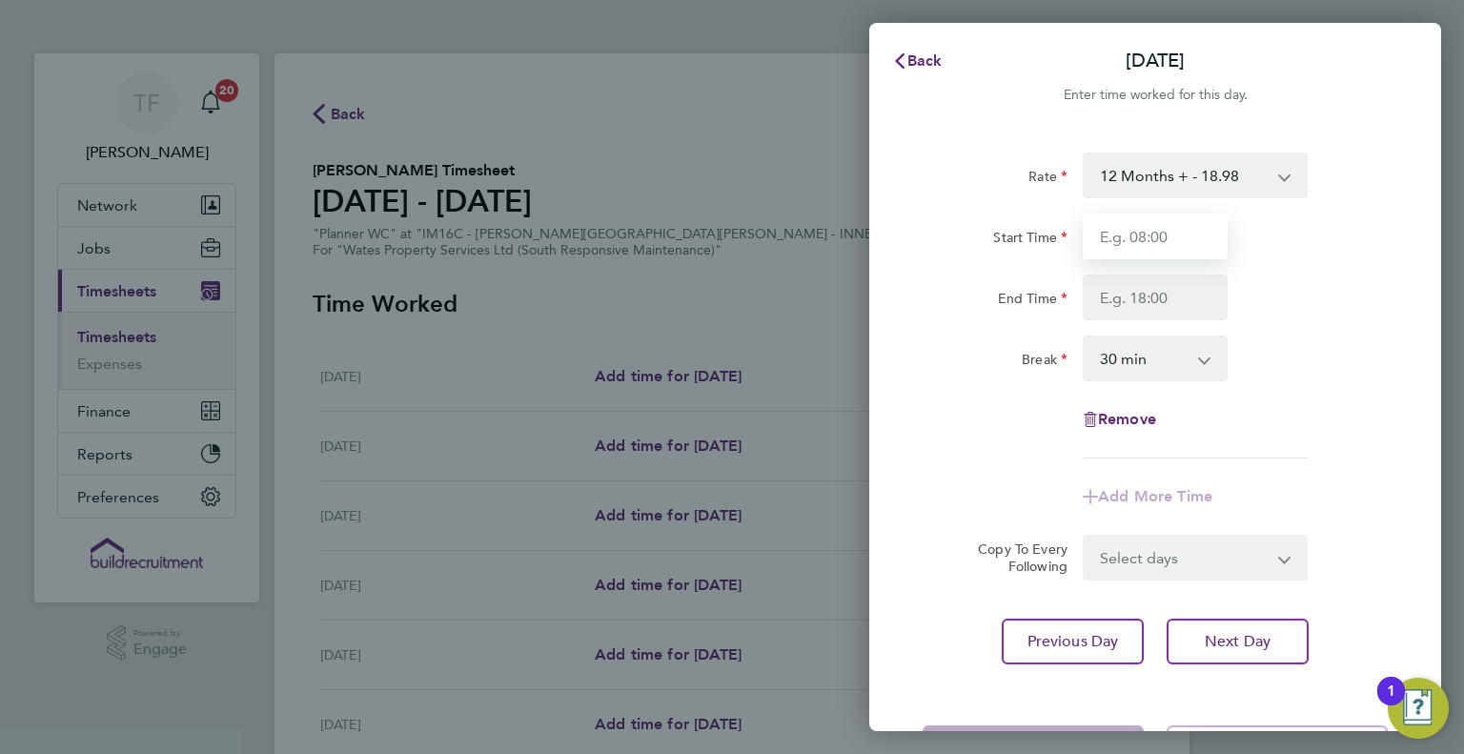
click at [1160, 233] on input "Start Time" at bounding box center [1155, 236] width 145 height 46
type input "08:00"
click at [1147, 285] on input "End Time" at bounding box center [1155, 297] width 145 height 46
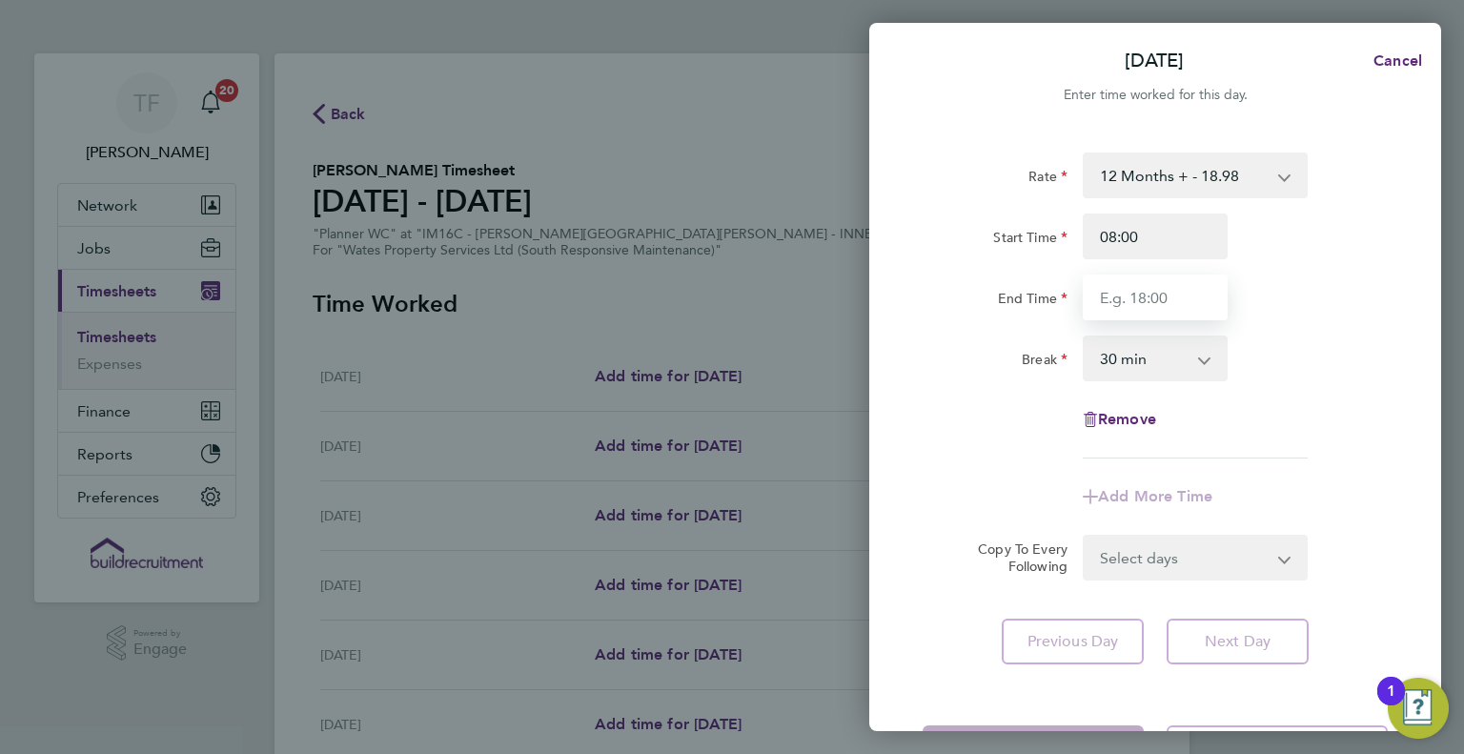
type input "17:00"
click at [1147, 552] on form "Rate 12 Months + - 18.98 Start Time 08:00 End Time 17:00 Break 0 min 15 min 30 …" at bounding box center [1155, 366] width 465 height 428
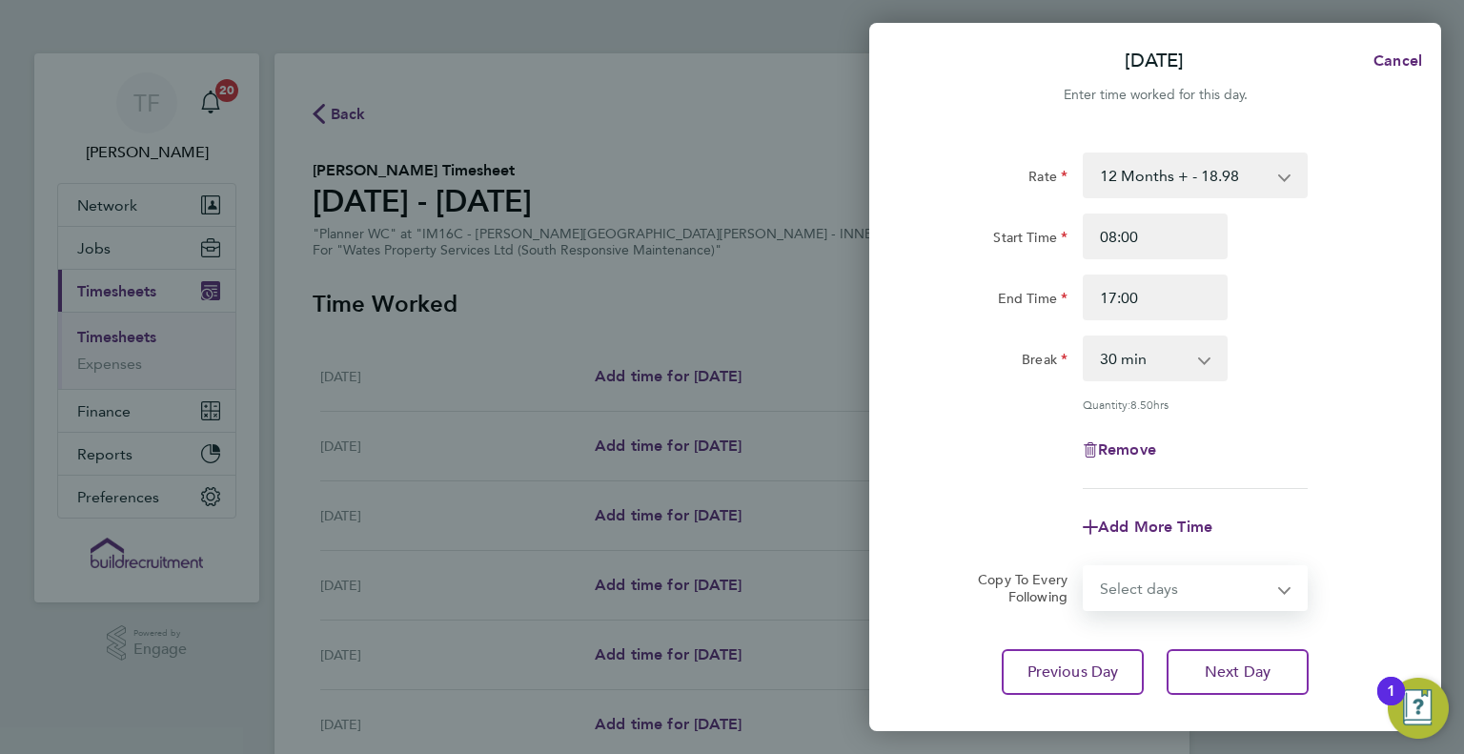
select select "DAY"
click at [1085, 567] on select "Select days Day [DATE] [DATE] [DATE] [DATE]" at bounding box center [1185, 588] width 200 height 42
select select "[DATE]"
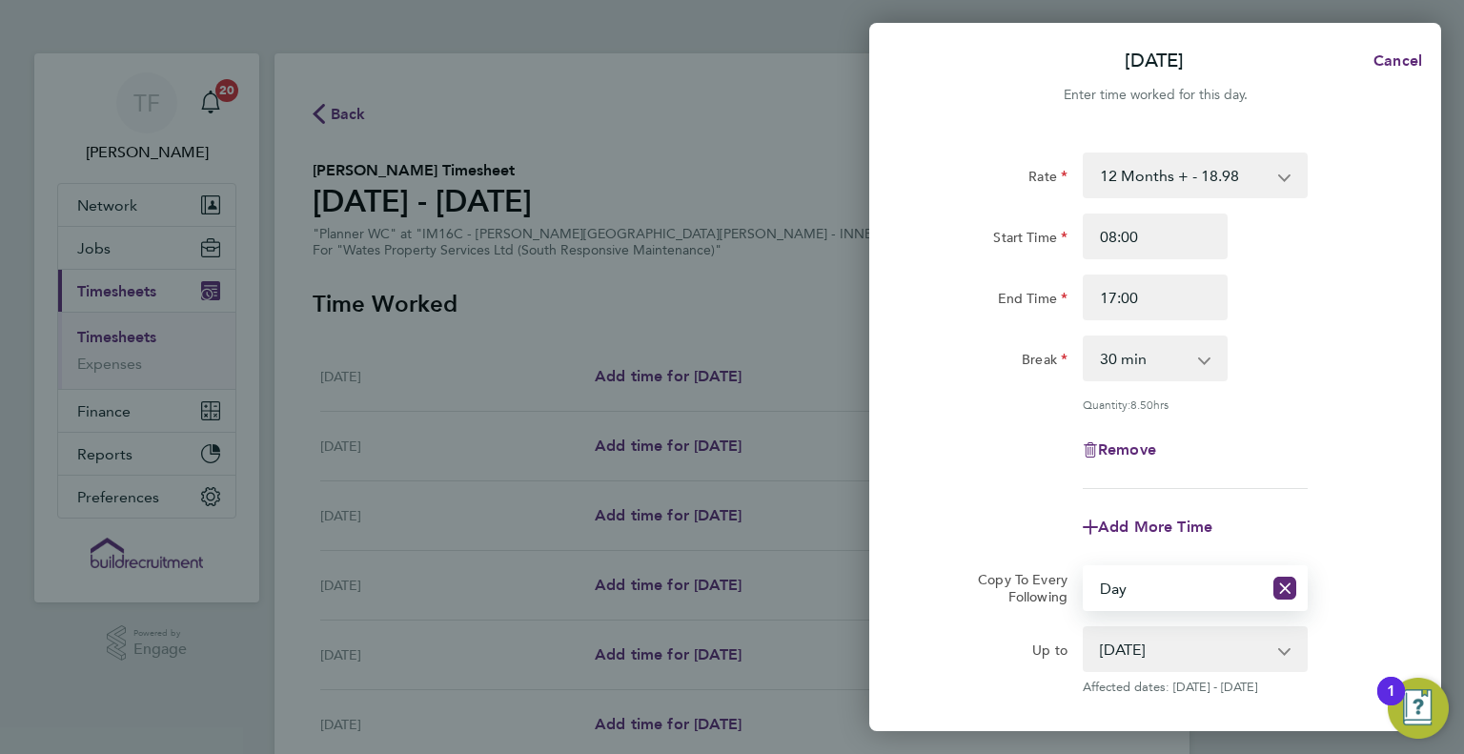
click at [1290, 417] on div "Rate 12 Months + - 18.98 Start Time 08:00 End Time 17:00 Break 0 min 15 min 30 …" at bounding box center [1155, 320] width 465 height 336
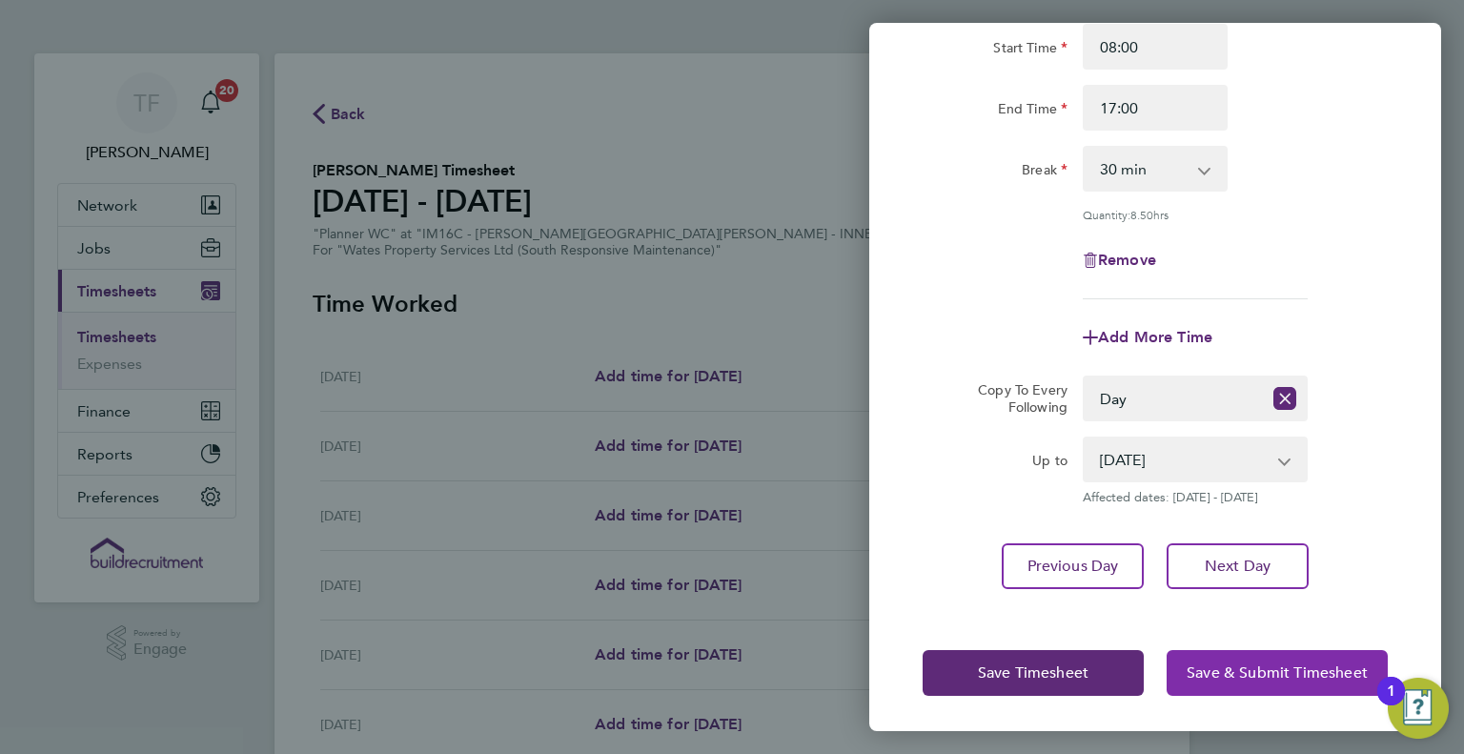
drag, startPoint x: 1248, startPoint y: 664, endPoint x: 1003, endPoint y: 517, distance: 286.0
click at [1248, 663] on span "Save & Submit Timesheet" at bounding box center [1277, 672] width 181 height 19
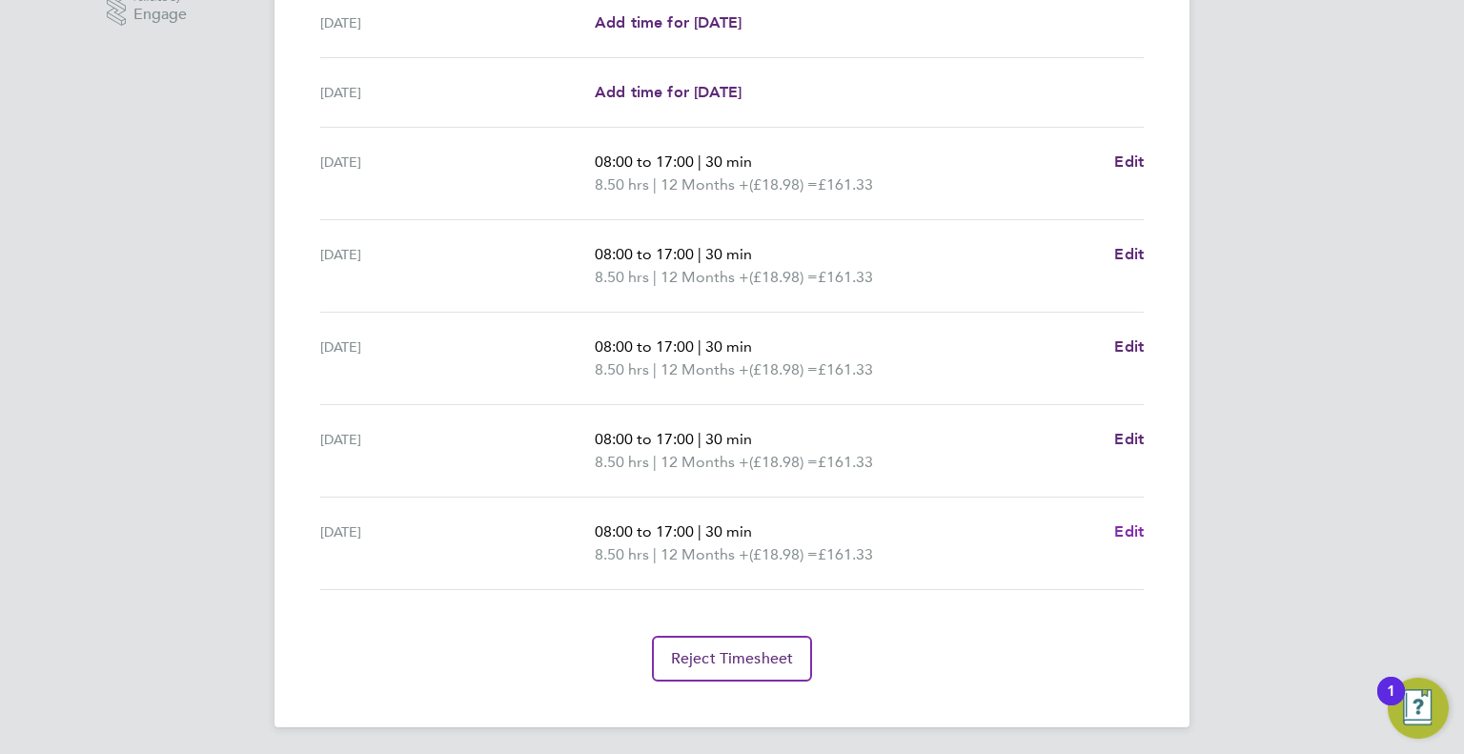
click at [1130, 530] on span "Edit" at bounding box center [1129, 531] width 30 height 18
select select "30"
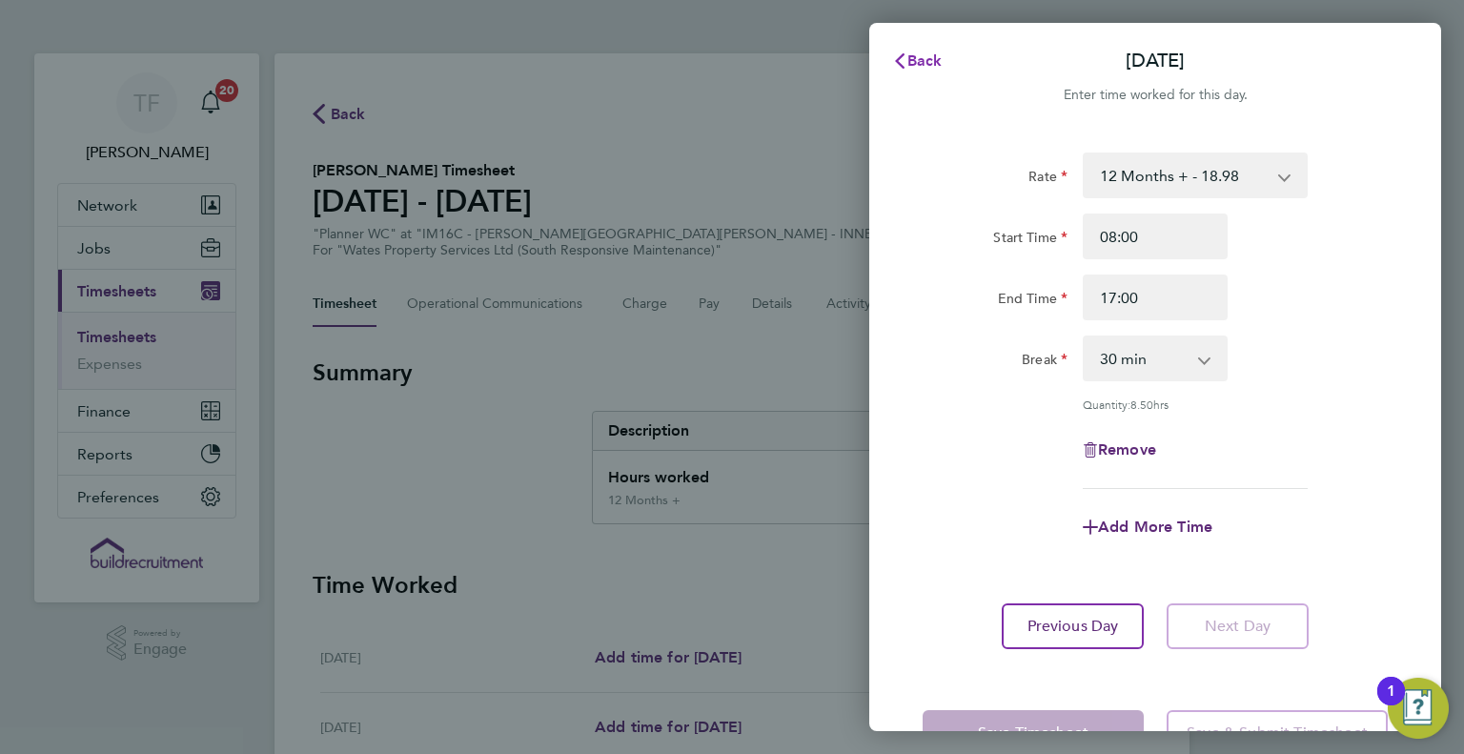
click at [911, 59] on span "Back" at bounding box center [924, 60] width 35 height 18
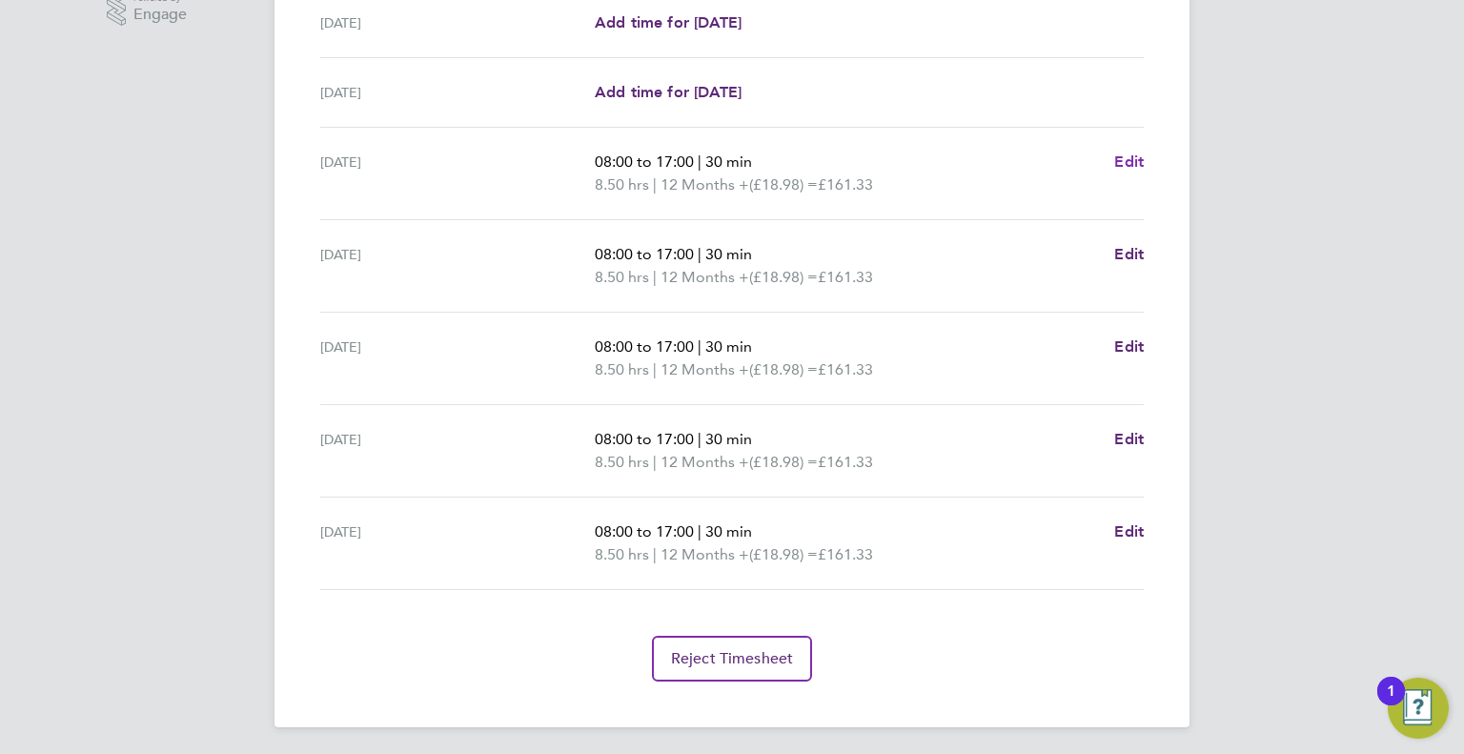
click at [1118, 152] on span "Edit" at bounding box center [1129, 161] width 30 height 18
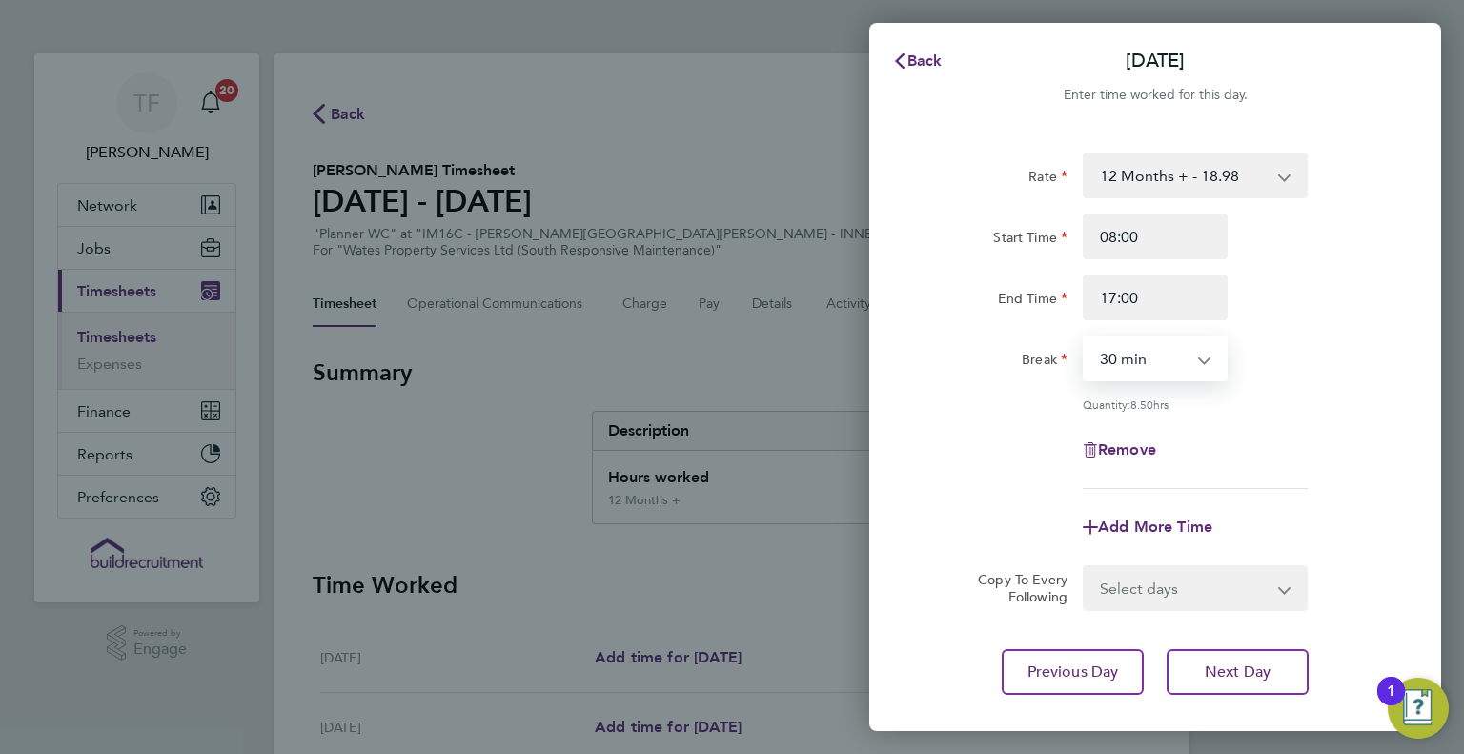
click at [1132, 358] on select "0 min 15 min 30 min 45 min 60 min 75 min 90 min" at bounding box center [1144, 358] width 118 height 42
select select "60"
click at [1085, 337] on select "0 min 15 min 30 min 45 min 60 min 75 min 90 min" at bounding box center [1144, 358] width 118 height 42
click at [1138, 582] on select "Select days Day [DATE] [DATE] [DATE] [DATE]" at bounding box center [1185, 588] width 200 height 42
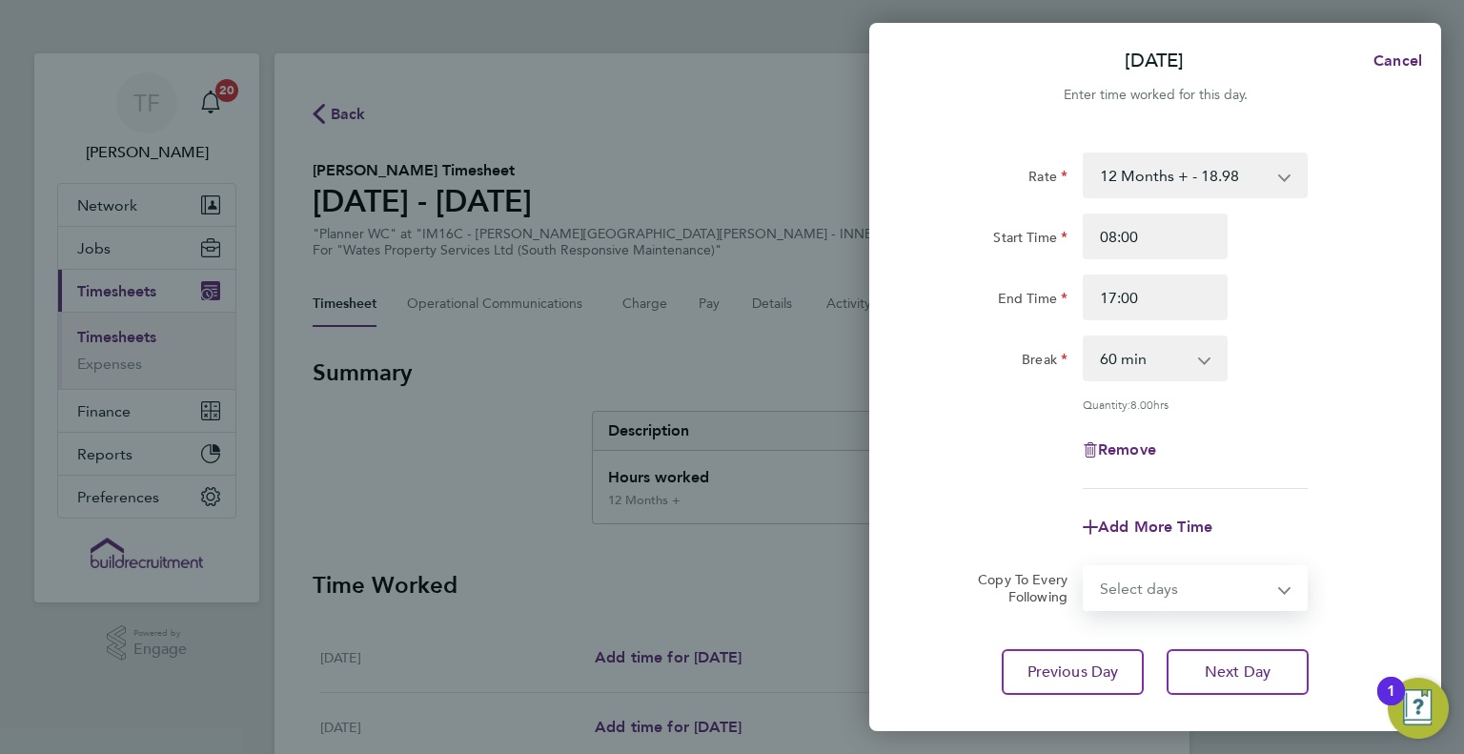
select select "DAY"
click at [1085, 567] on select "Select days Day [DATE] [DATE] [DATE] [DATE]" at bounding box center [1185, 588] width 200 height 42
select select "[DATE]"
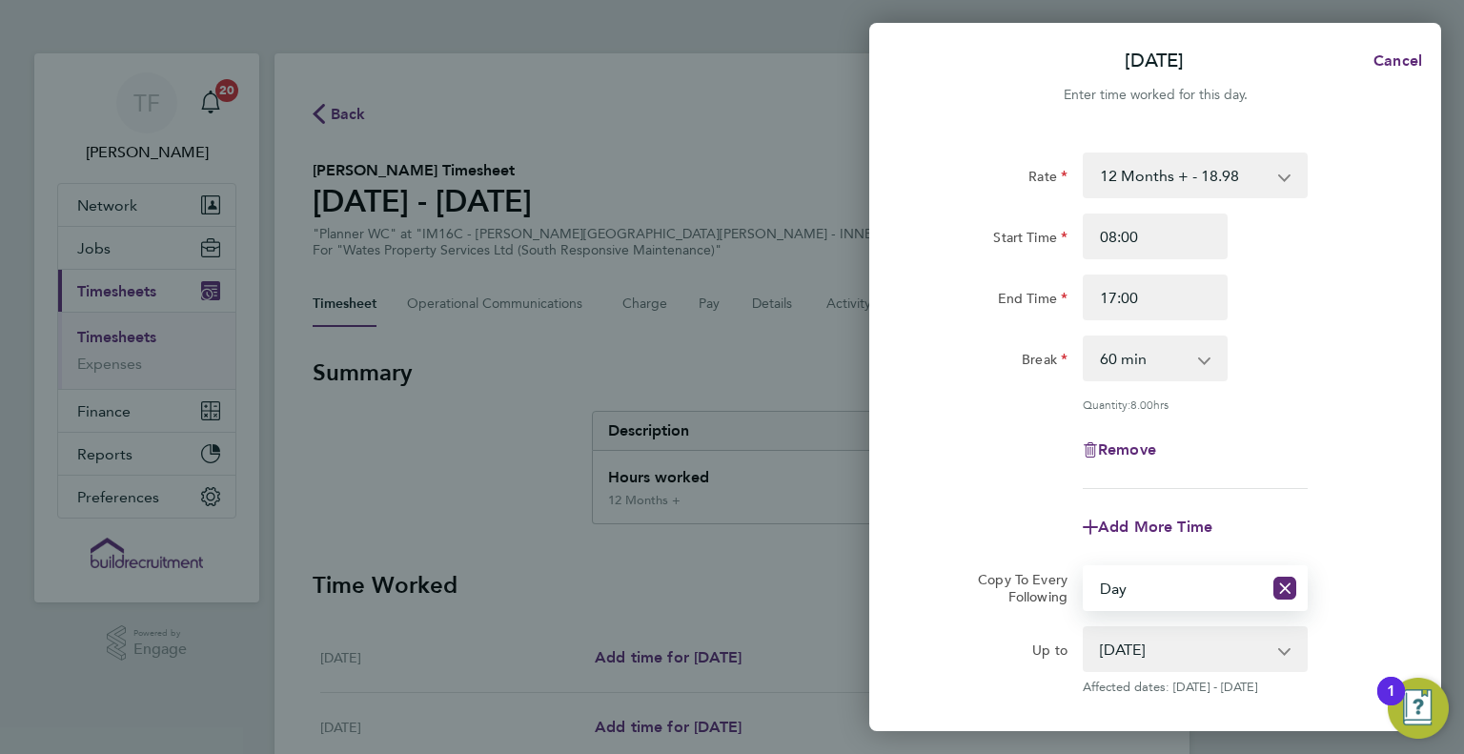
click at [1319, 435] on div "Remove" at bounding box center [1155, 450] width 480 height 46
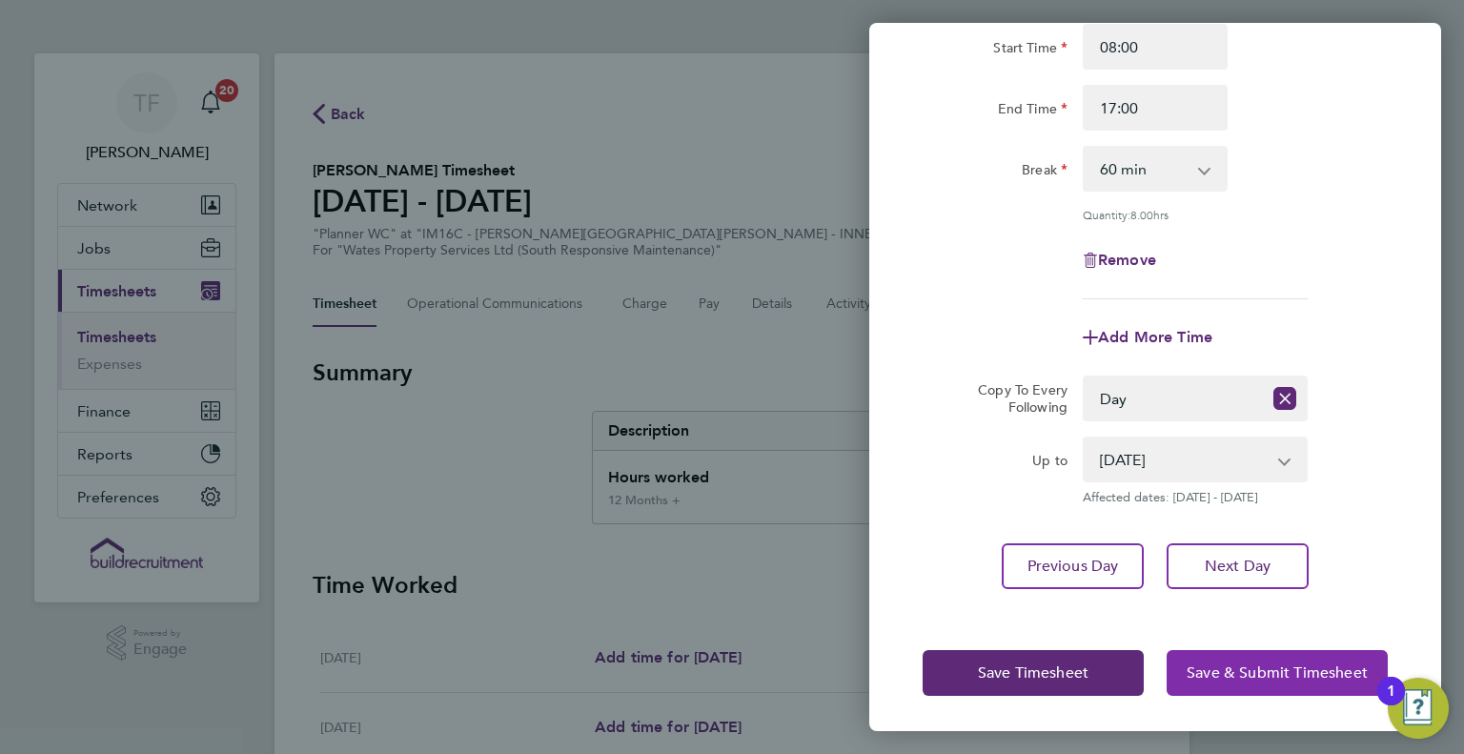
click at [1246, 663] on span "Save & Submit Timesheet" at bounding box center [1277, 672] width 181 height 19
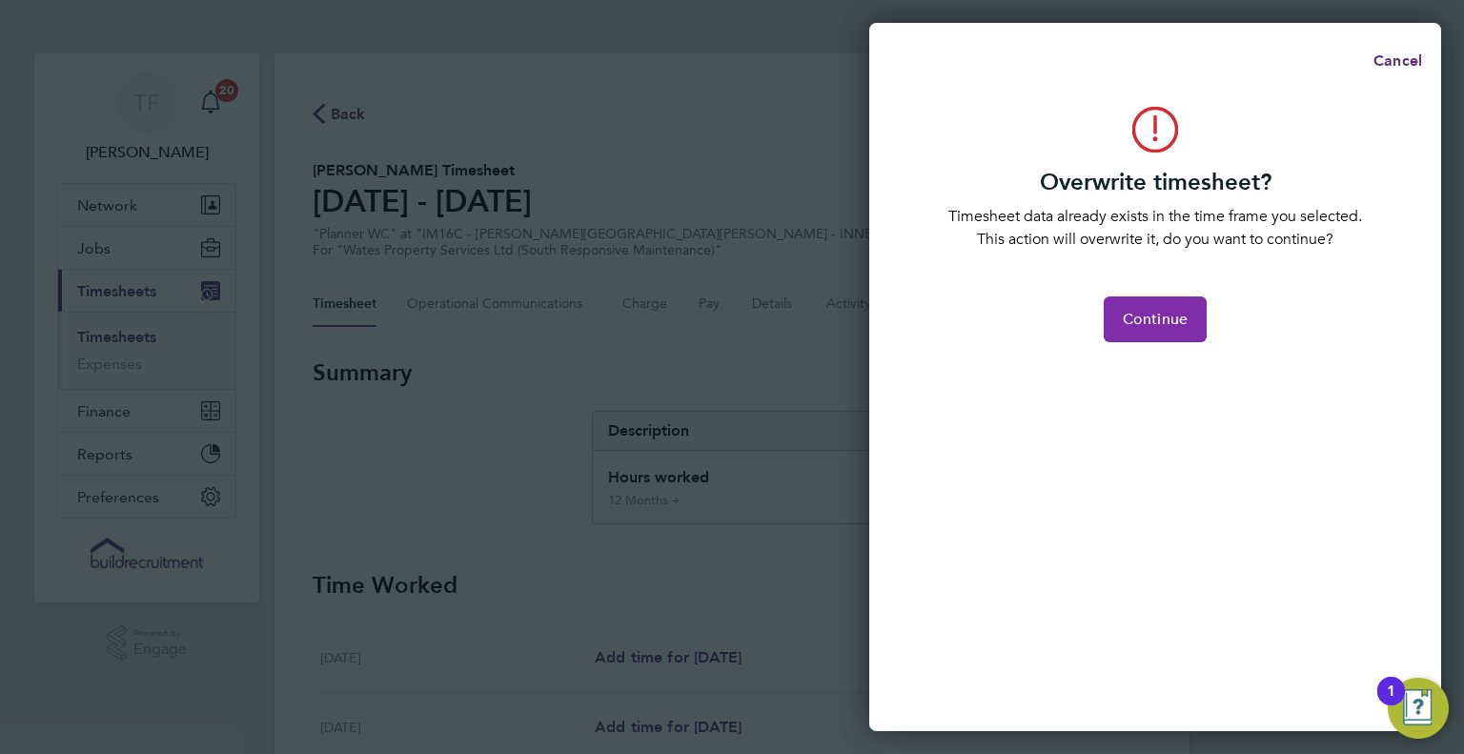
click at [1157, 319] on span "Continue" at bounding box center [1155, 319] width 65 height 19
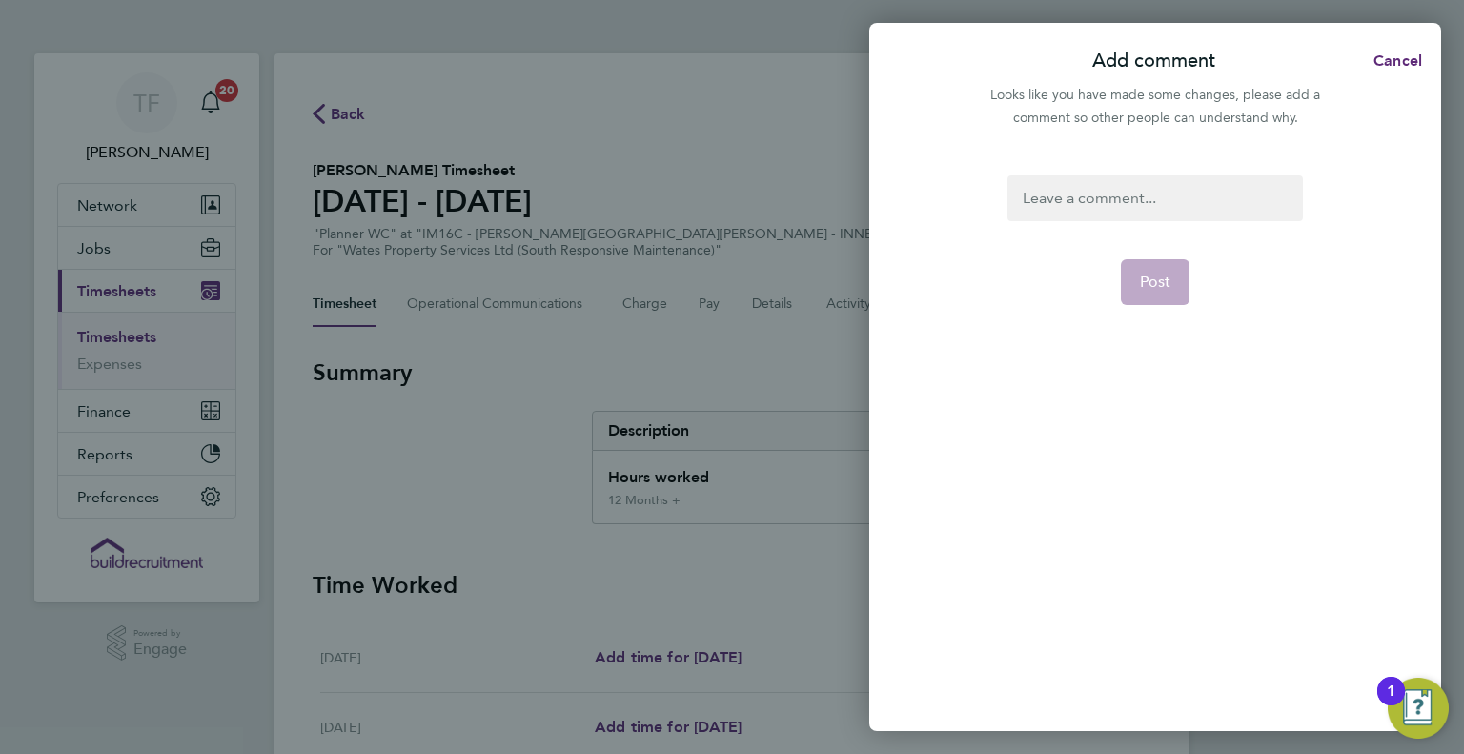
click at [1082, 207] on div at bounding box center [1154, 198] width 294 height 46
click at [1070, 228] on form "Post" at bounding box center [1155, 352] width 310 height 355
click at [1140, 177] on div "Post" at bounding box center [1155, 441] width 572 height 578
click at [1142, 183] on div at bounding box center [1154, 198] width 294 height 46
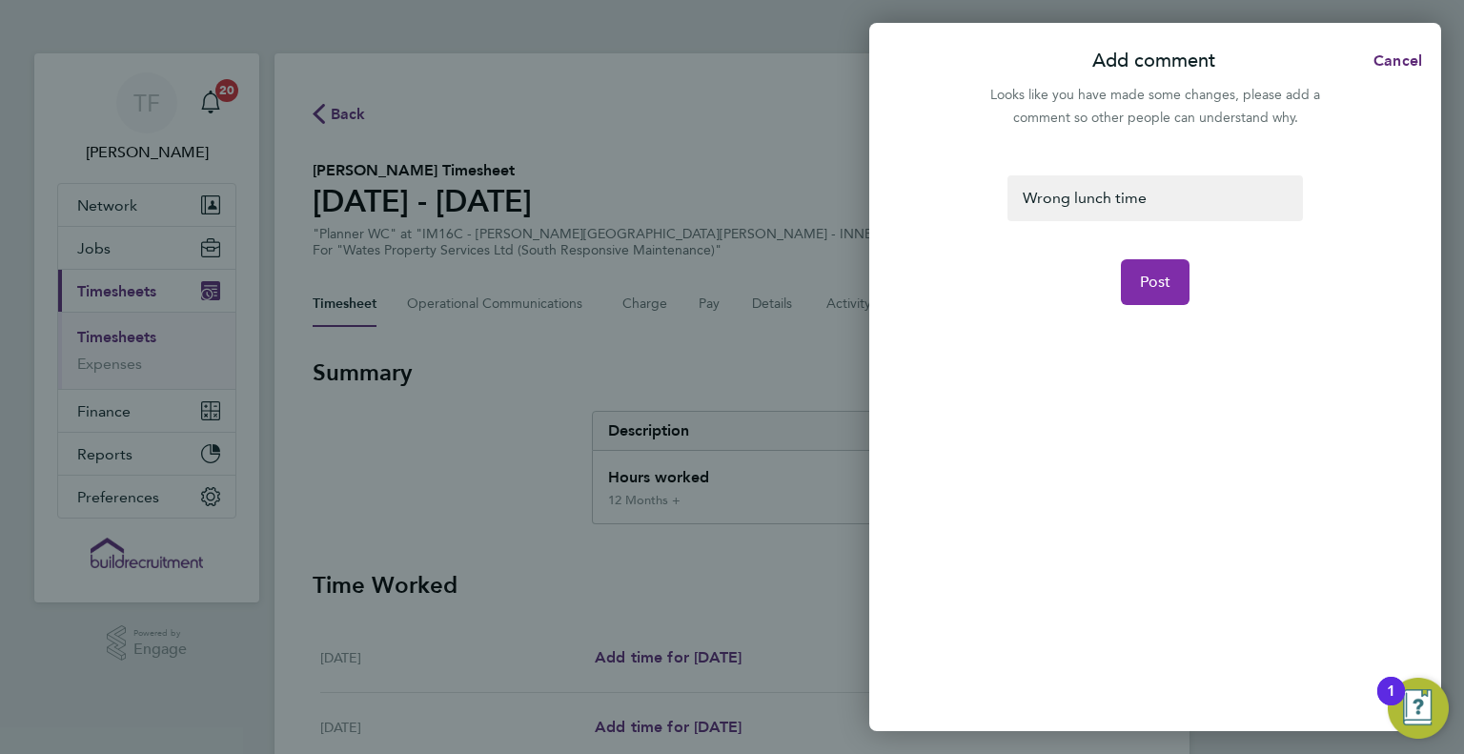
click at [1165, 281] on span "Post" at bounding box center [1155, 282] width 31 height 19
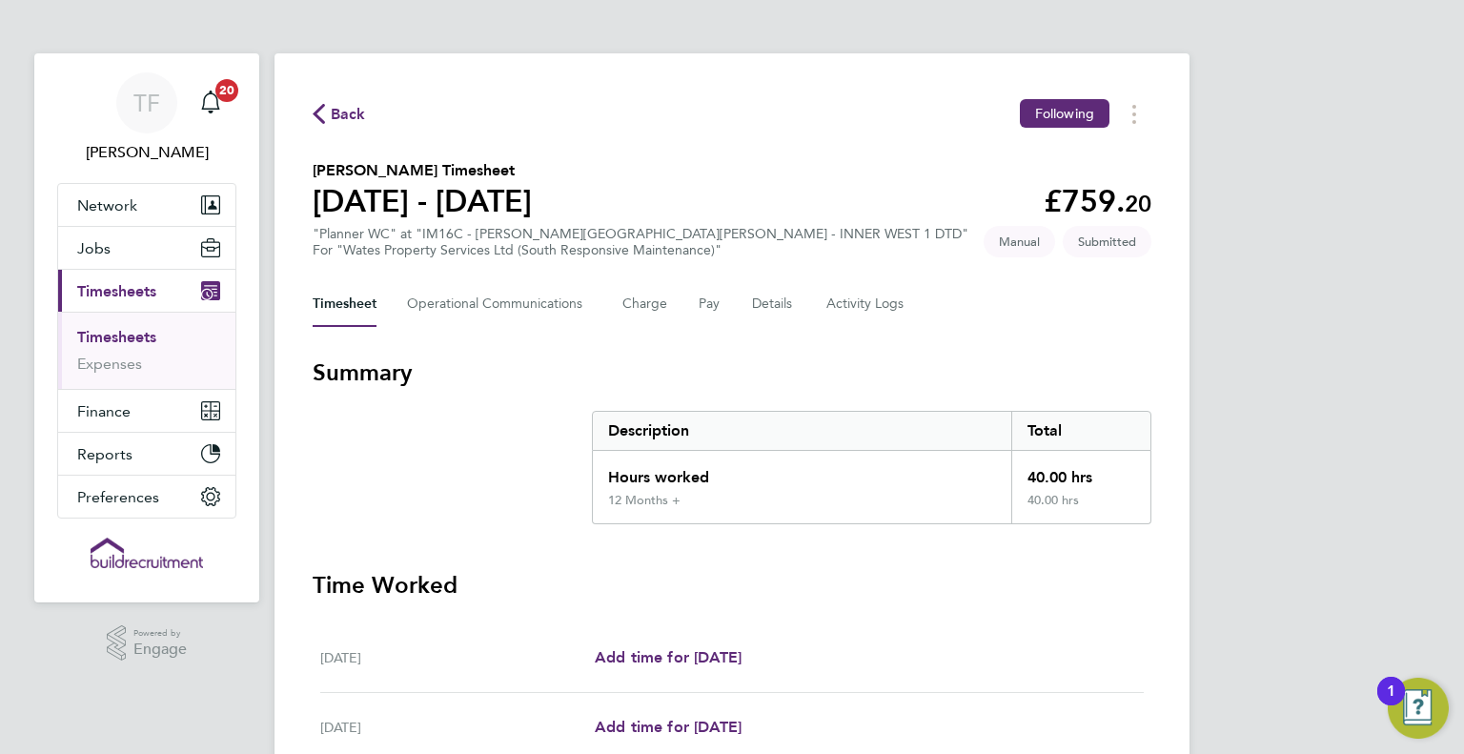
click at [351, 110] on span "Back" at bounding box center [348, 114] width 35 height 23
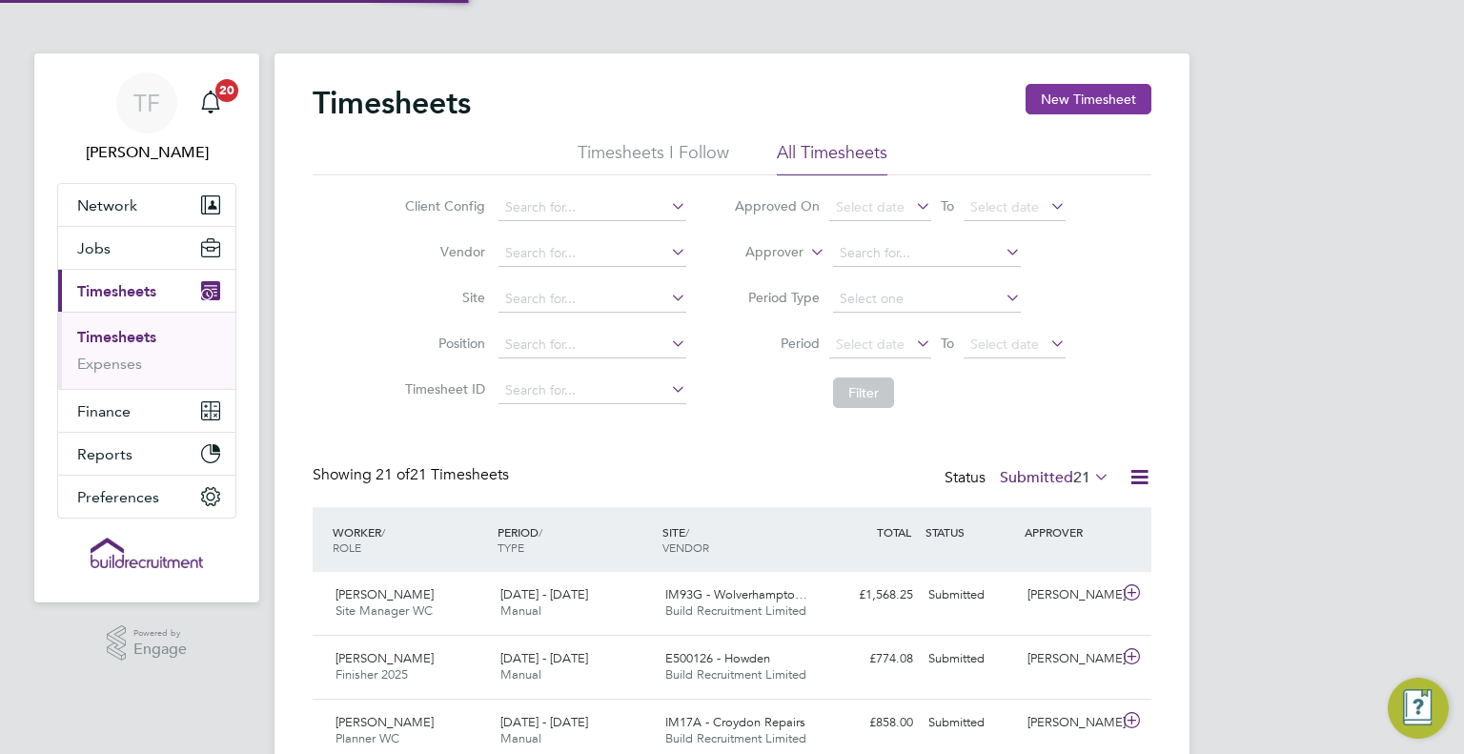
scroll to position [48, 166]
click at [1110, 89] on button "New Timesheet" at bounding box center [1088, 99] width 126 height 30
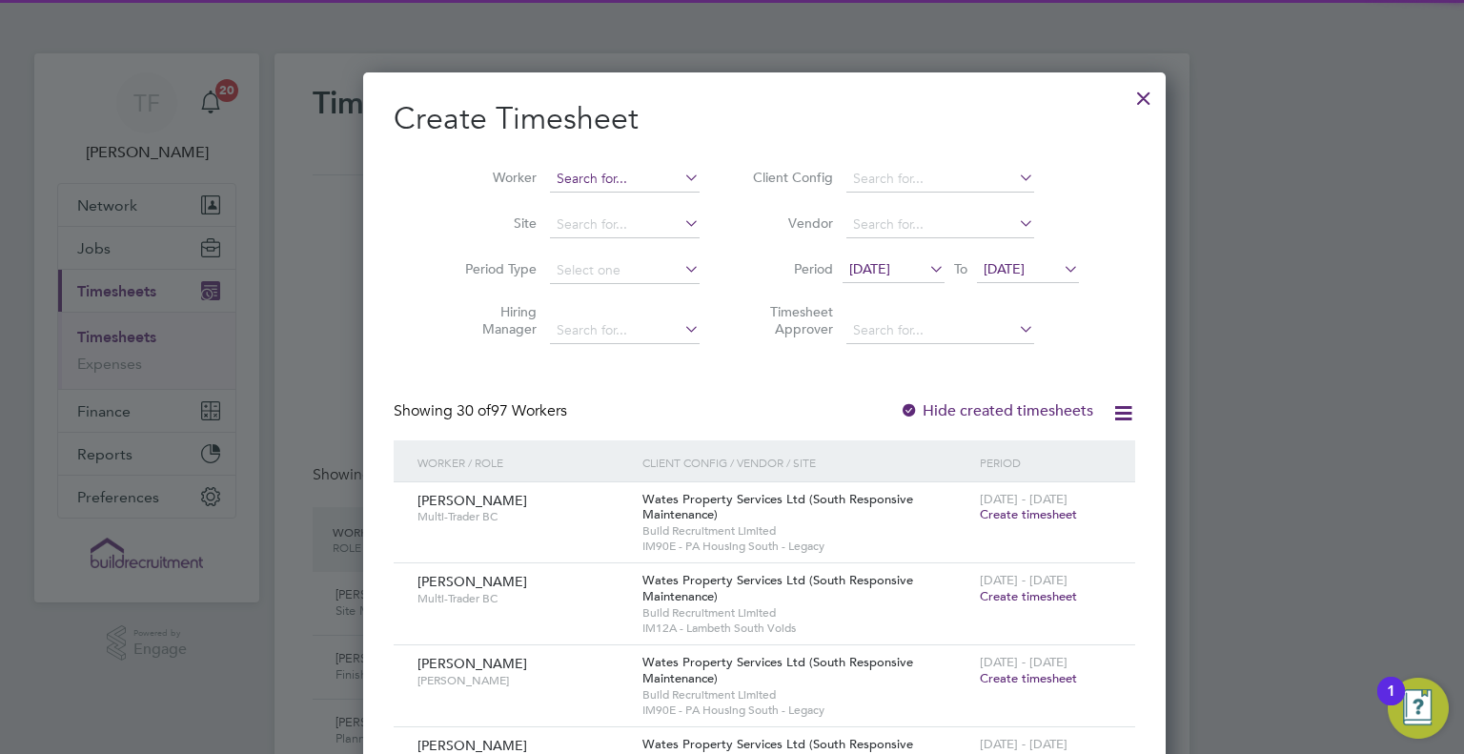
click at [577, 175] on input at bounding box center [625, 179] width 150 height 27
click at [599, 200] on li "[PERSON_NAME] reitas" at bounding box center [592, 205] width 151 height 26
type input "[PERSON_NAME]"
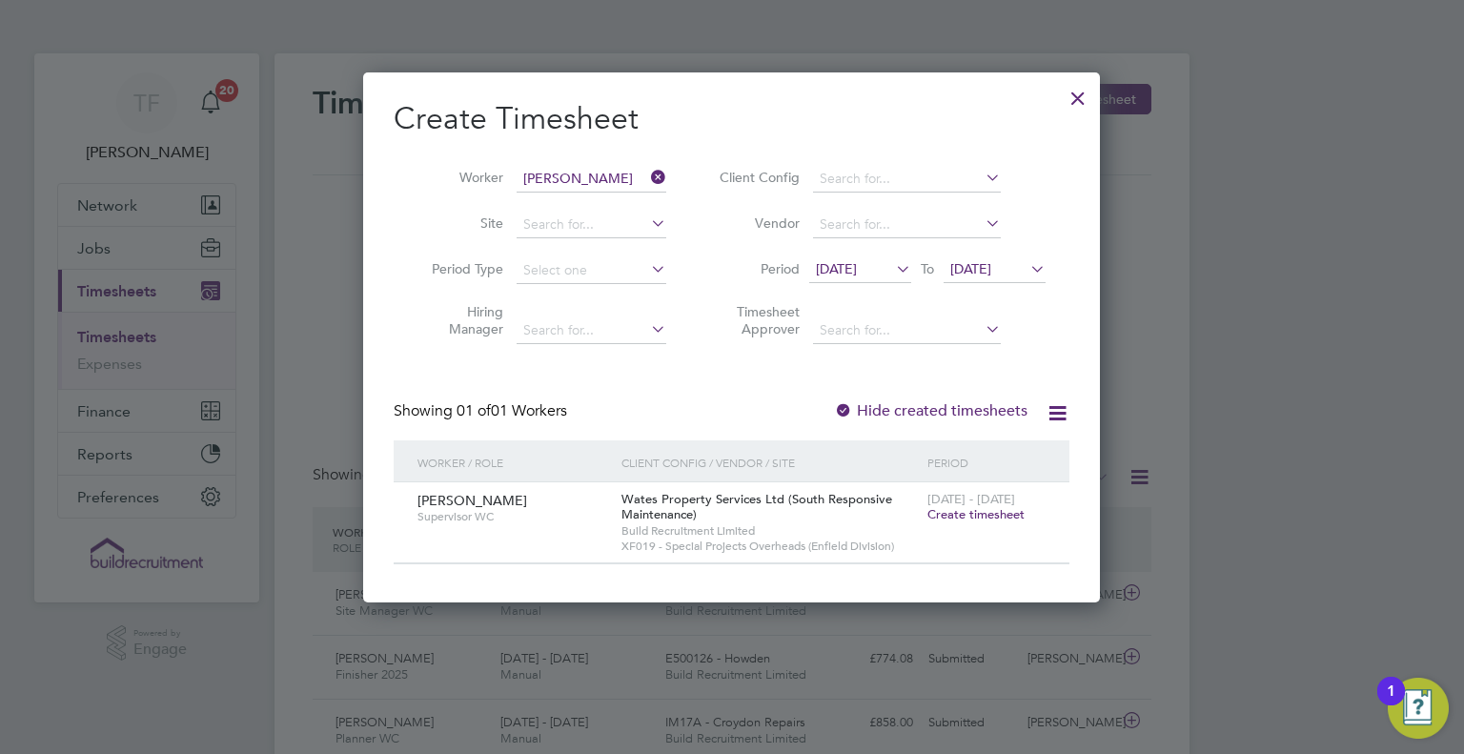
click at [977, 512] on span "Create timesheet" at bounding box center [975, 514] width 97 height 16
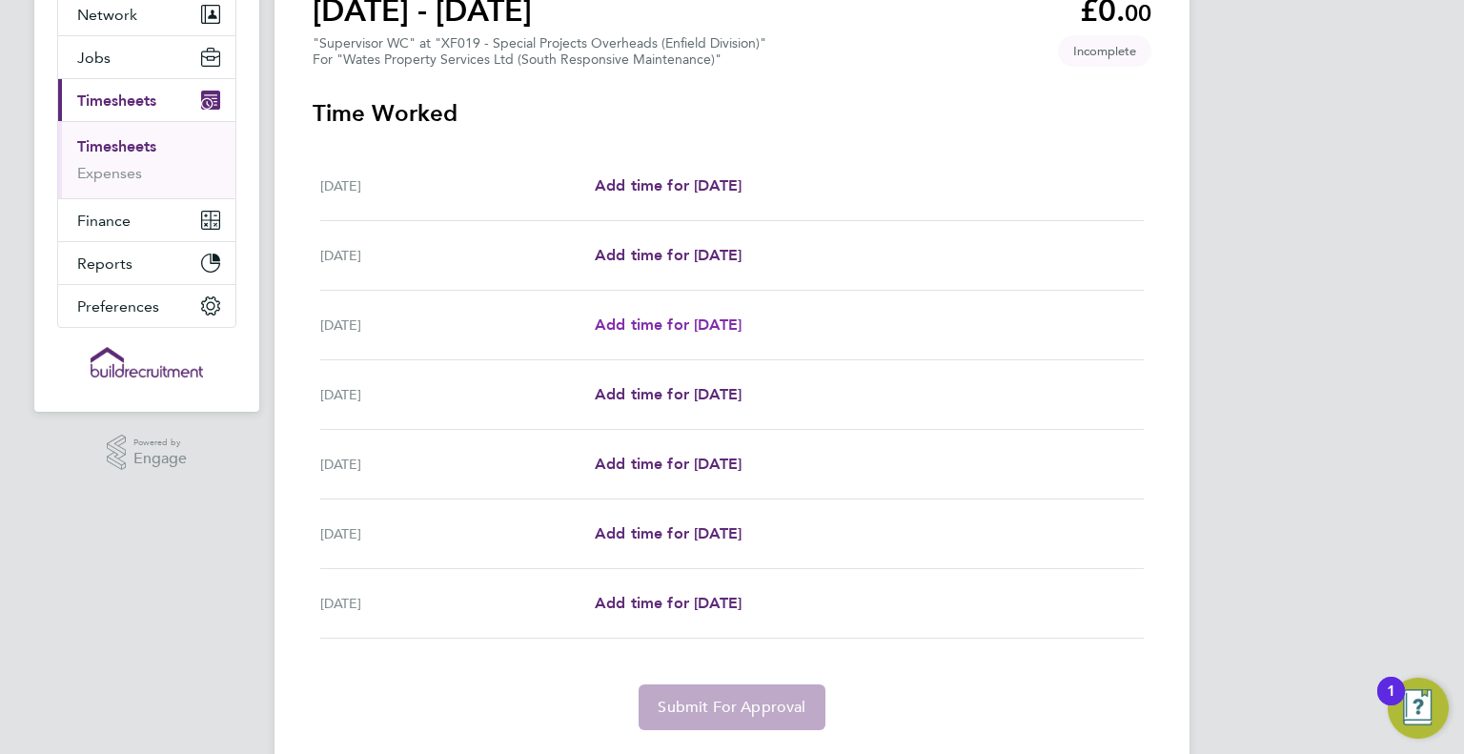
click at [725, 324] on span "Add time for [DATE]" at bounding box center [668, 324] width 147 height 18
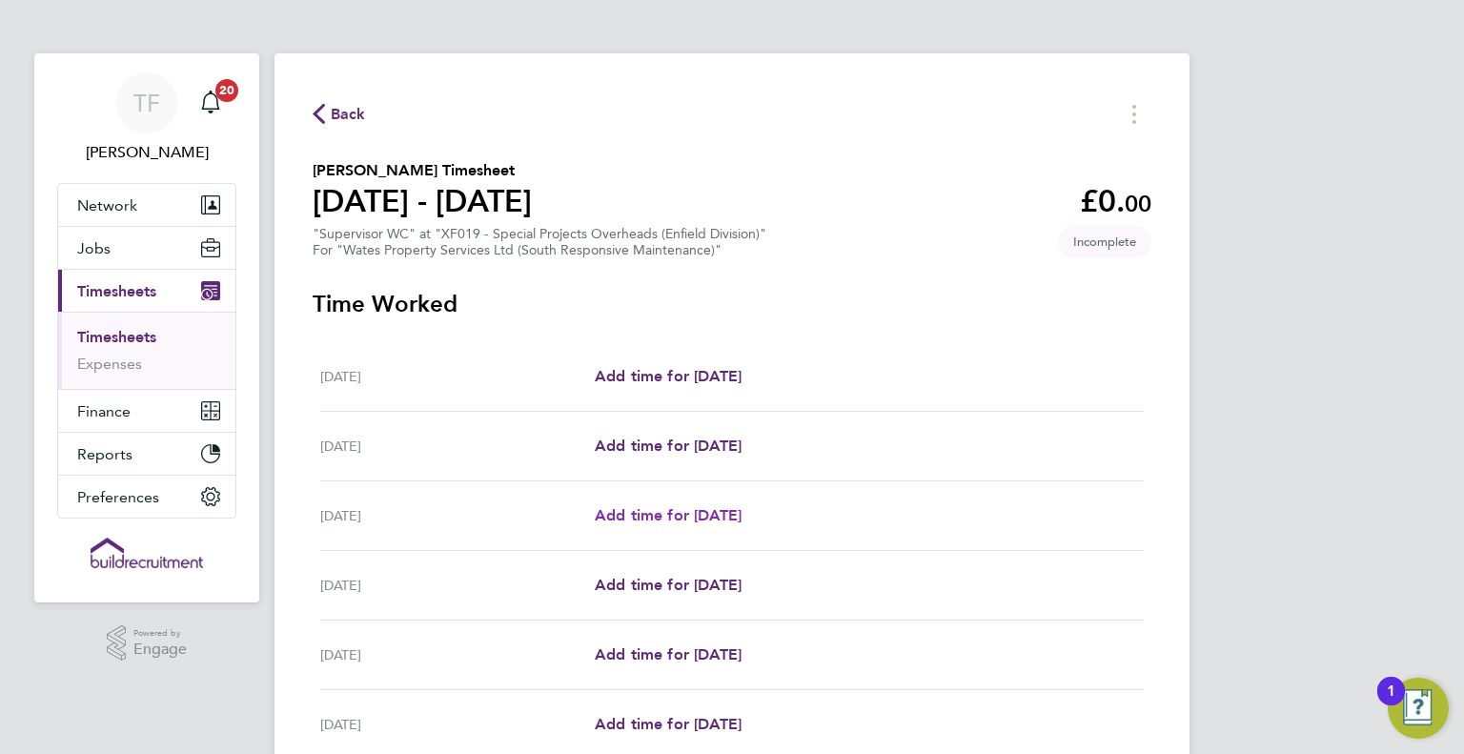
select select "30"
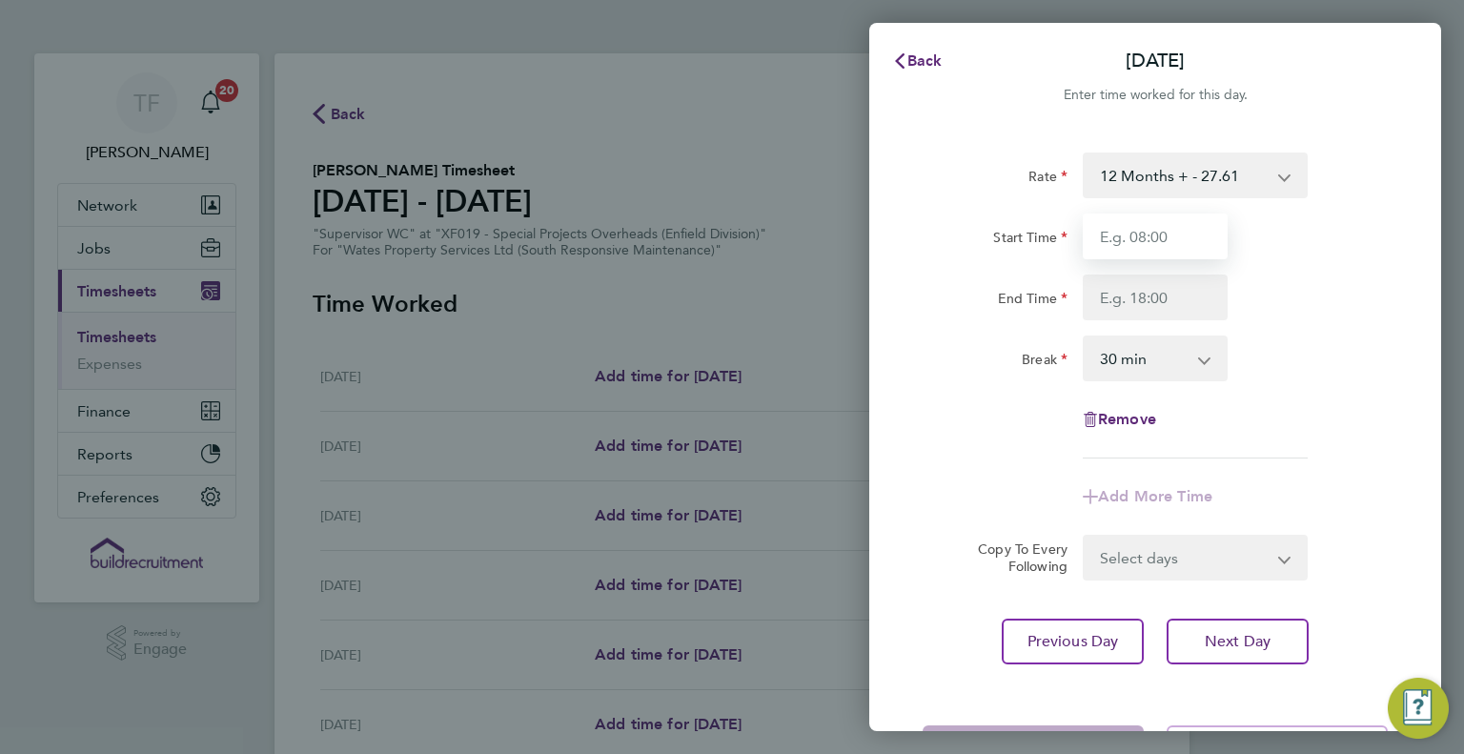
click at [1138, 235] on input "Start Time" at bounding box center [1155, 236] width 145 height 46
type input "08:00"
click at [1154, 294] on input "End Time" at bounding box center [1155, 297] width 145 height 46
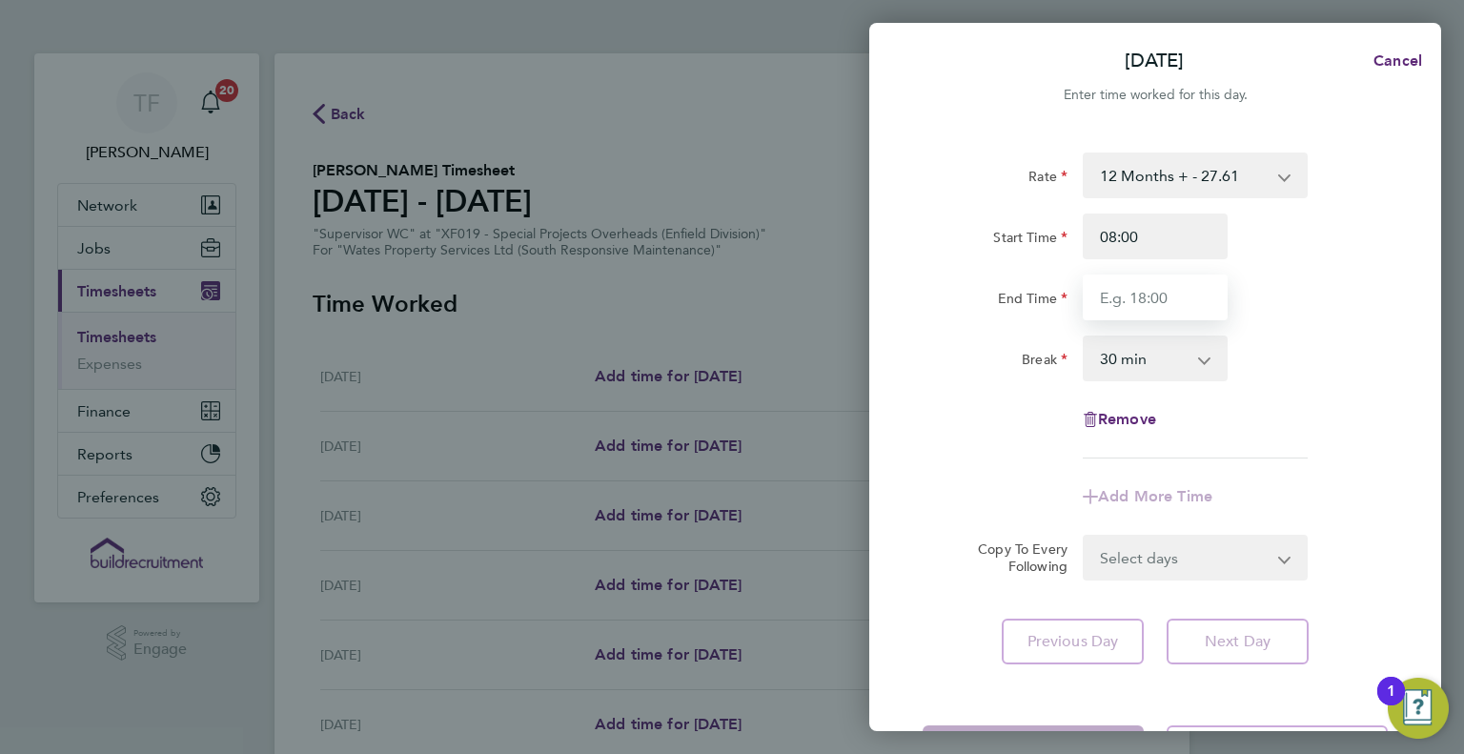
type input "17:00"
click at [1153, 359] on select "0 min 15 min 30 min 45 min 60 min 75 min 90 min" at bounding box center [1144, 358] width 118 height 42
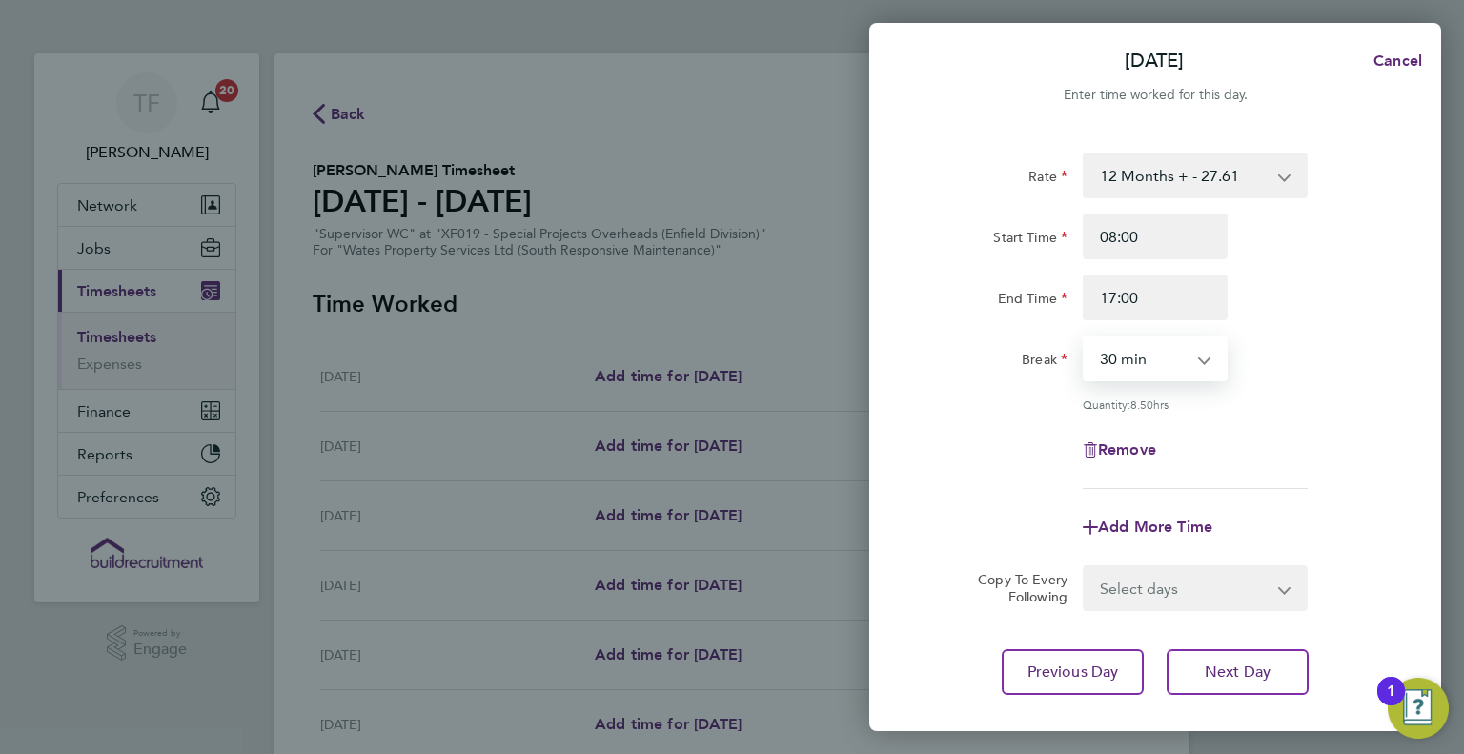
select select "60"
click at [1085, 337] on select "0 min 15 min 30 min 45 min 60 min 75 min 90 min" at bounding box center [1144, 358] width 118 height 42
click at [1167, 578] on select "Select days Day [DATE] [DATE] [DATE] [DATE]" at bounding box center [1185, 588] width 200 height 42
select select "TUE"
click at [1085, 567] on select "Select days Day [DATE] [DATE] [DATE] [DATE]" at bounding box center [1185, 588] width 200 height 42
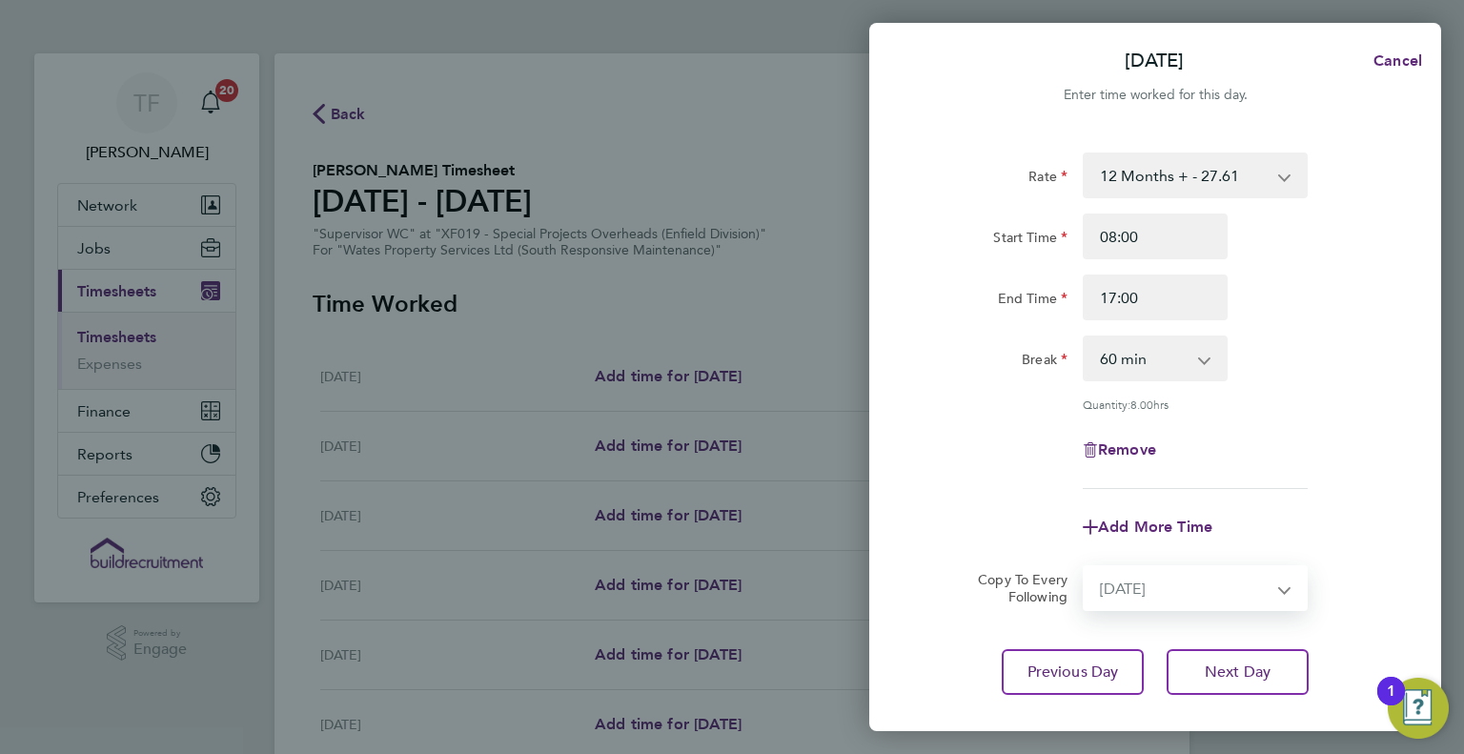
select select "[DATE]"
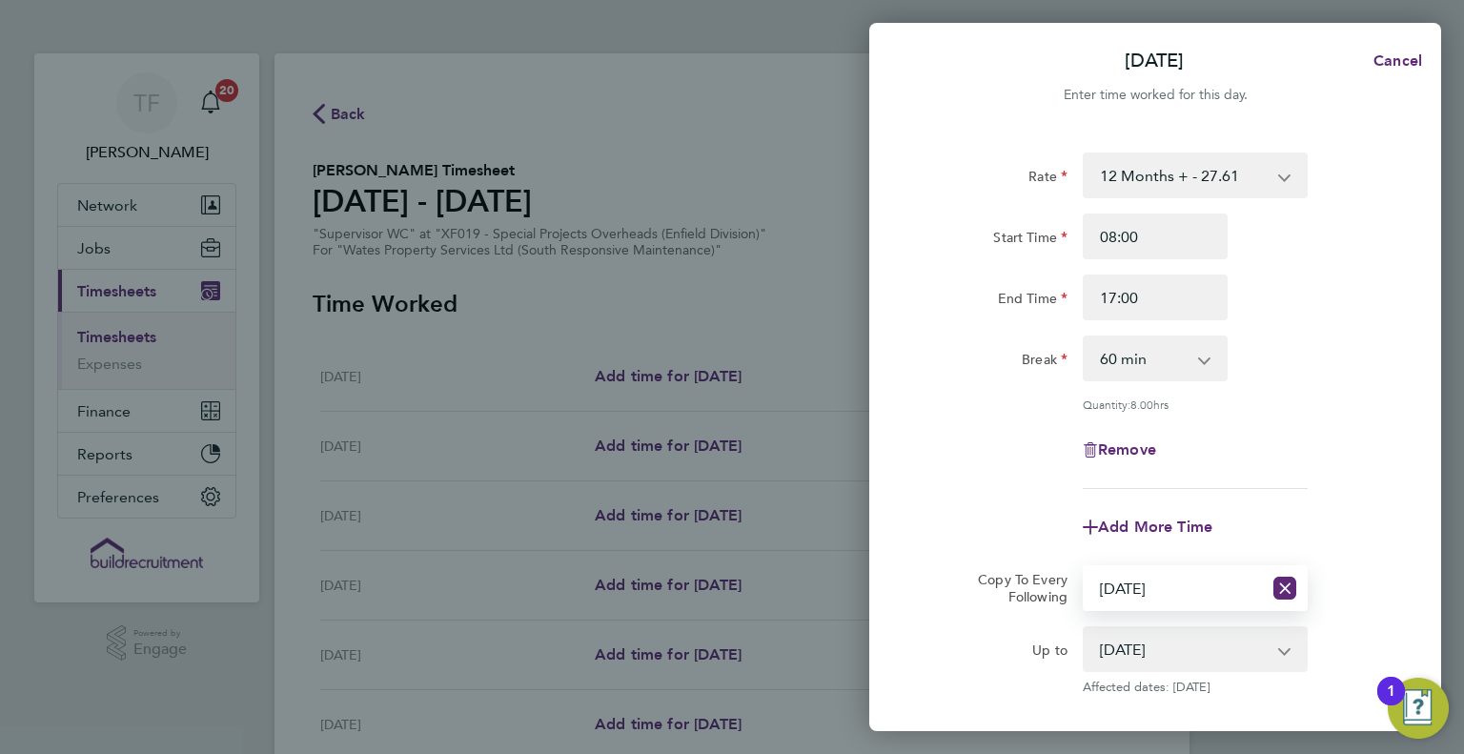
click at [1315, 477] on div "Rate 12 Months + - 27.61 Start Time 08:00 End Time 17:00 Break 0 min 15 min 30 …" at bounding box center [1155, 320] width 465 height 336
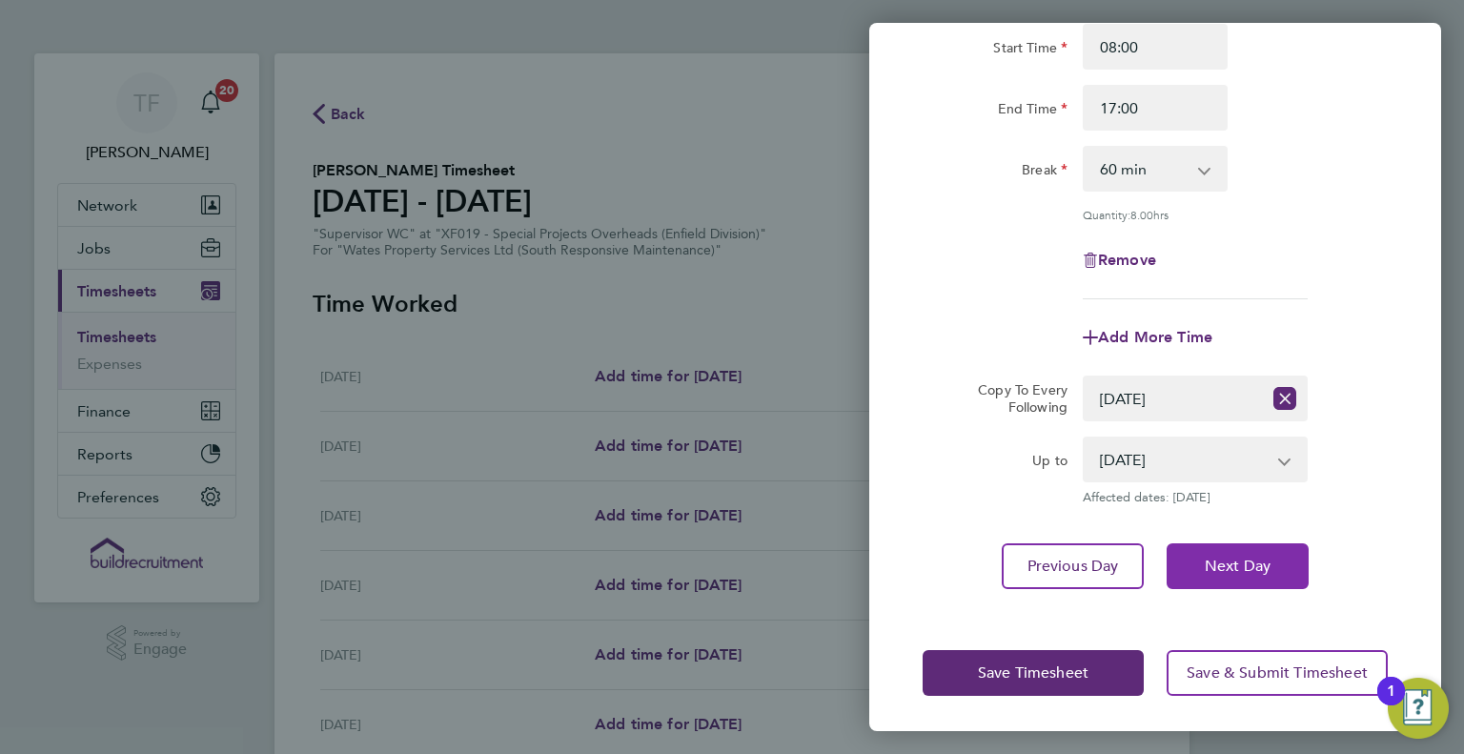
click at [1215, 552] on button "Next Day" at bounding box center [1238, 566] width 142 height 46
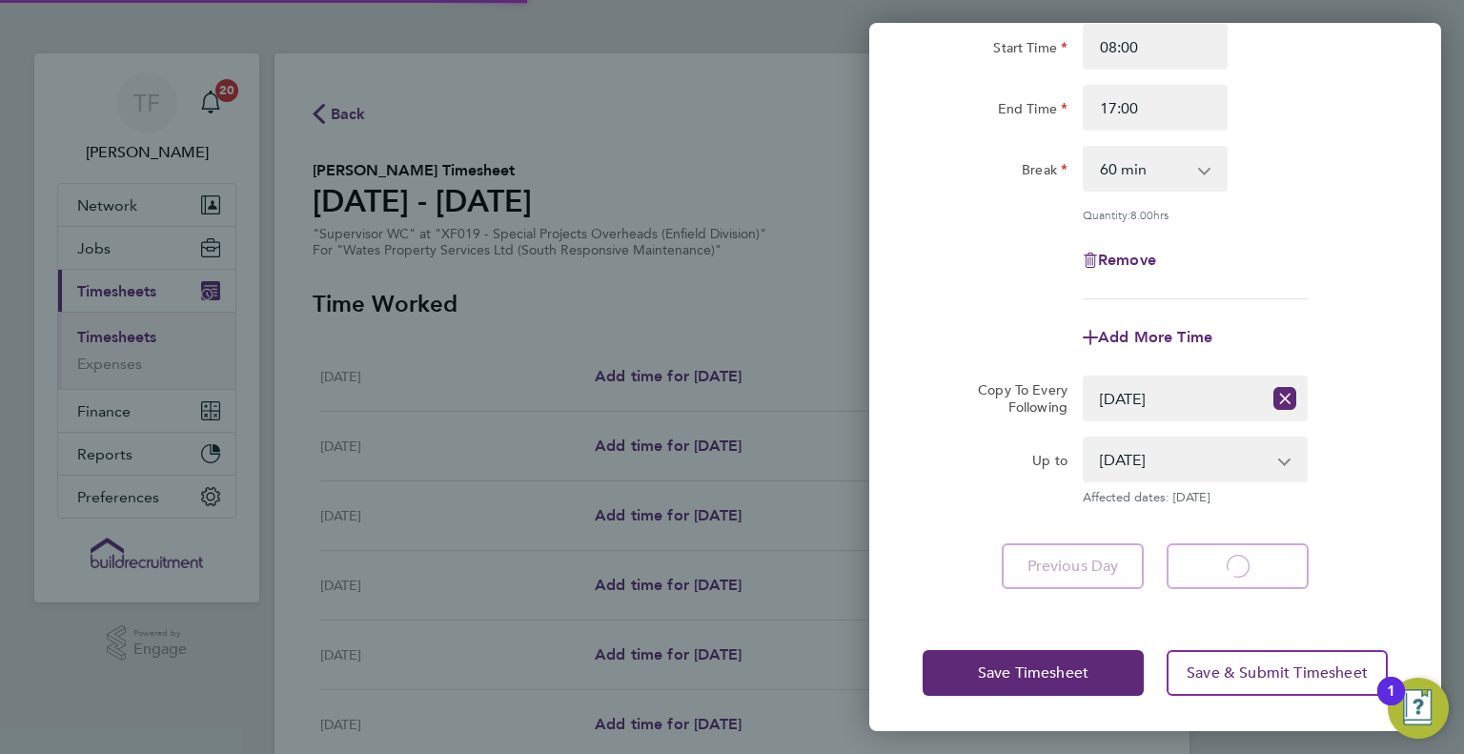
select select "60"
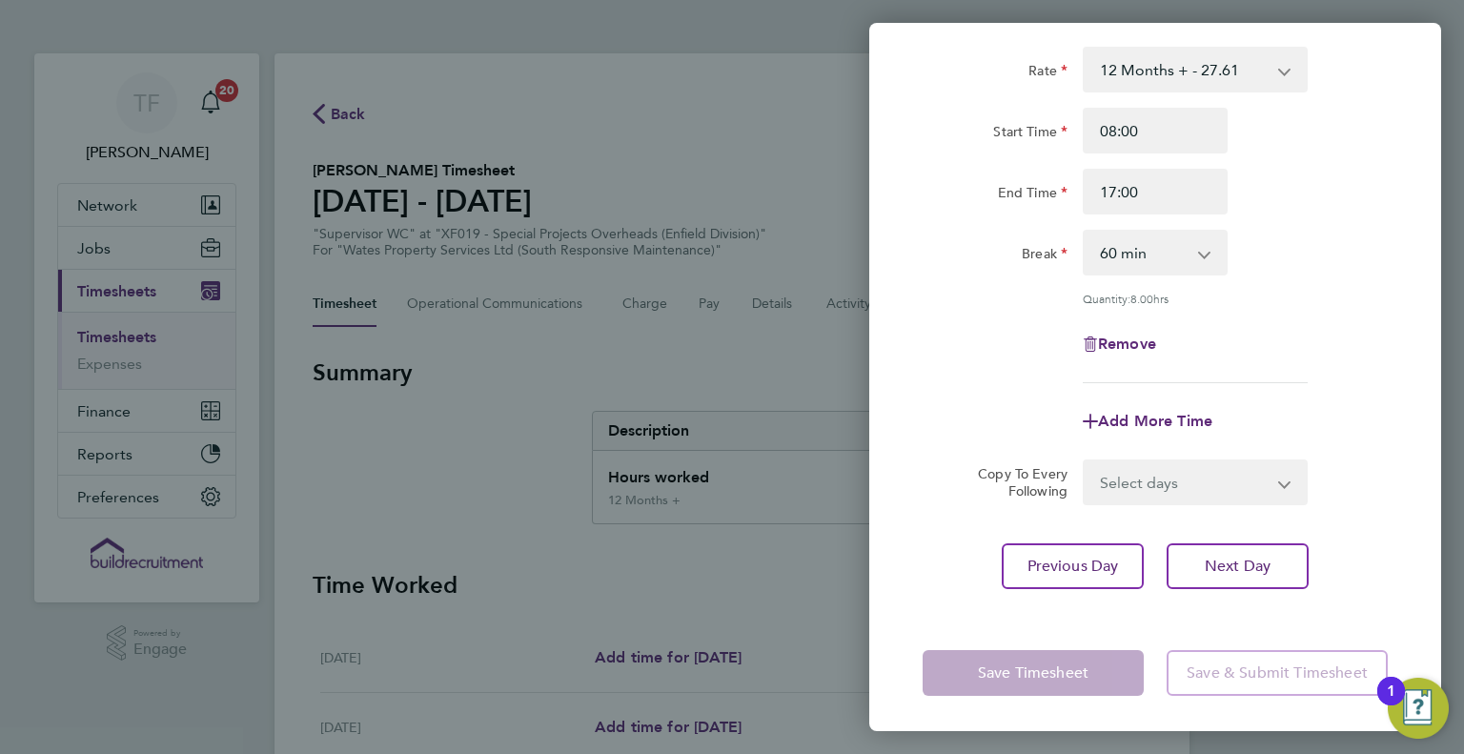
drag, startPoint x: 1174, startPoint y: 531, endPoint x: 1145, endPoint y: 480, distance: 58.5
click at [1172, 526] on div "Rate 12 Months + - 27.61 Start Time 08:00 End Time 17:00 Break 0 min 15 min 30 …" at bounding box center [1155, 318] width 572 height 588
click at [1145, 480] on select "Select days Day [DATE] [DATE] [DATE]" at bounding box center [1185, 482] width 200 height 42
select select "WED"
click at [1085, 461] on select "Select days Day [DATE] [DATE] [DATE]" at bounding box center [1185, 482] width 200 height 42
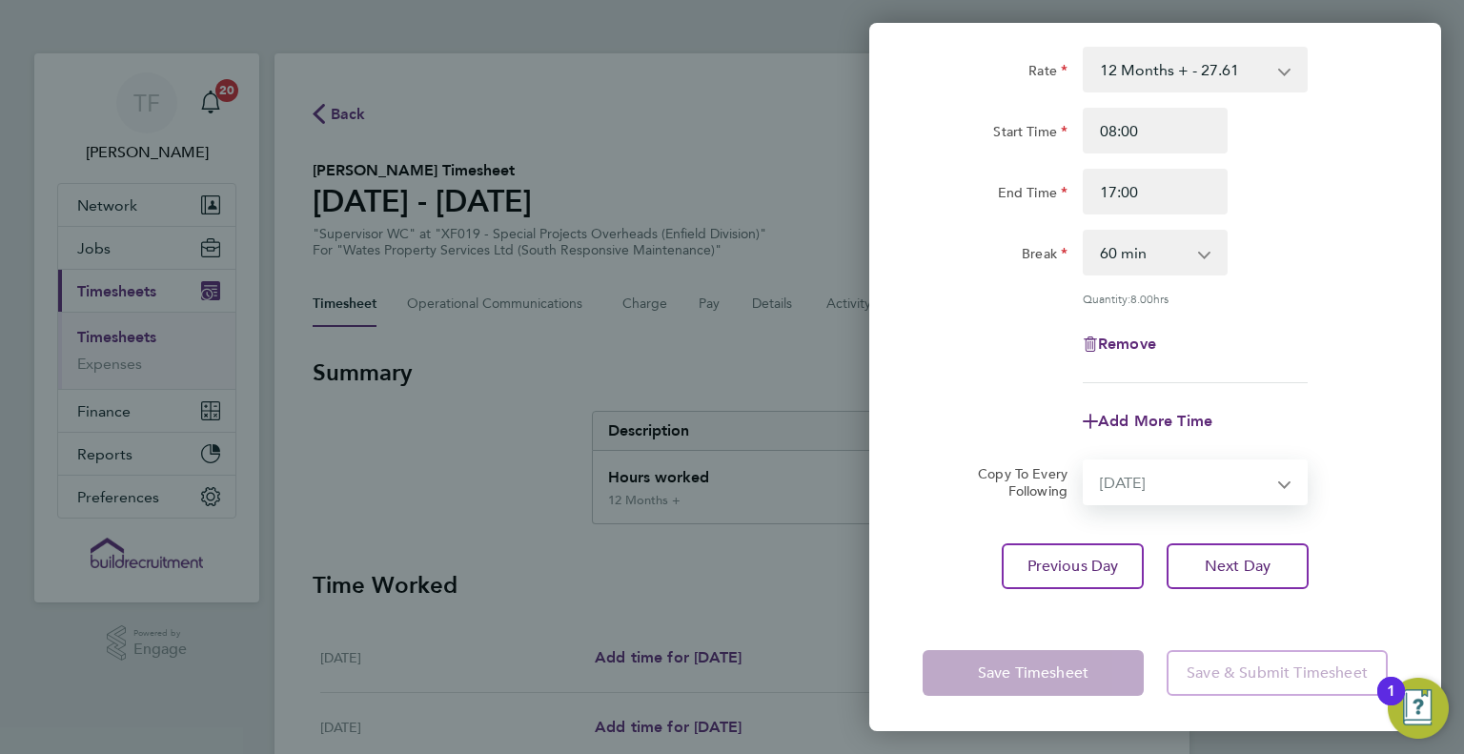
select select "[DATE]"
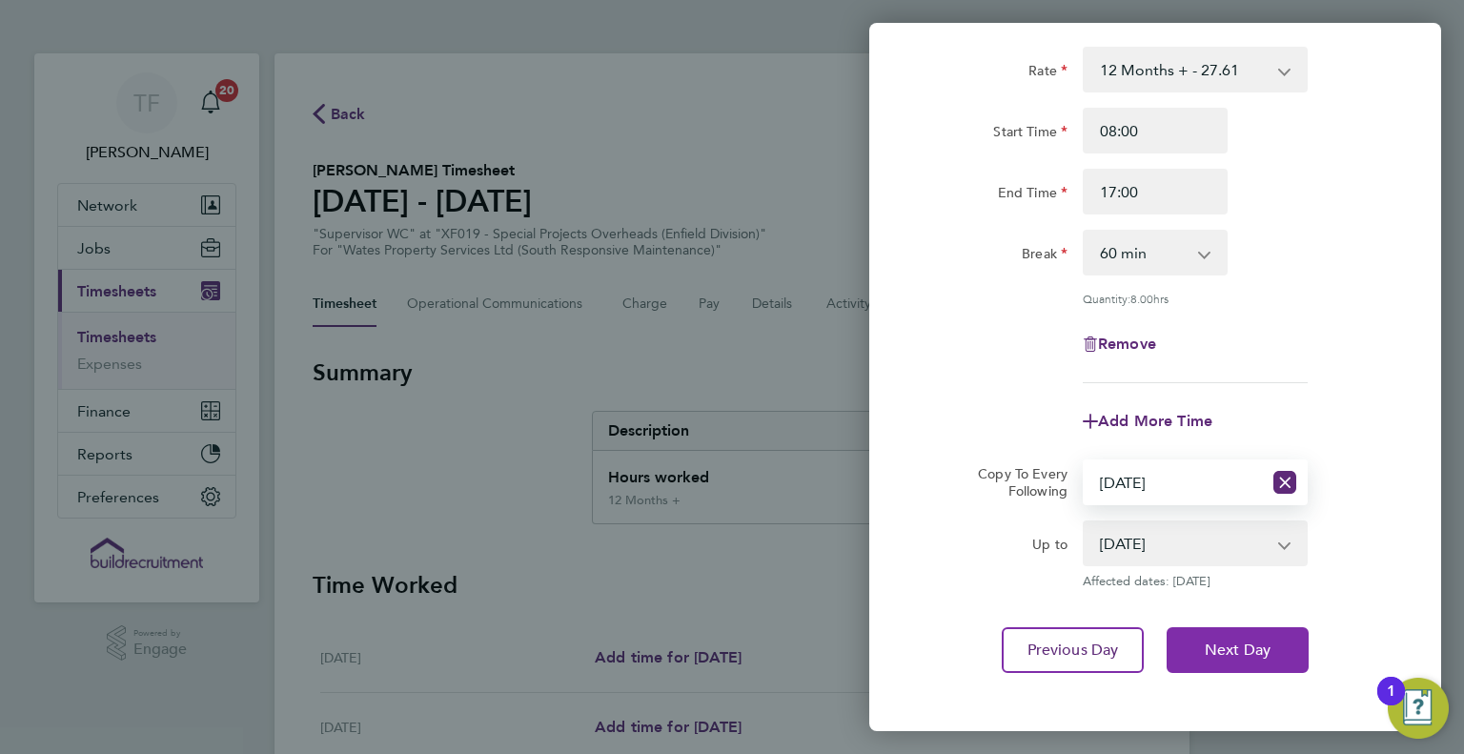
click at [1222, 659] on button "Next Day" at bounding box center [1238, 650] width 142 height 46
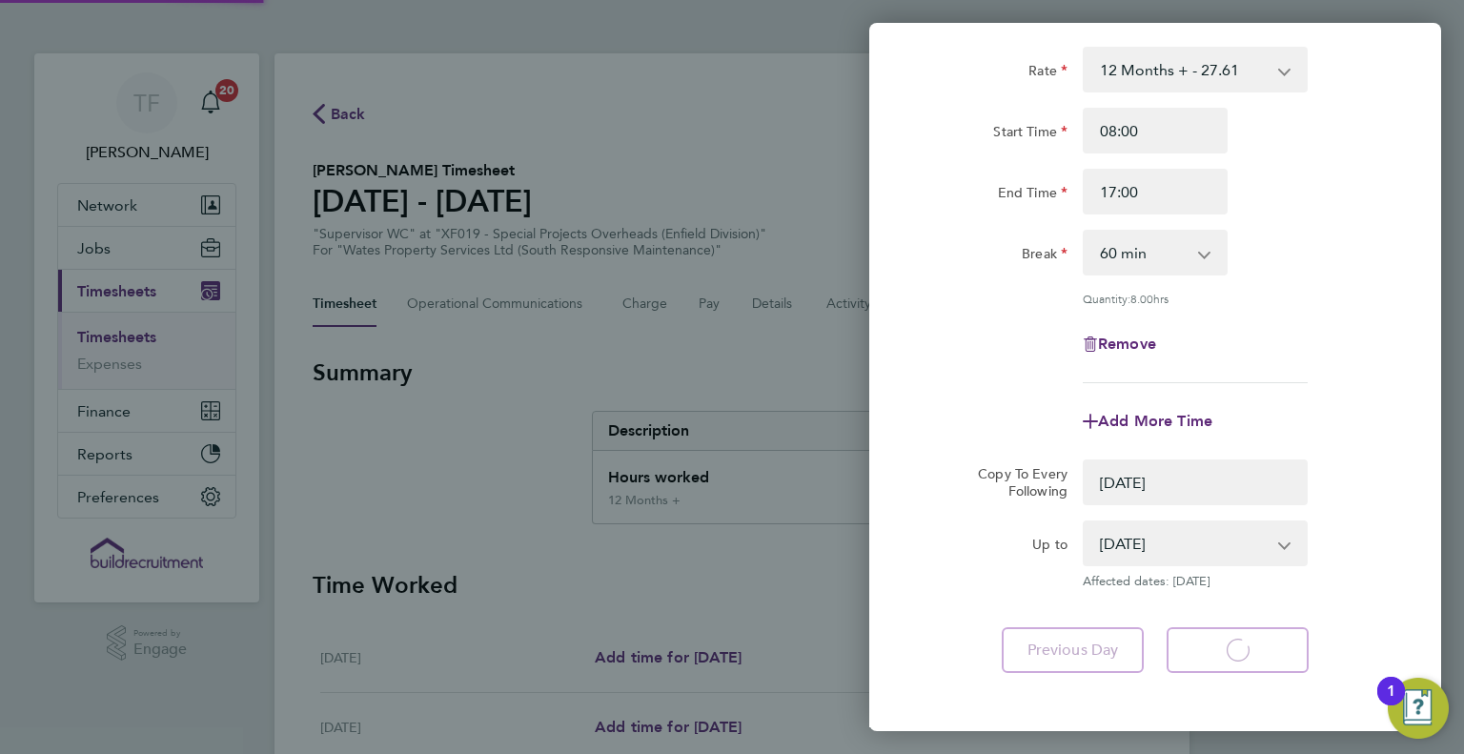
select select "0: null"
select select "60"
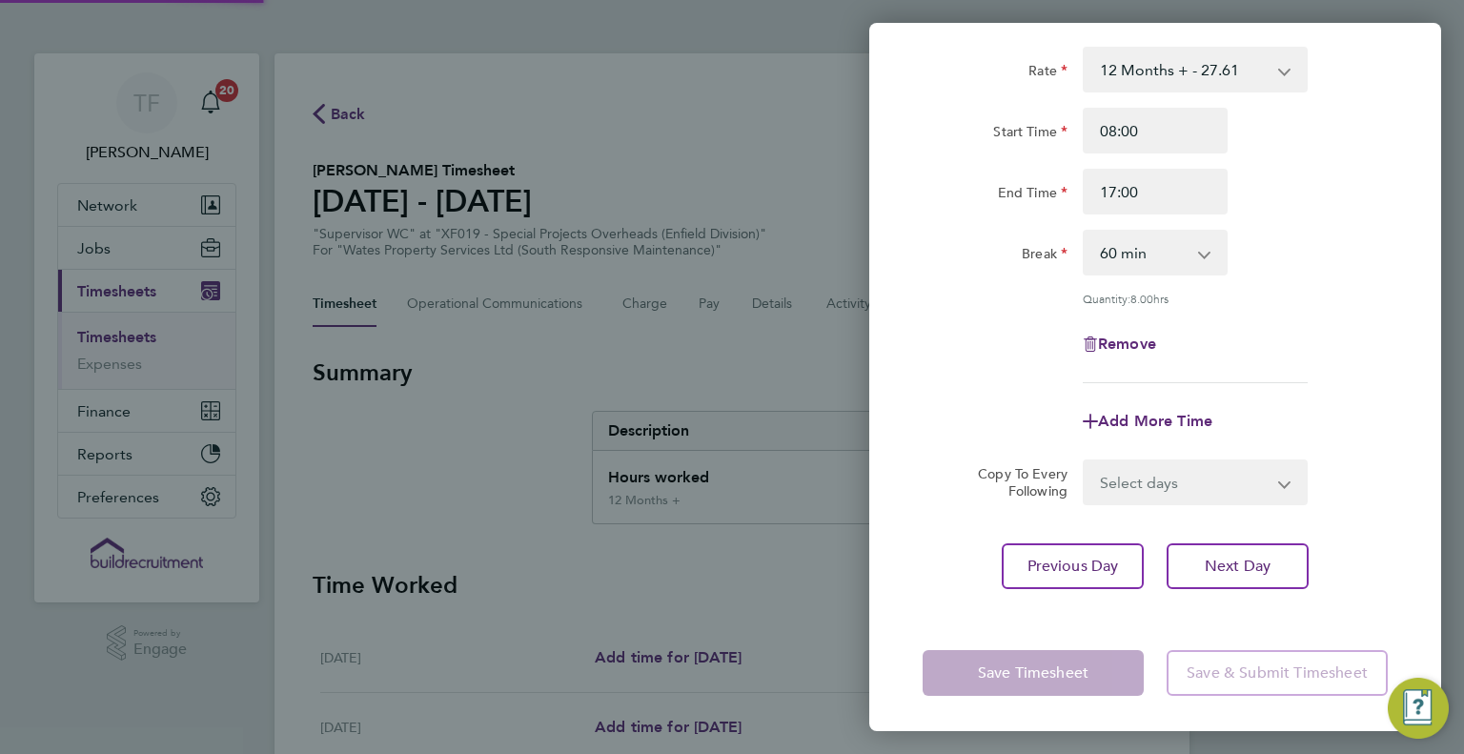
click at [1161, 495] on select "Select days Day [DATE] [DATE]" at bounding box center [1185, 482] width 200 height 42
select select "THU"
click at [1085, 461] on select "Select days Day [DATE] [DATE]" at bounding box center [1185, 482] width 200 height 42
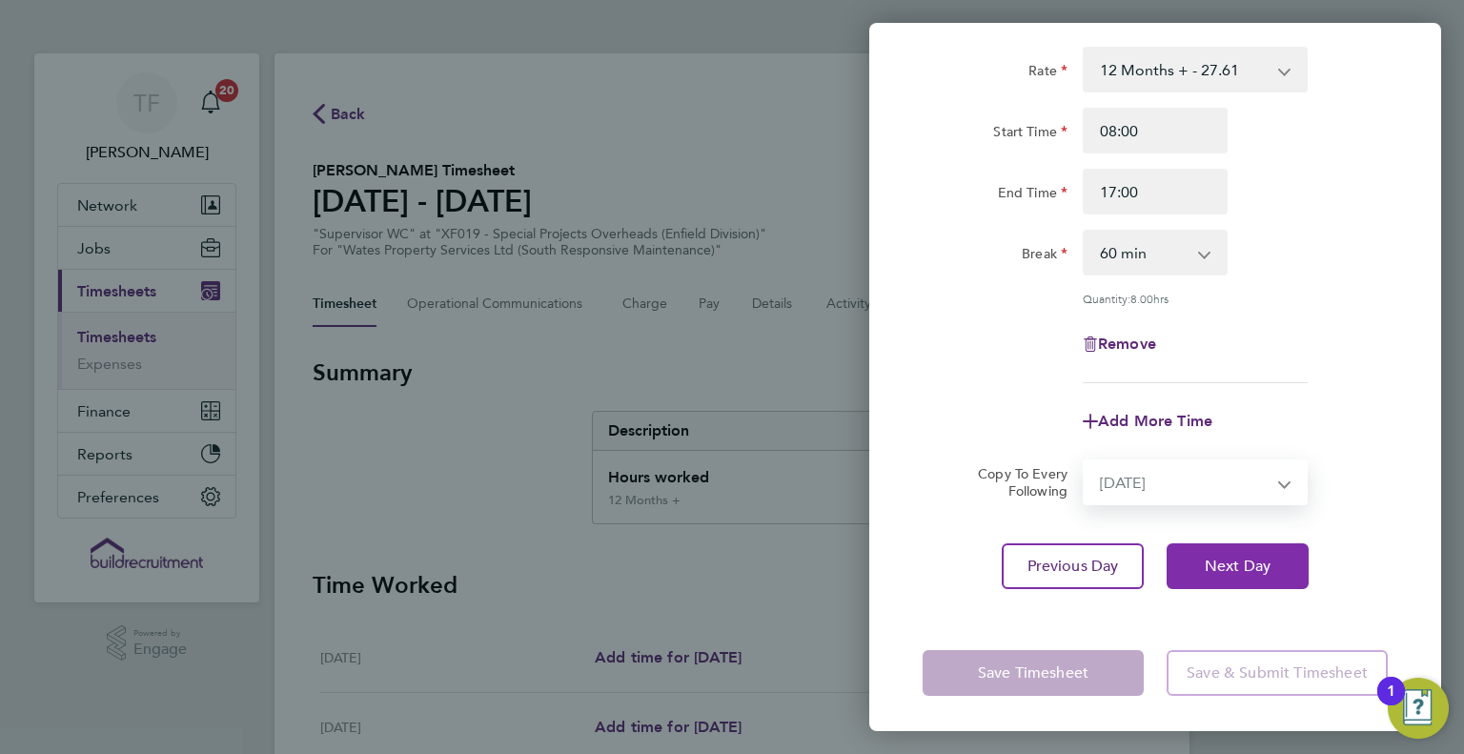
select select "[DATE]"
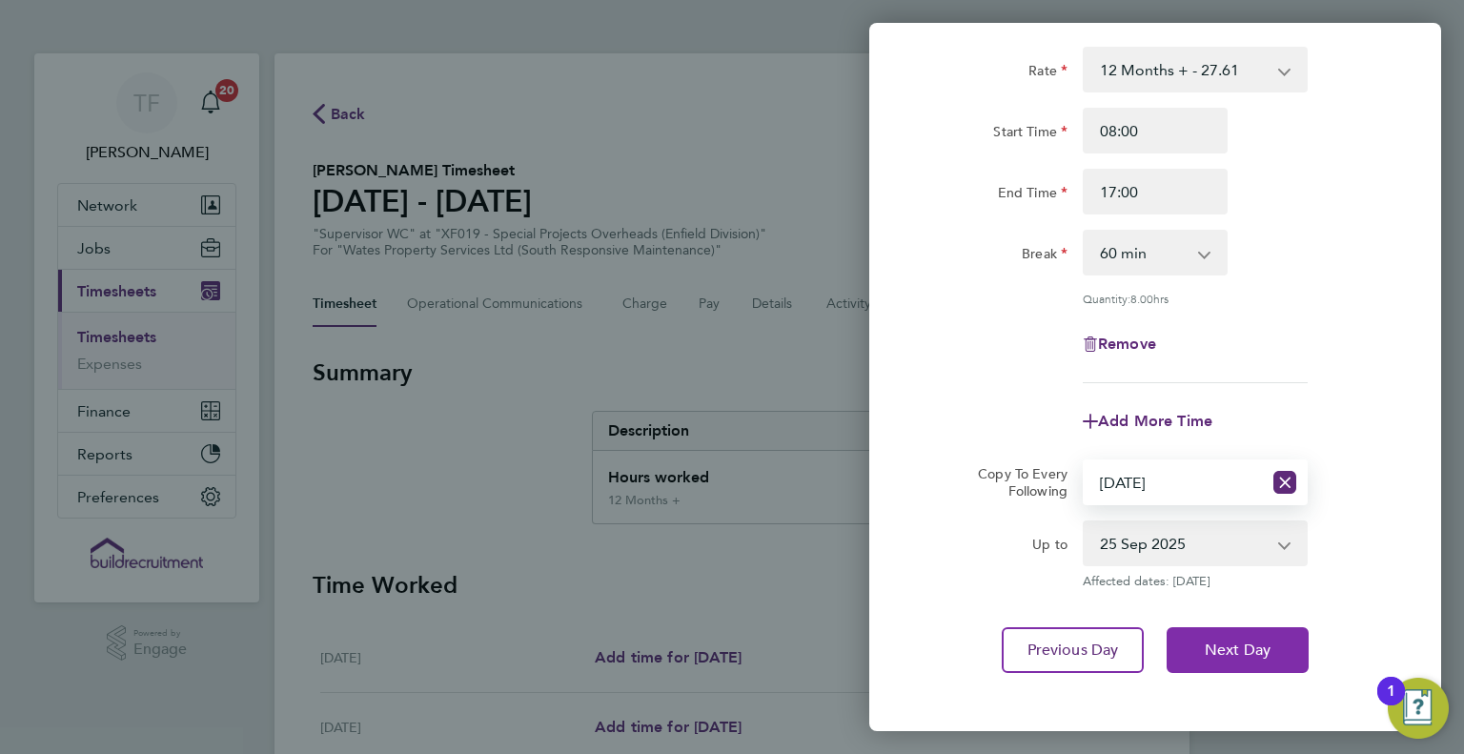
click at [1254, 643] on span "Next Day" at bounding box center [1238, 649] width 66 height 19
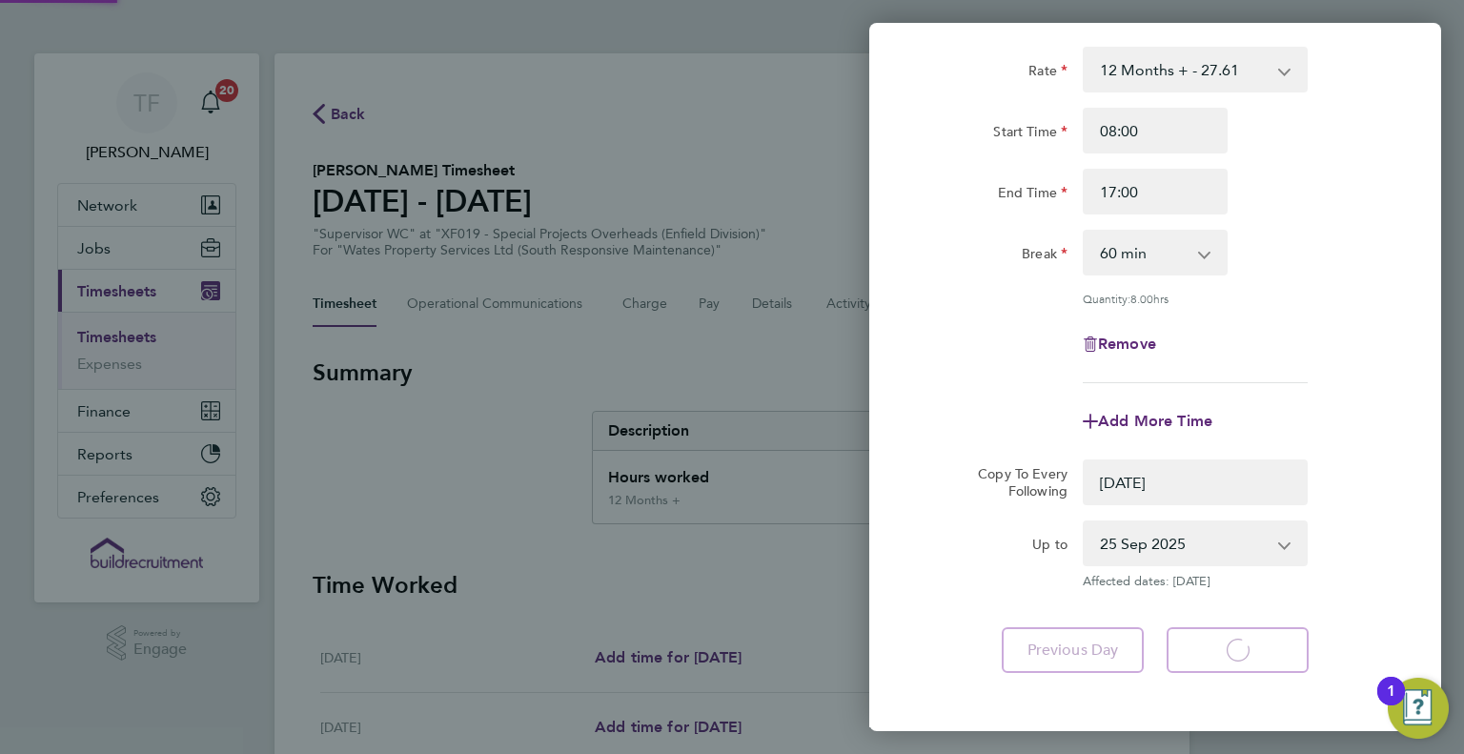
select select "0: null"
select select "60"
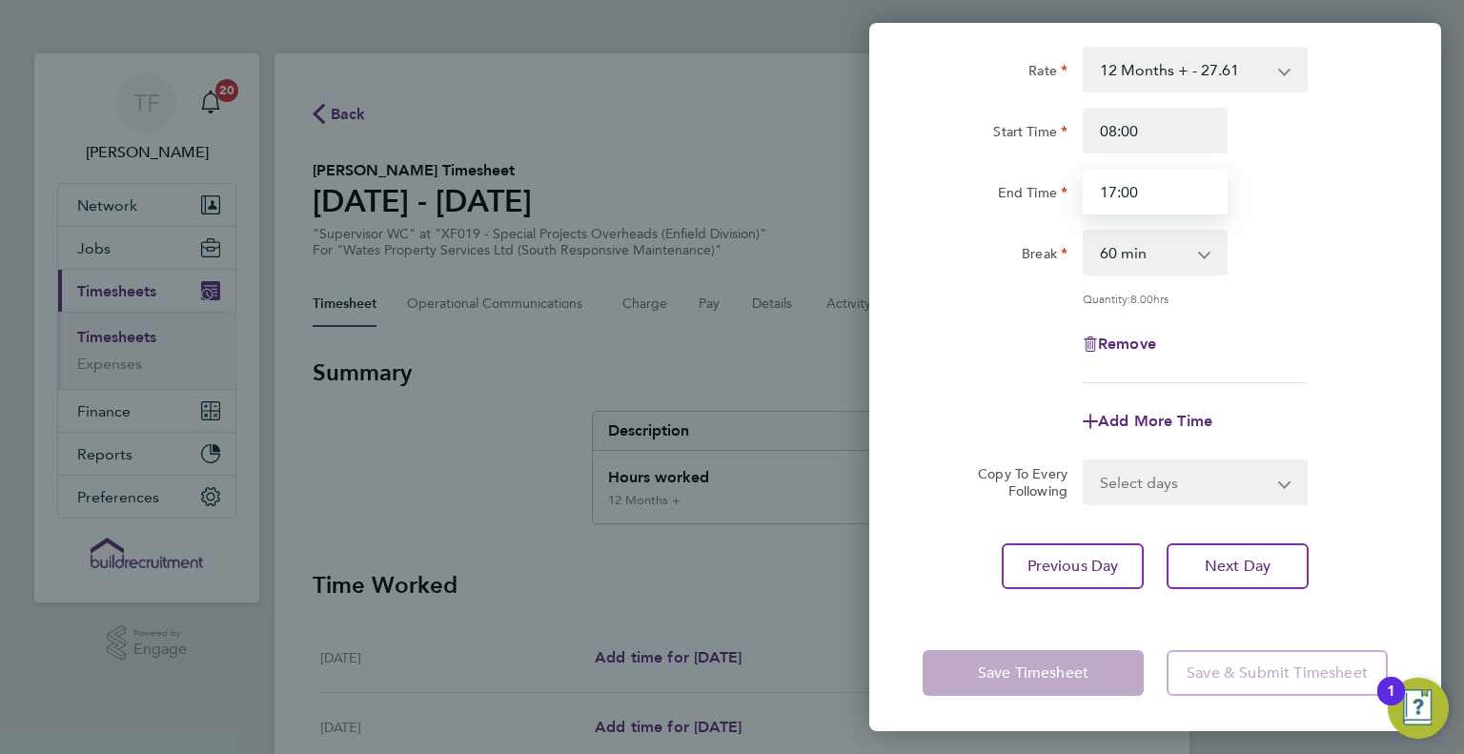
drag, startPoint x: 1170, startPoint y: 186, endPoint x: 877, endPoint y: 193, distance: 293.6
click at [951, 189] on div "End Time 17:00" at bounding box center [1155, 192] width 480 height 46
type input "14:00"
drag, startPoint x: 1285, startPoint y: 357, endPoint x: 1277, endPoint y: 368, distance: 13.0
click at [1286, 357] on div "Remove" at bounding box center [1155, 344] width 480 height 46
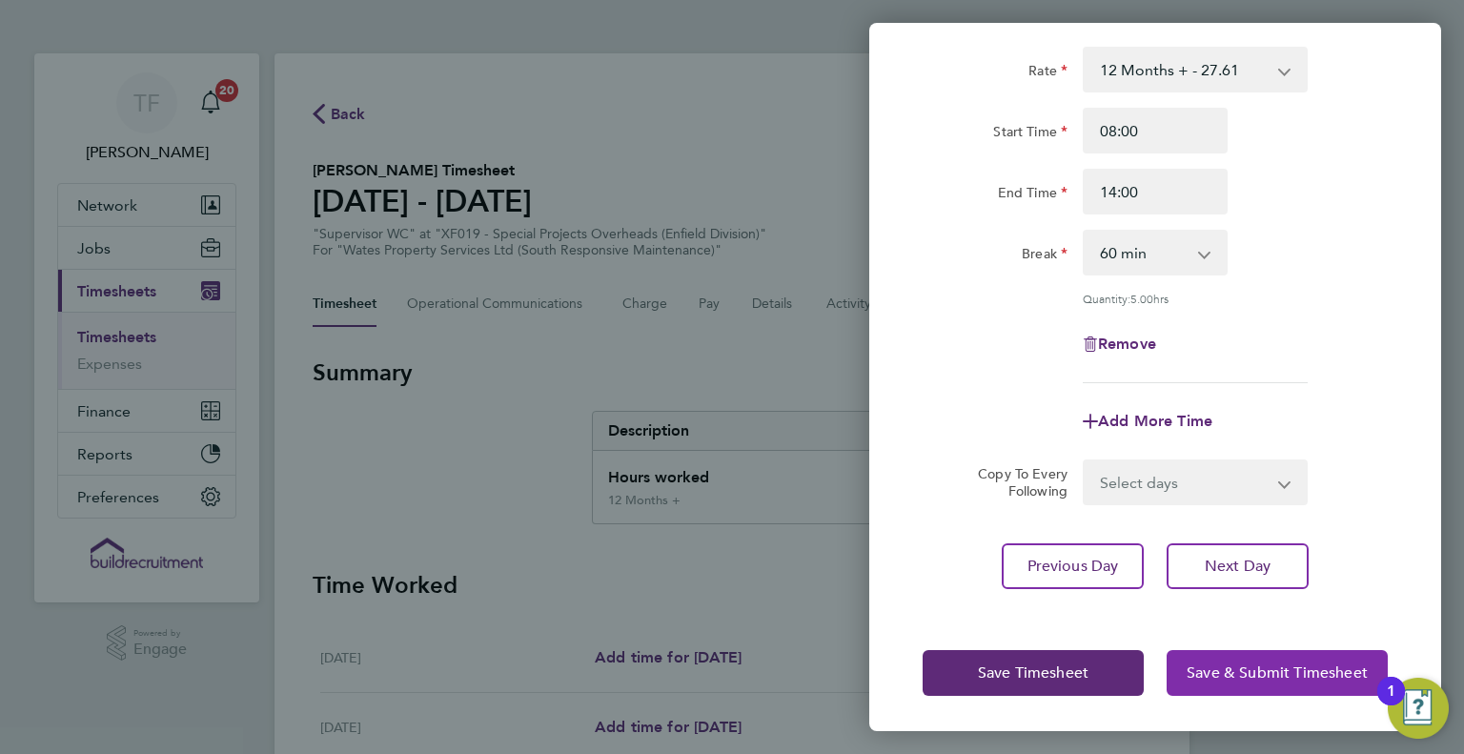
click at [1250, 671] on span "Save & Submit Timesheet" at bounding box center [1277, 672] width 181 height 19
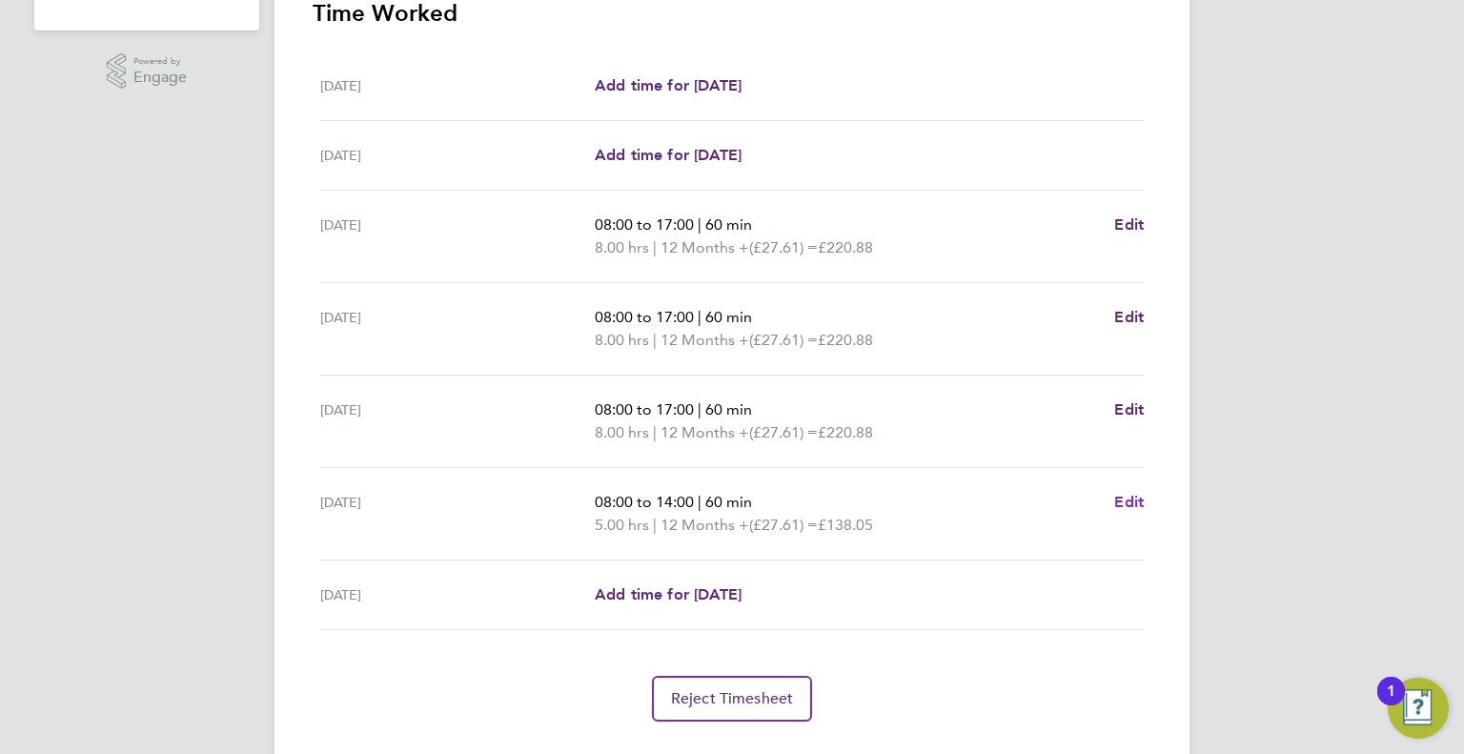
click at [1137, 496] on span "Edit" at bounding box center [1129, 502] width 30 height 18
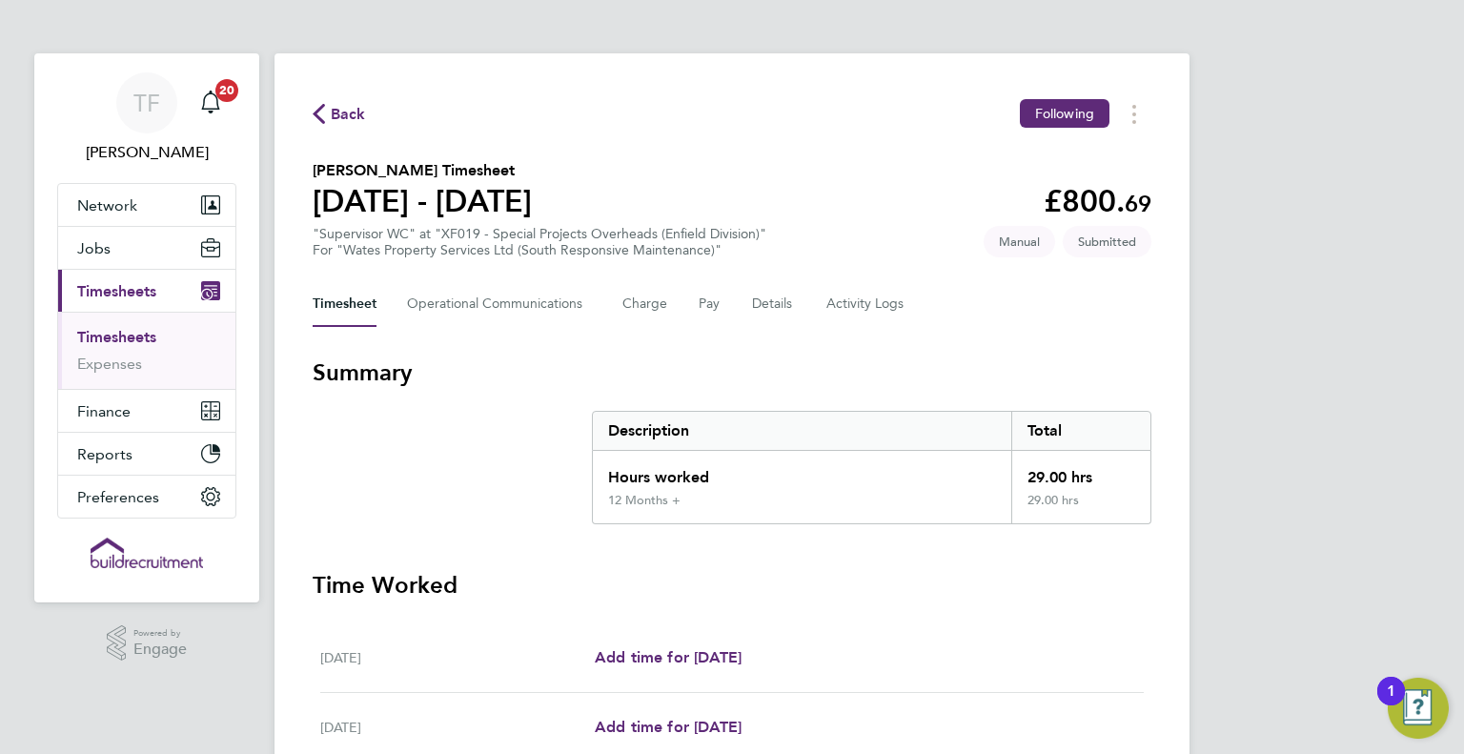
select select "60"
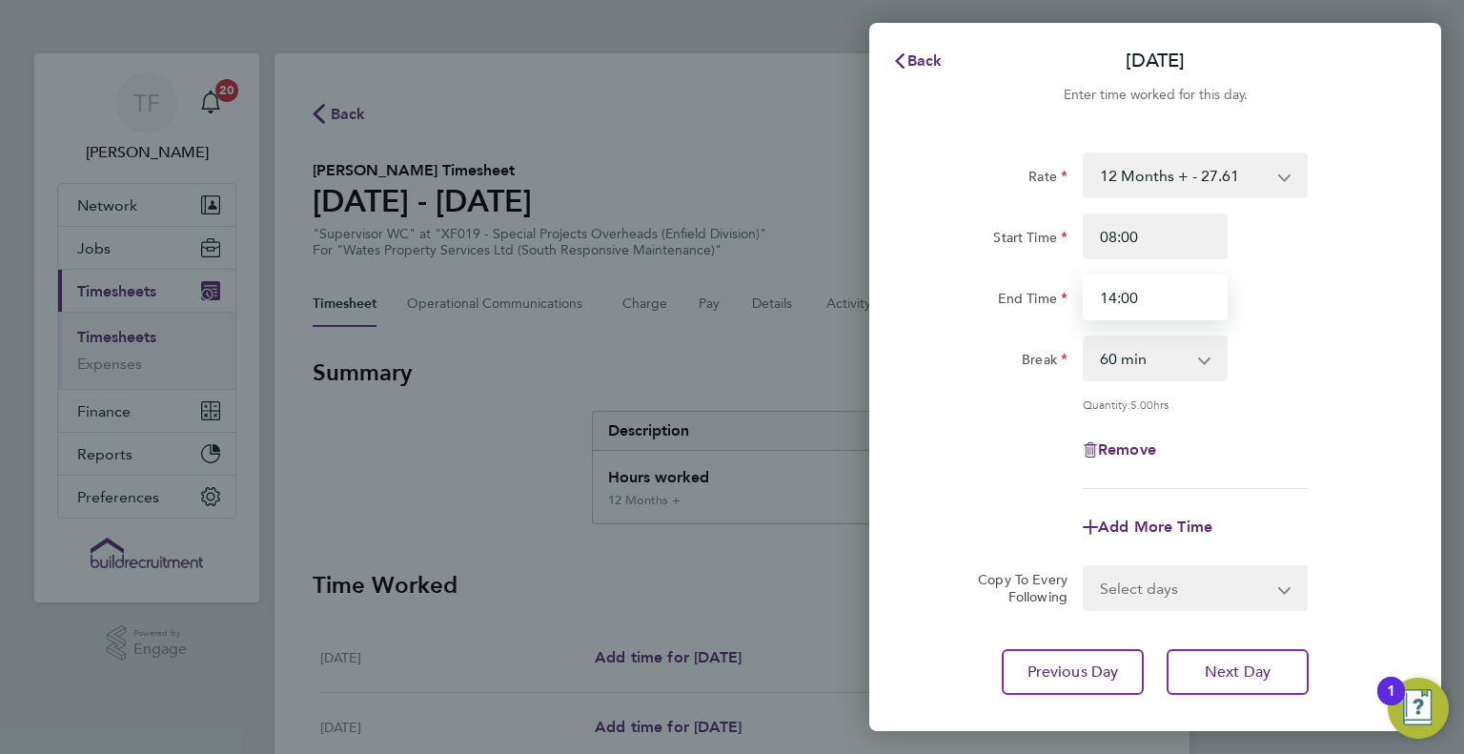
drag, startPoint x: 1152, startPoint y: 311, endPoint x: 911, endPoint y: 300, distance: 241.3
click at [890, 289] on div "Rate 12 Months + - 27.61 Start Time 08:00 End Time 14:00 Break 0 min 15 min 30 …" at bounding box center [1155, 424] width 572 height 588
type input "17:00"
click at [1322, 514] on div "Add More Time" at bounding box center [1155, 527] width 480 height 46
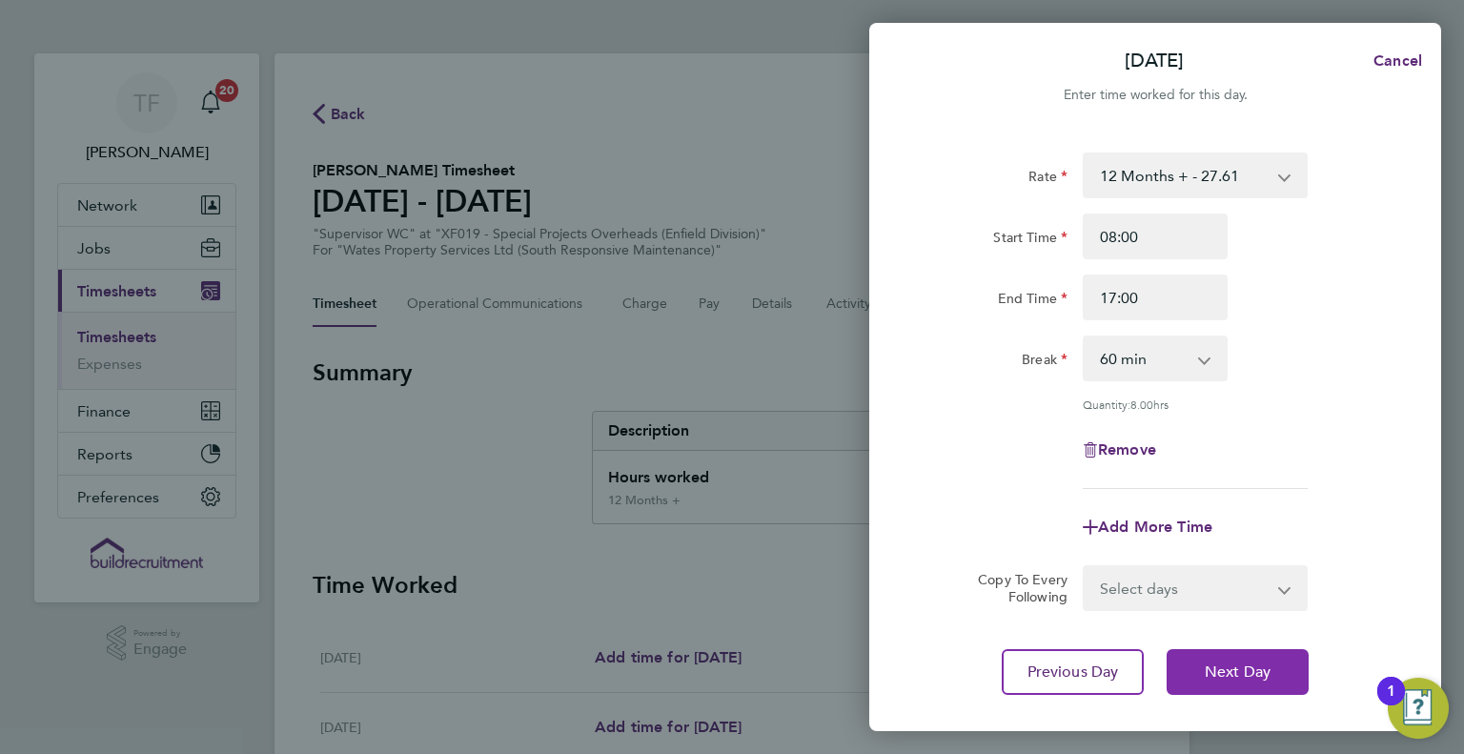
click at [1255, 669] on span "Next Day" at bounding box center [1238, 671] width 66 height 19
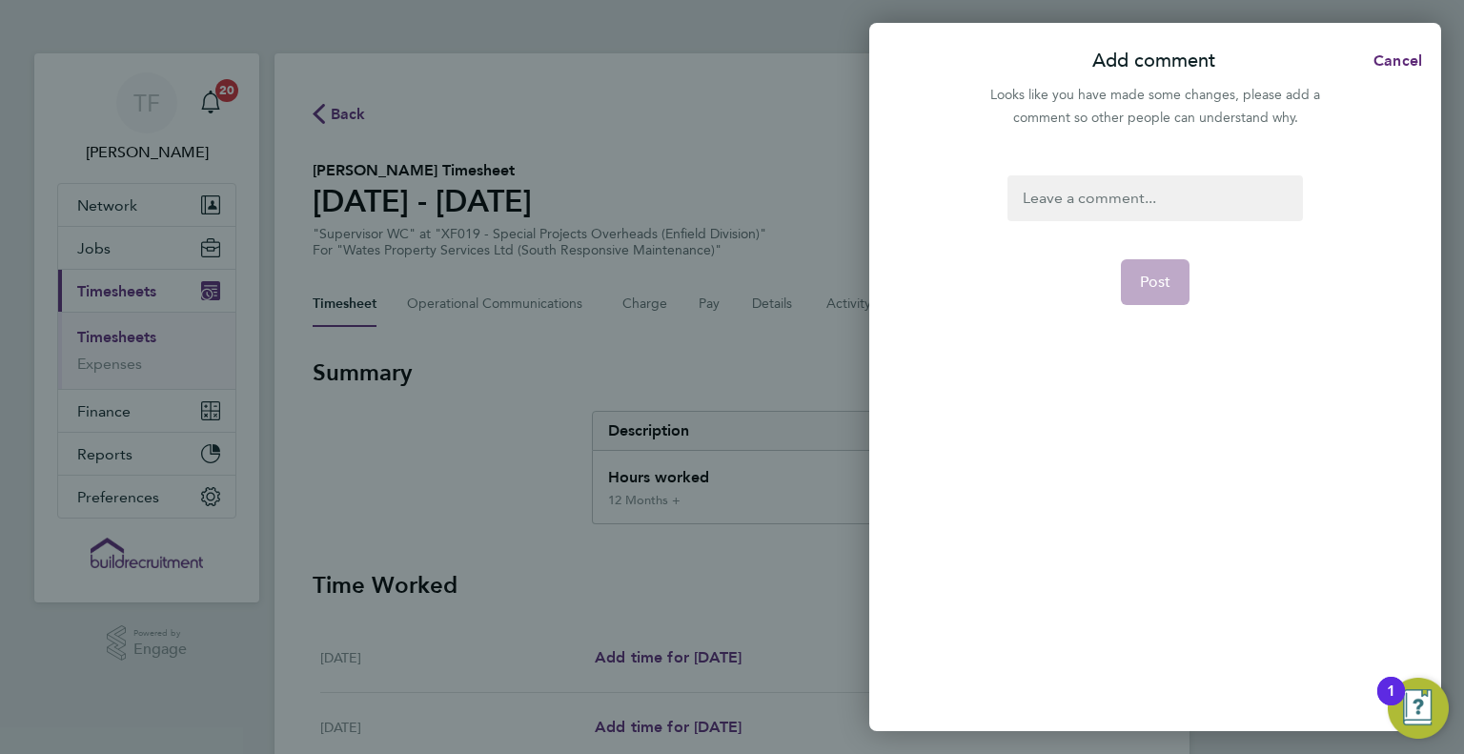
click at [1167, 190] on div at bounding box center [1154, 198] width 294 height 46
click at [1163, 269] on button "Post" at bounding box center [1156, 282] width 70 height 46
select select "30"
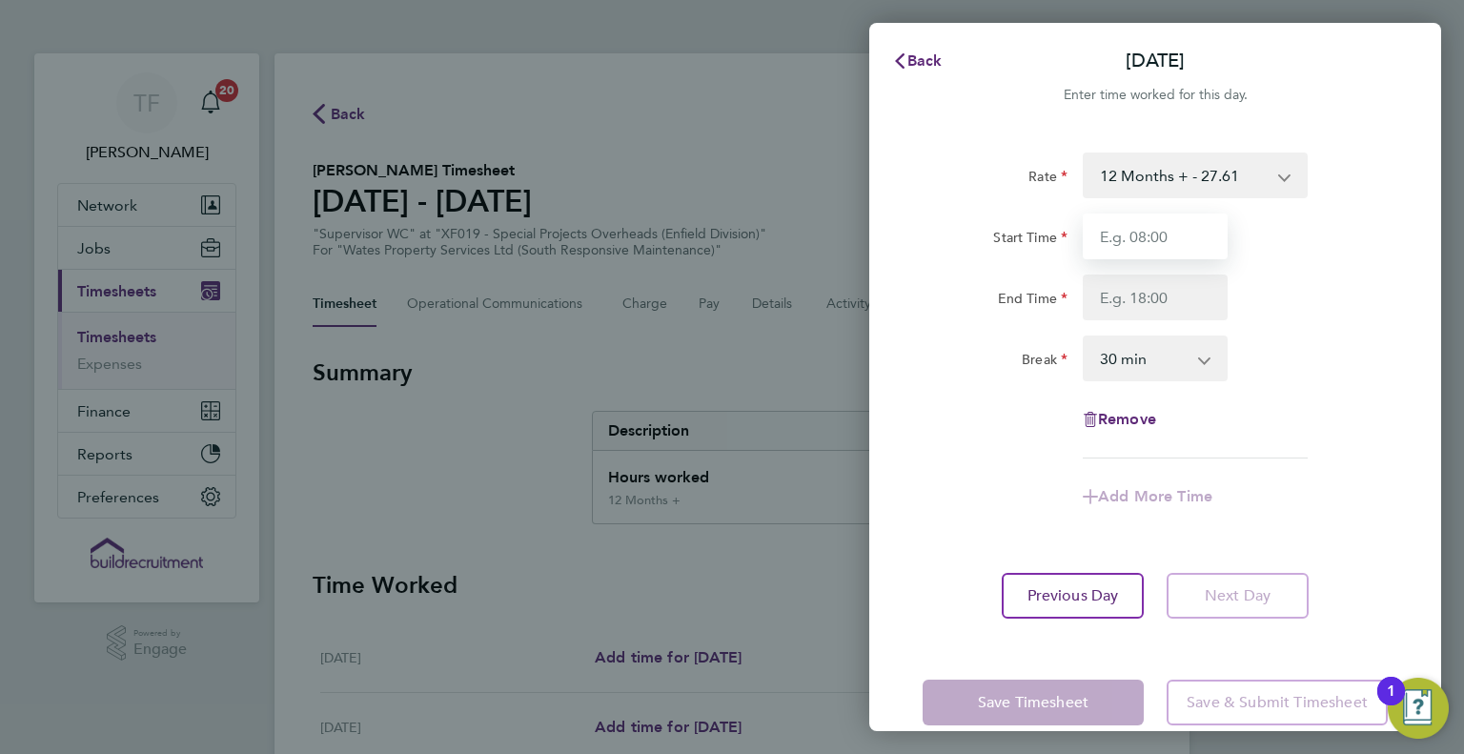
click at [1141, 233] on input "Start Time" at bounding box center [1155, 236] width 145 height 46
type input "08:00"
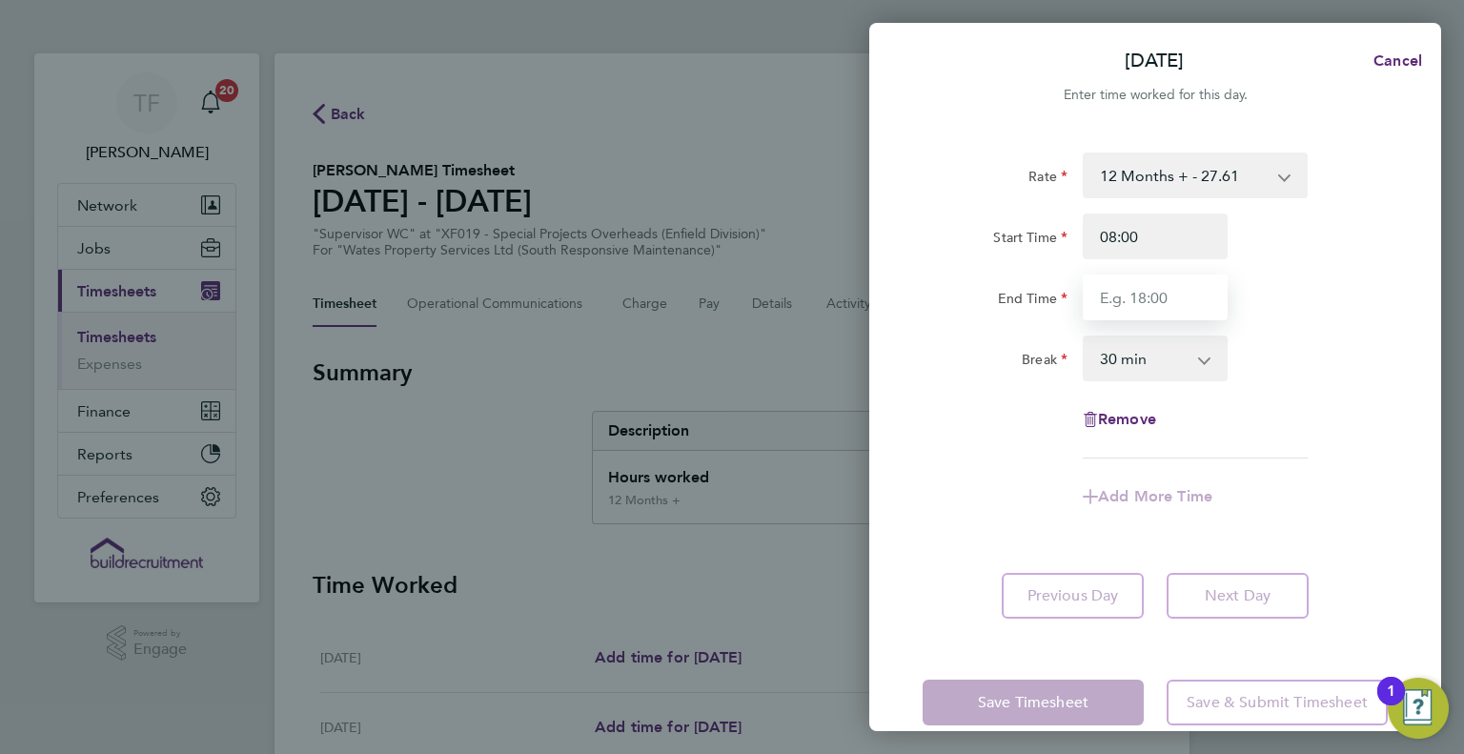
drag, startPoint x: 1130, startPoint y: 298, endPoint x: 1161, endPoint y: 319, distance: 37.0
click at [1131, 300] on input "End Time" at bounding box center [1155, 297] width 145 height 46
type input "14:00"
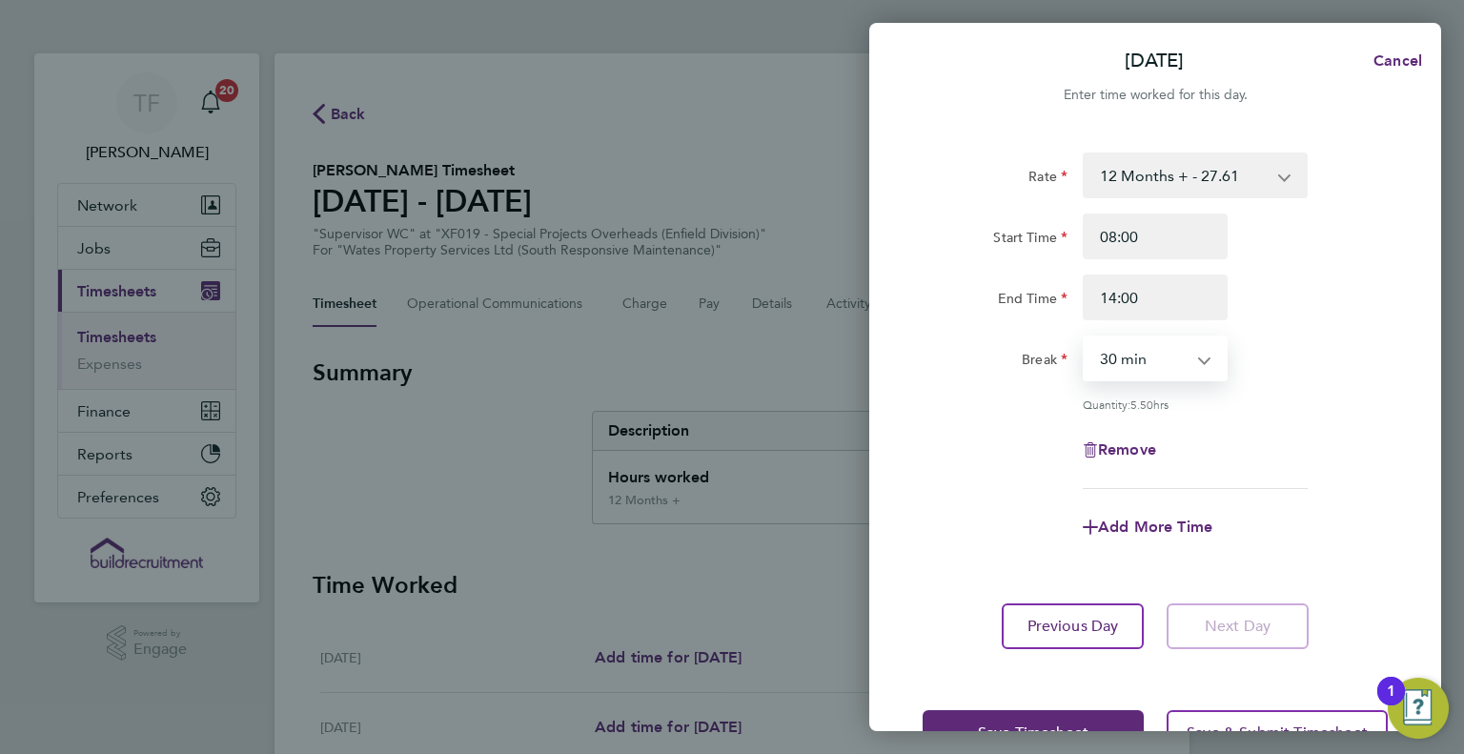
click at [1128, 348] on select "0 min 15 min 30 min 45 min 60 min 75 min 90 min" at bounding box center [1144, 358] width 118 height 42
select select "60"
click at [1085, 337] on select "0 min 15 min 30 min 45 min 60 min 75 min 90 min" at bounding box center [1144, 358] width 118 height 42
click at [1316, 457] on div "Remove" at bounding box center [1155, 450] width 480 height 46
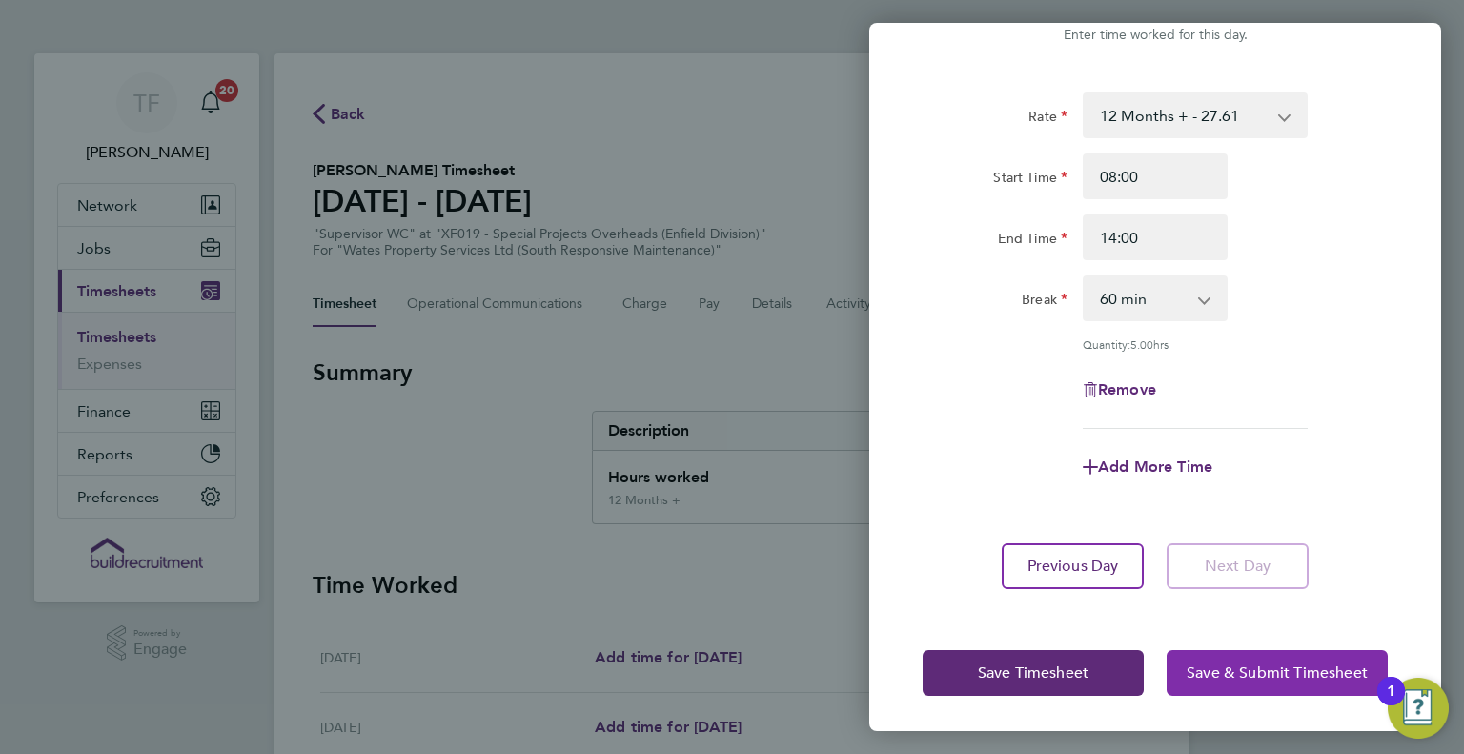
click at [1289, 672] on span "Save & Submit Timesheet" at bounding box center [1277, 672] width 181 height 19
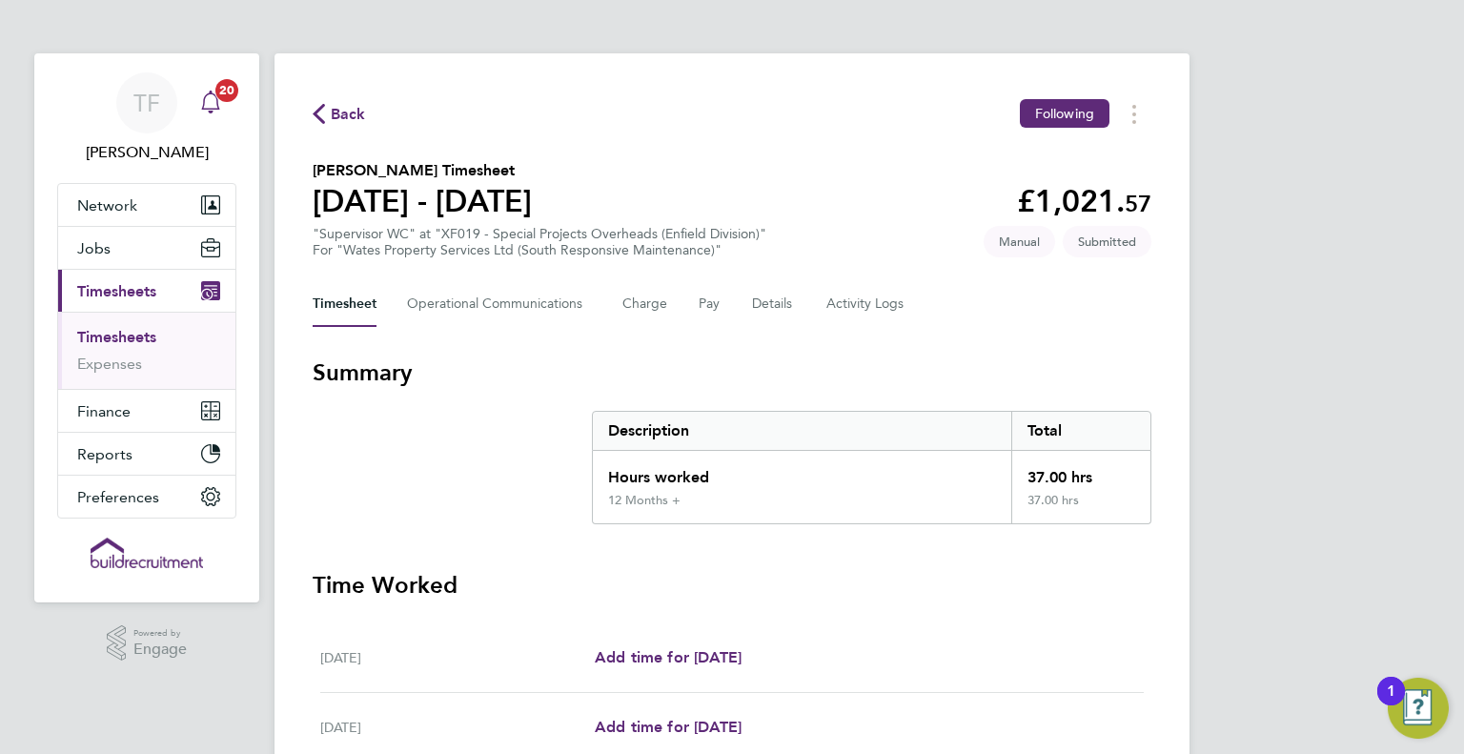
click at [214, 107] on icon "Main navigation" at bounding box center [210, 102] width 23 height 23
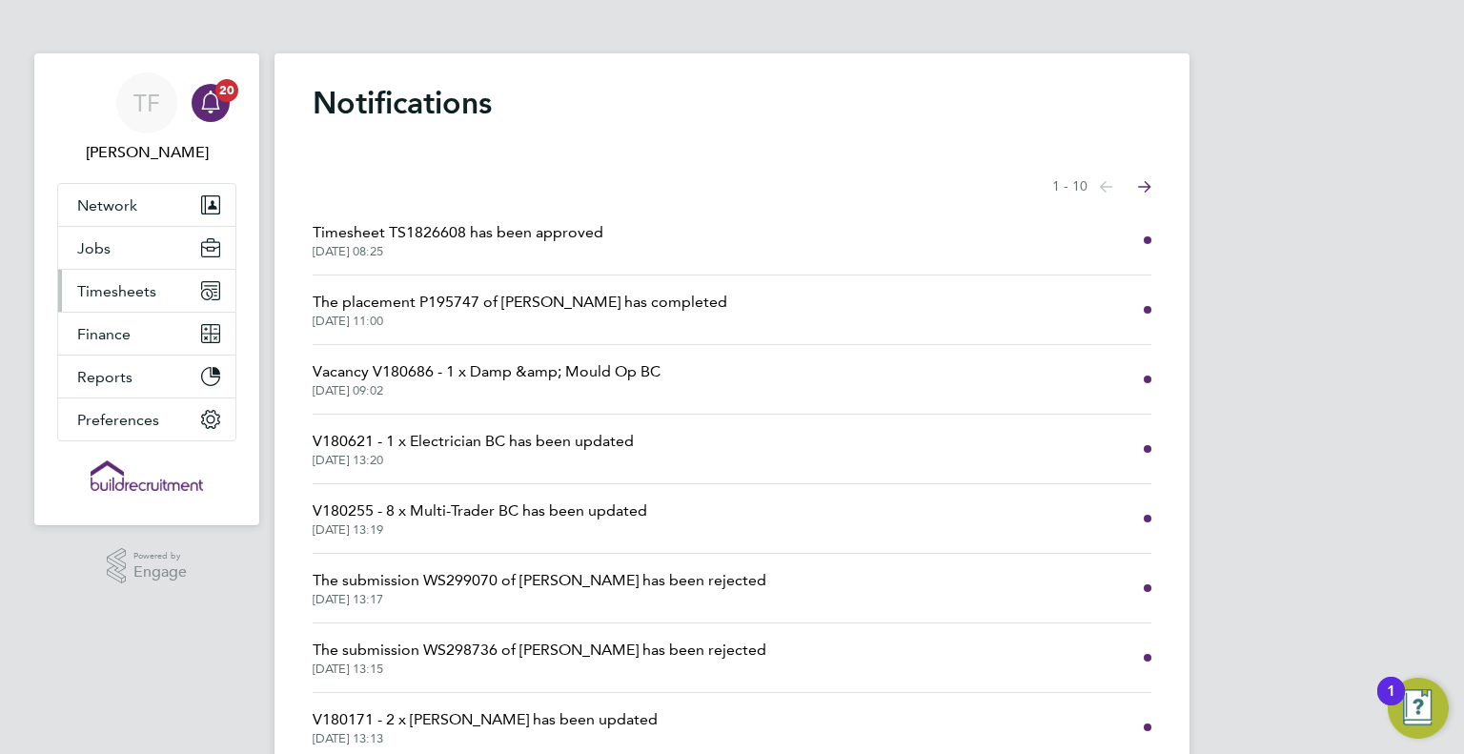
click at [131, 291] on span "Timesheets" at bounding box center [116, 291] width 79 height 18
